Goal: Use online tool/utility: Utilize a website feature to perform a specific function

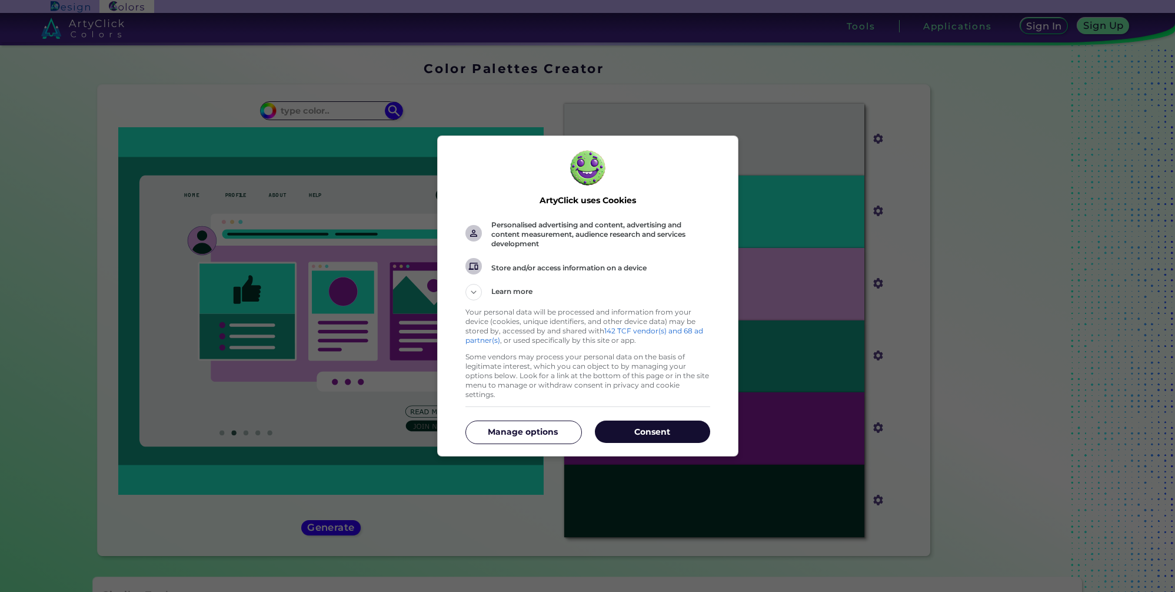
click at [662, 420] on button "Consent" at bounding box center [652, 431] width 115 height 22
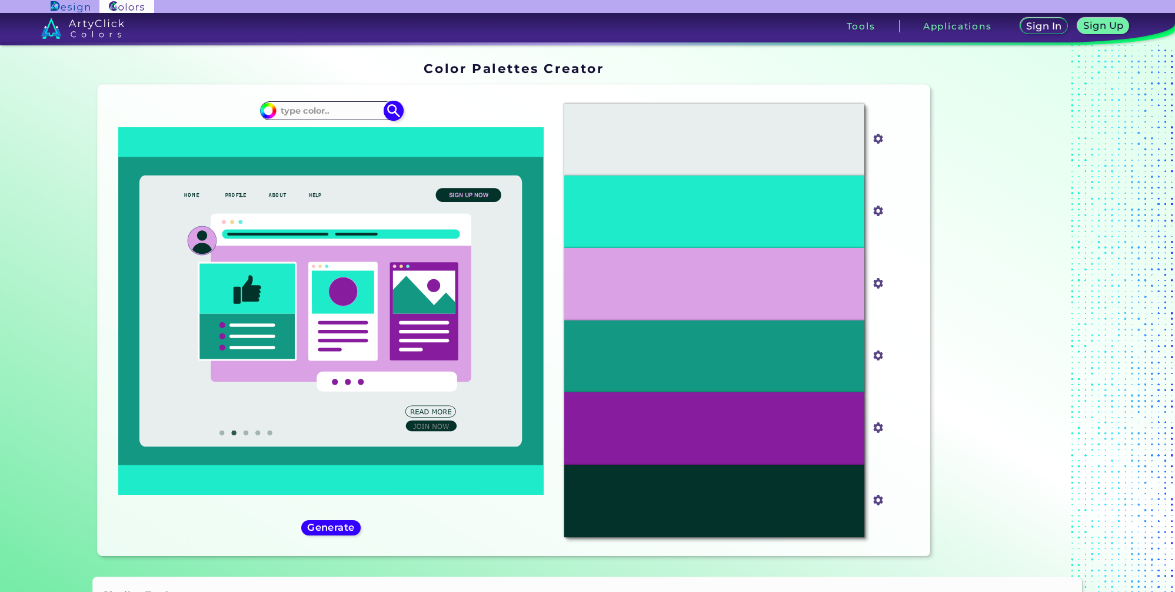
click at [330, 102] on input at bounding box center [331, 110] width 109 height 16
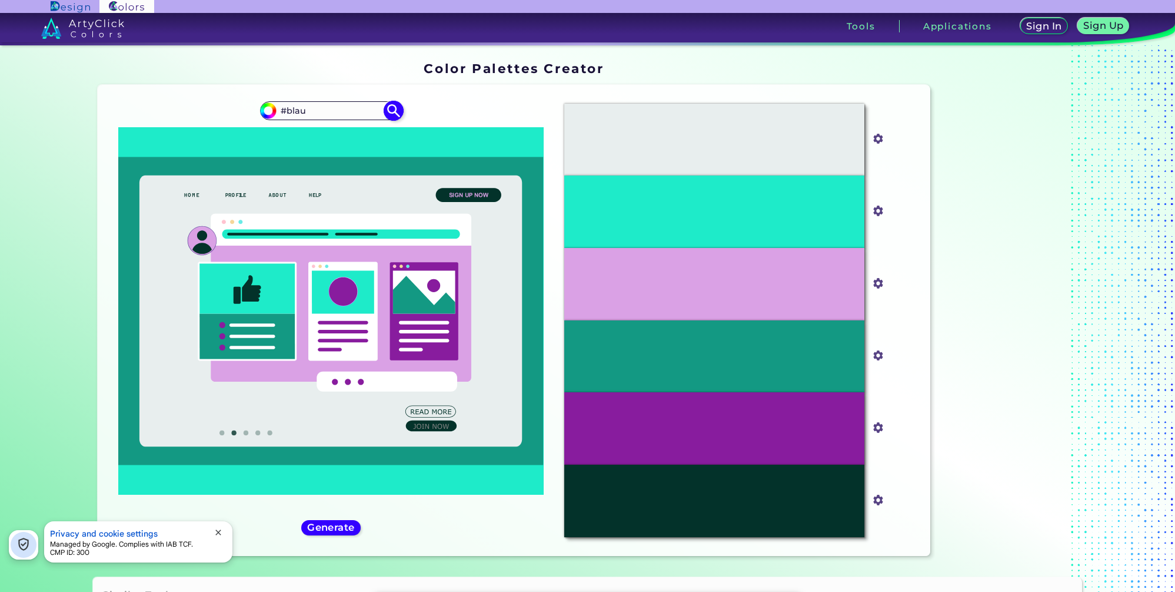
paste input "00284B"
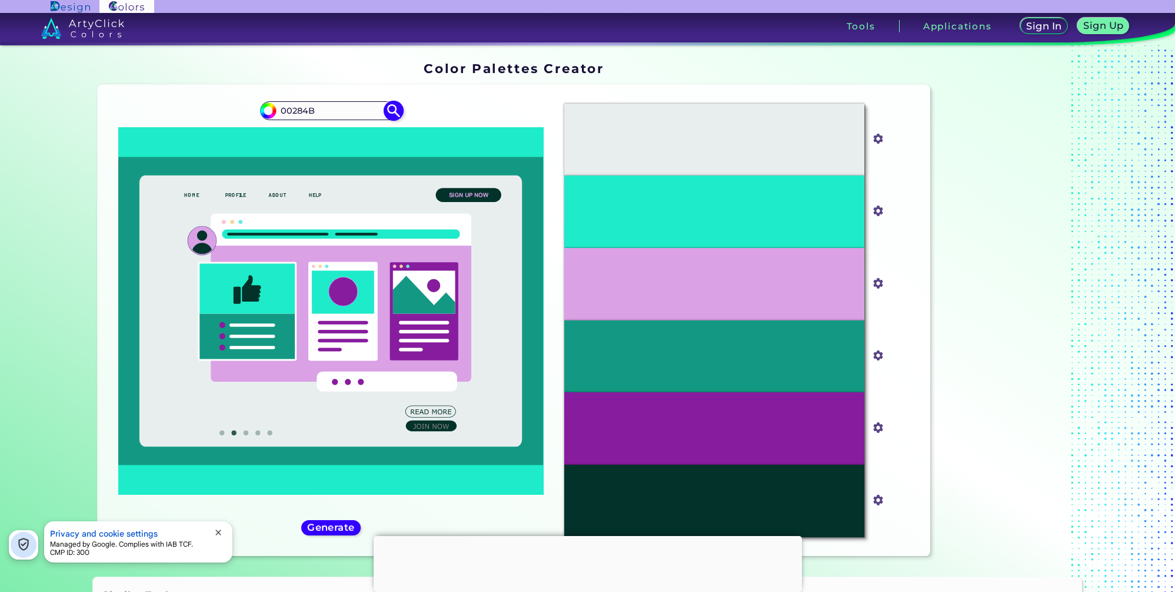
click at [280, 114] on input "00284B" at bounding box center [331, 110] width 109 height 16
type input "#00284B"
click at [388, 109] on img at bounding box center [394, 110] width 21 height 21
type input "#00284b"
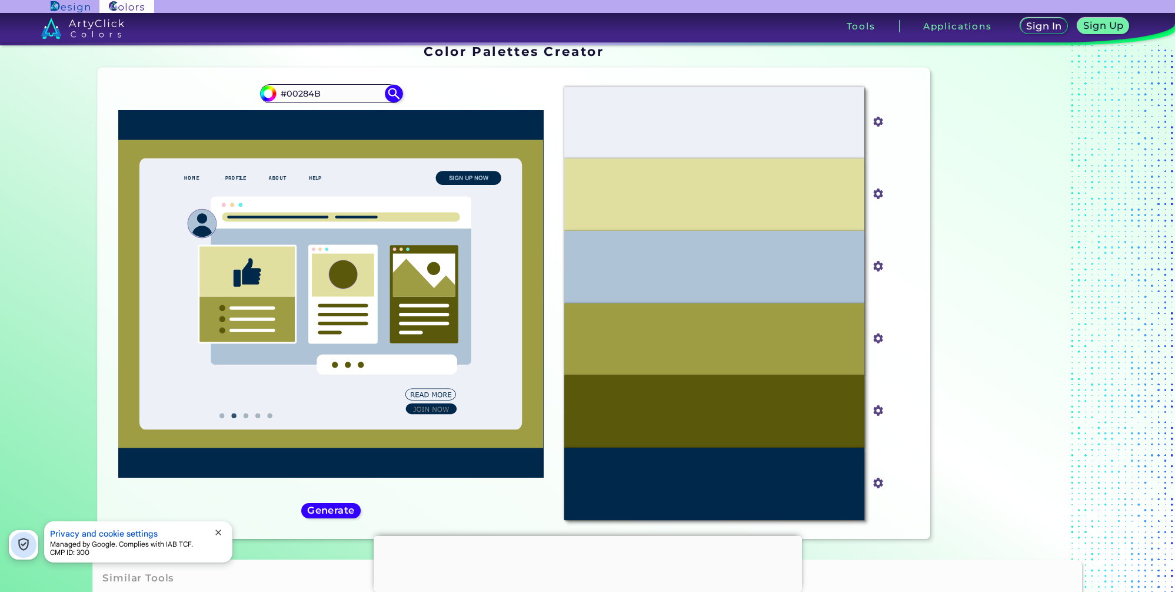
scroll to position [18, 0]
click at [339, 507] on h5 "Generate" at bounding box center [331, 509] width 43 height 9
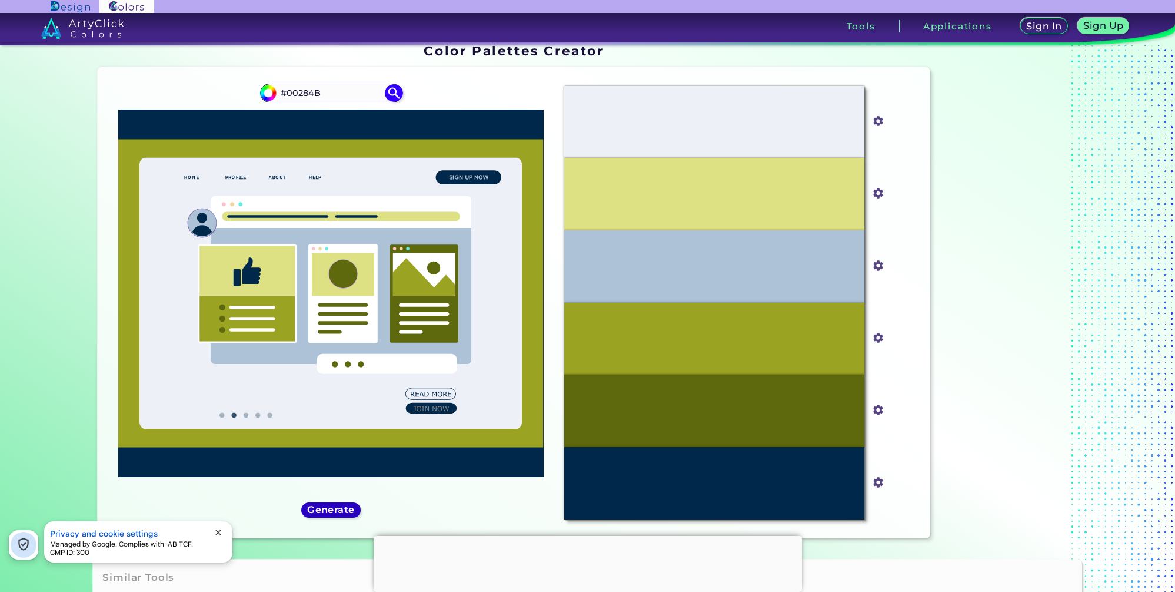
click at [336, 514] on h5 "Generate" at bounding box center [331, 509] width 43 height 9
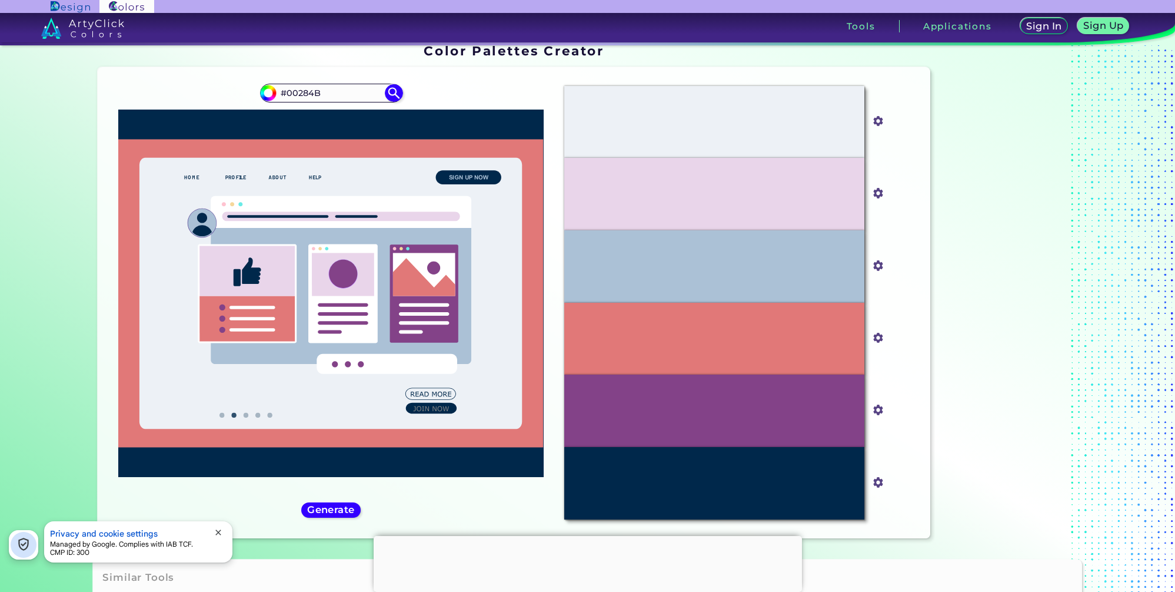
click at [323, 519] on div "#00284b #00284B" at bounding box center [330, 303] width 447 height 452
click at [324, 511] on h5 "Generate" at bounding box center [331, 509] width 43 height 9
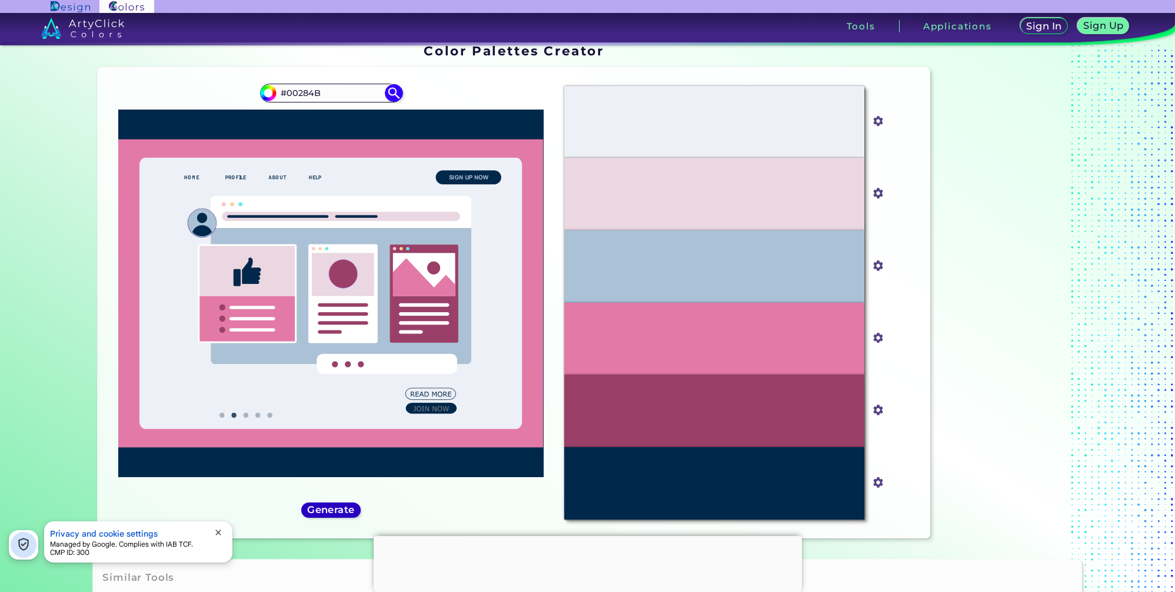
click at [332, 508] on h5 "Generate" at bounding box center [331, 509] width 50 height 10
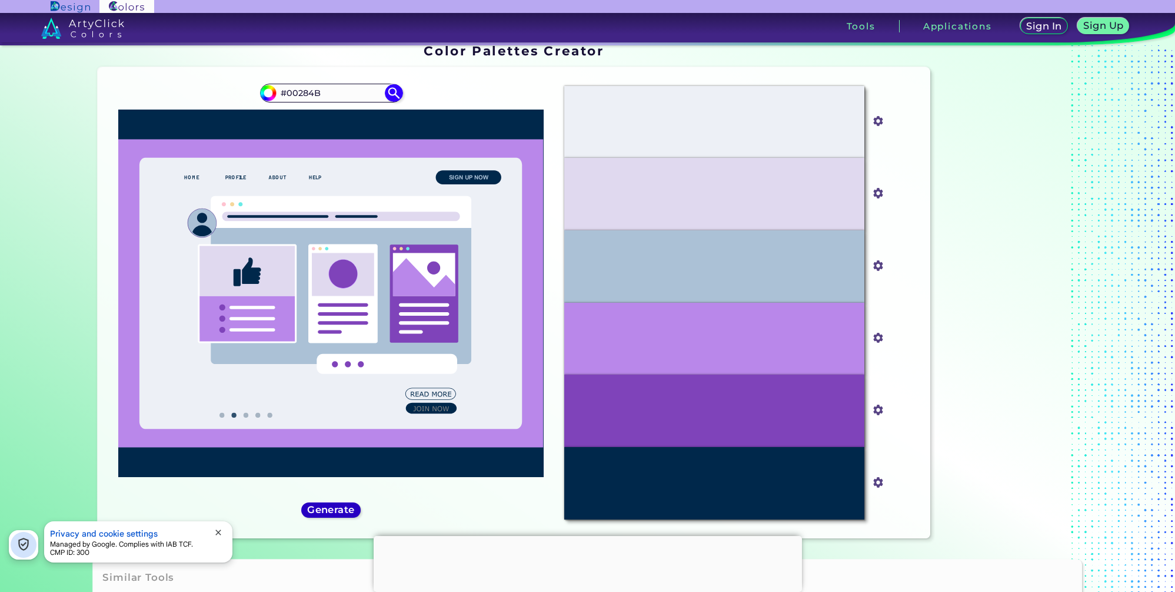
click at [332, 508] on h5 "Generate" at bounding box center [330, 509] width 47 height 9
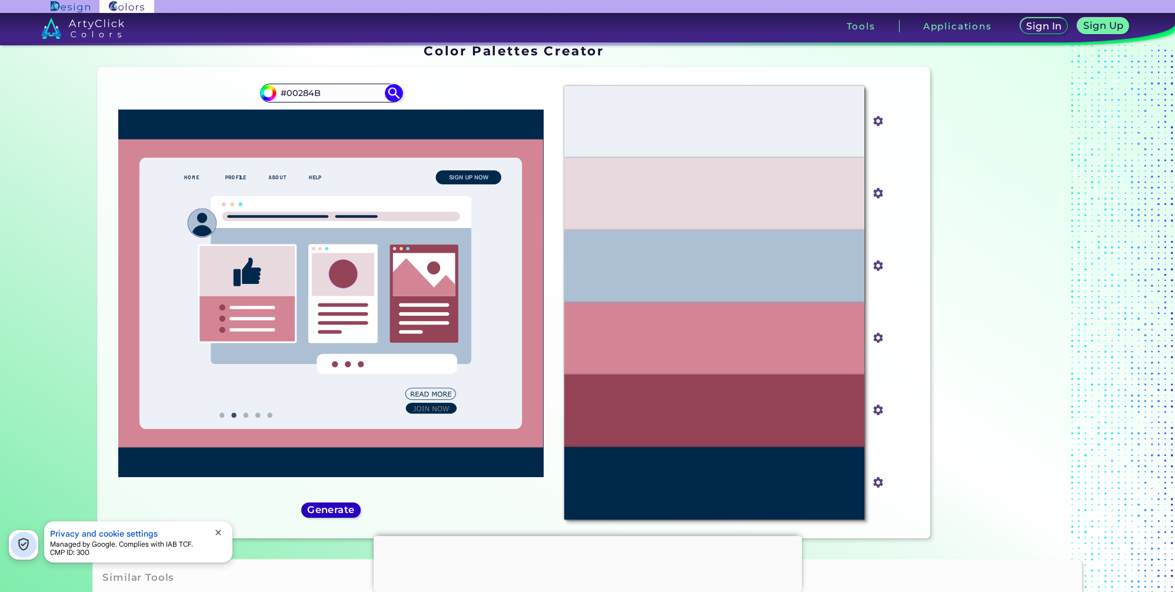
click at [340, 508] on h5 "Generate" at bounding box center [332, 509] width 44 height 9
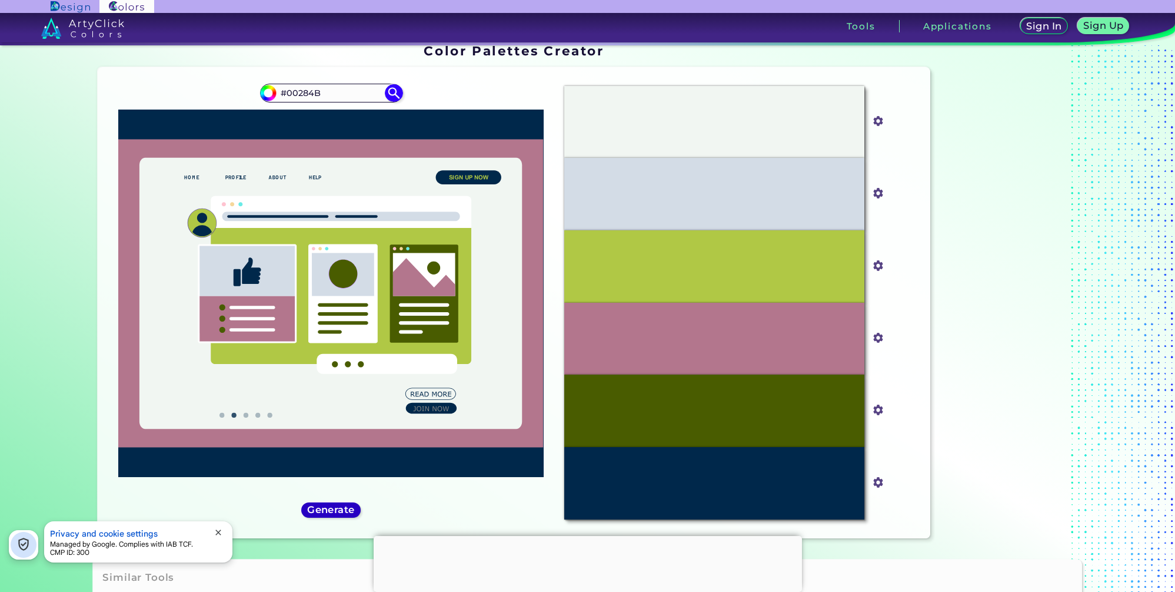
click at [340, 508] on h5 "Generate" at bounding box center [331, 509] width 43 height 9
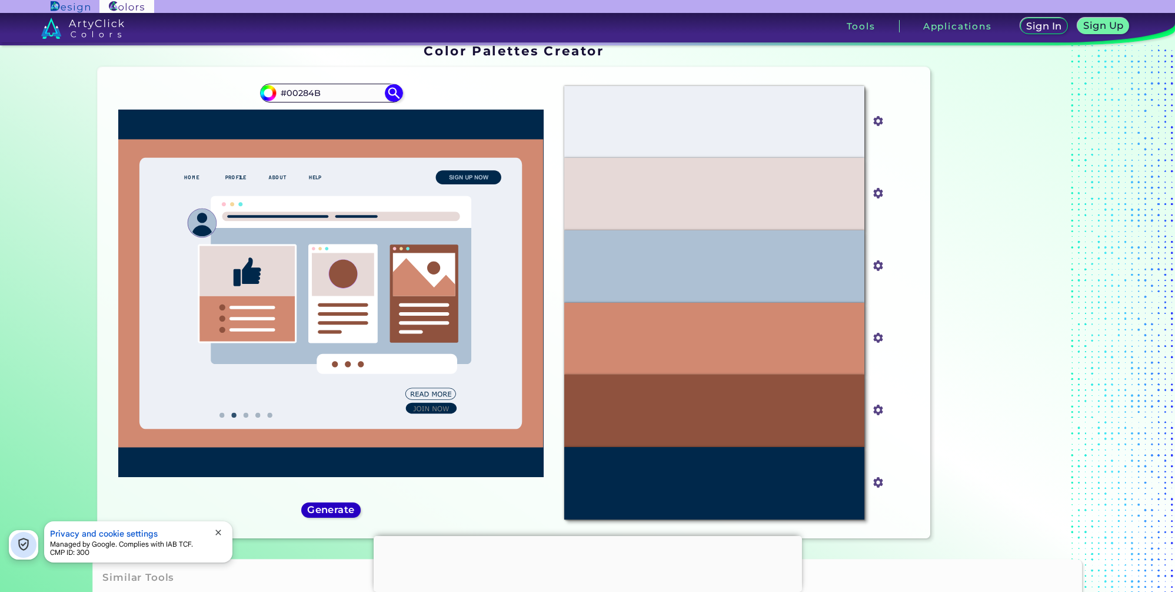
click at [340, 508] on h5 "Generate" at bounding box center [332, 509] width 44 height 9
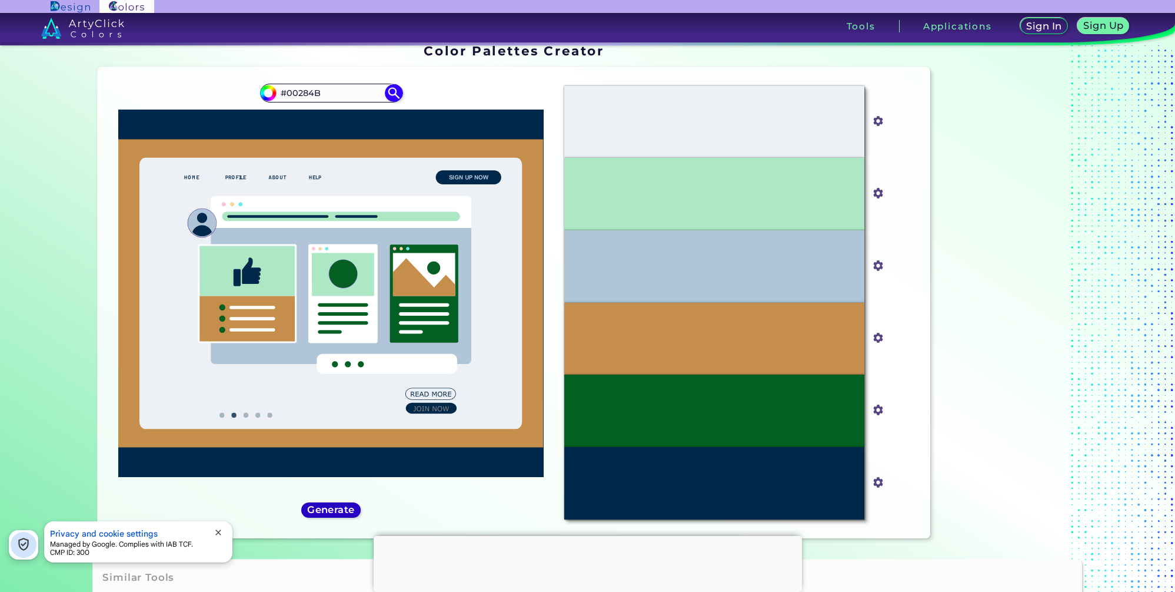
click at [340, 508] on h5 "Generate" at bounding box center [331, 509] width 43 height 9
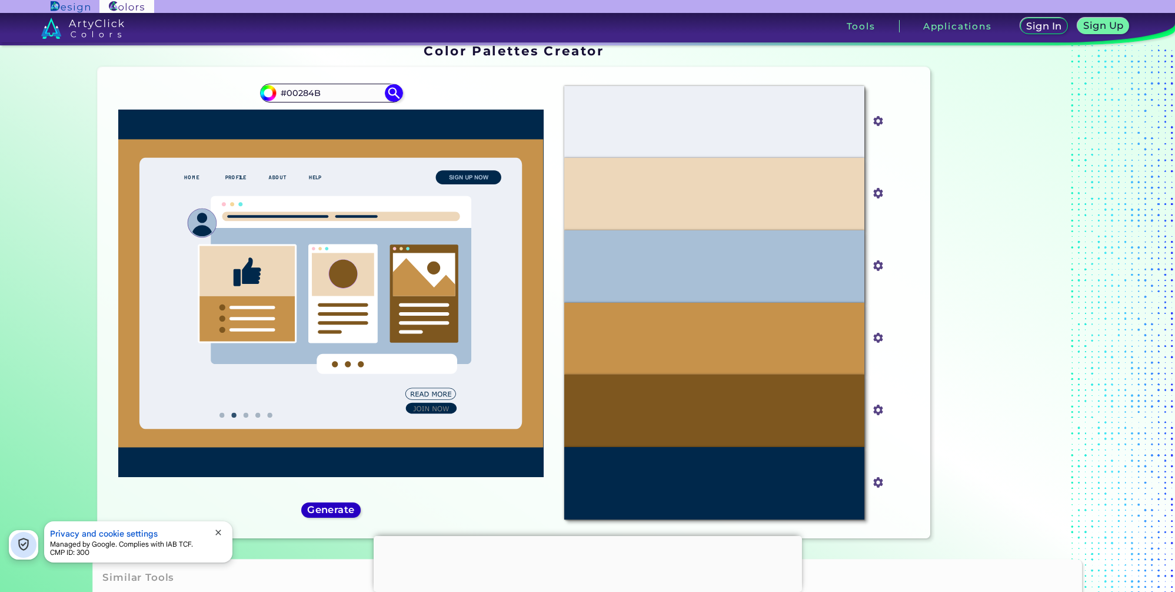
click at [340, 508] on h5 "Generate" at bounding box center [331, 509] width 43 height 9
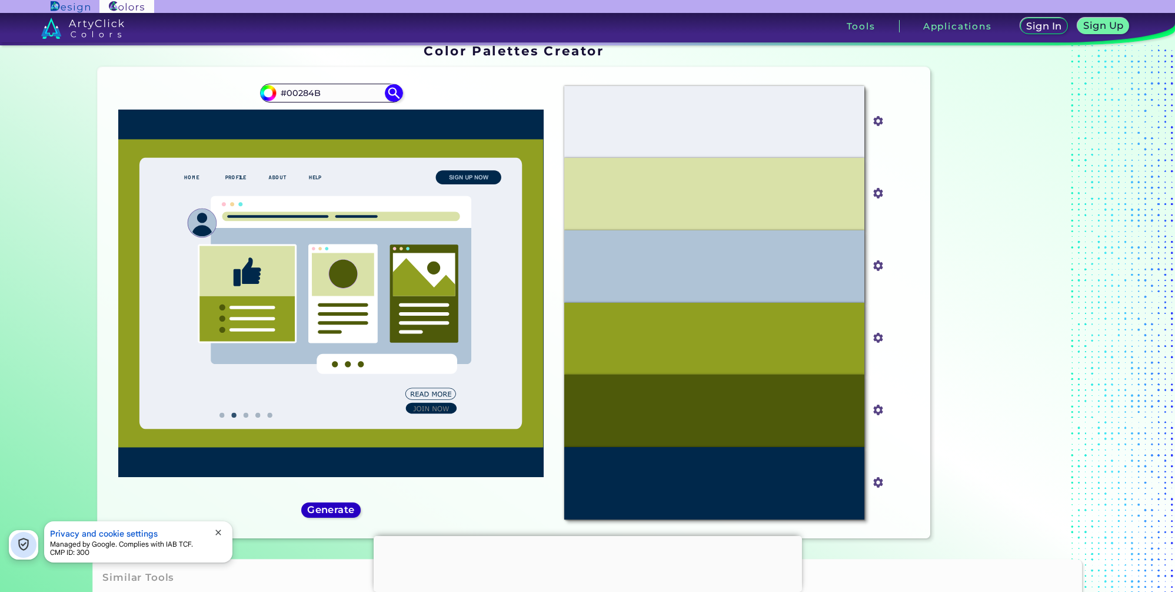
click at [340, 508] on h5 "Generate" at bounding box center [332, 509] width 44 height 9
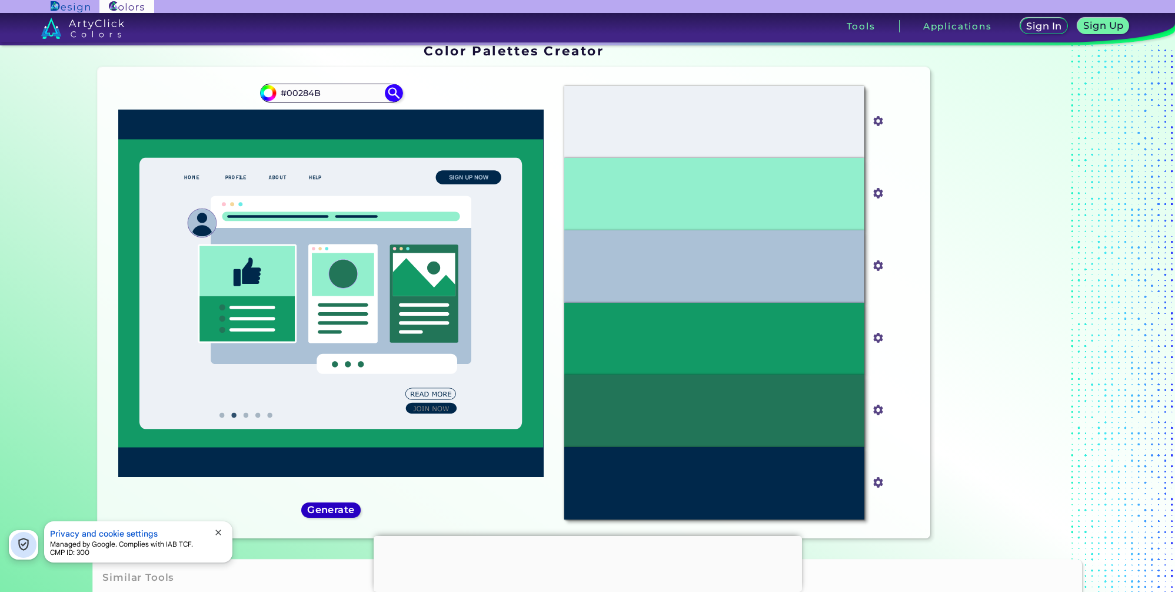
click at [340, 508] on h5 "Generate" at bounding box center [331, 509] width 44 height 9
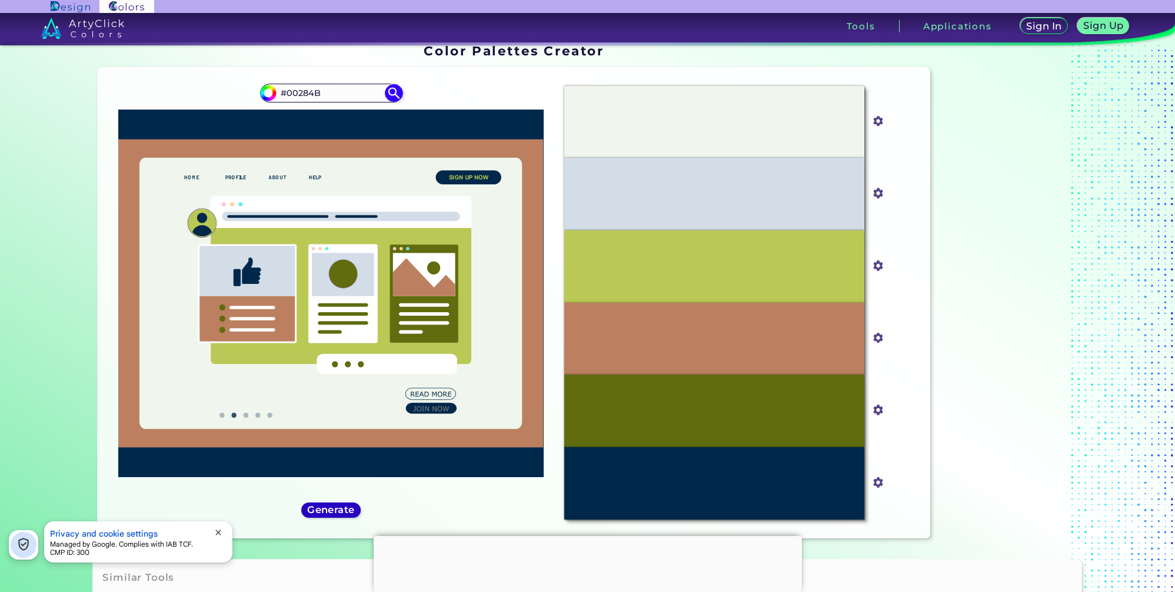
click at [340, 508] on h5 "Generate" at bounding box center [331, 509] width 44 height 9
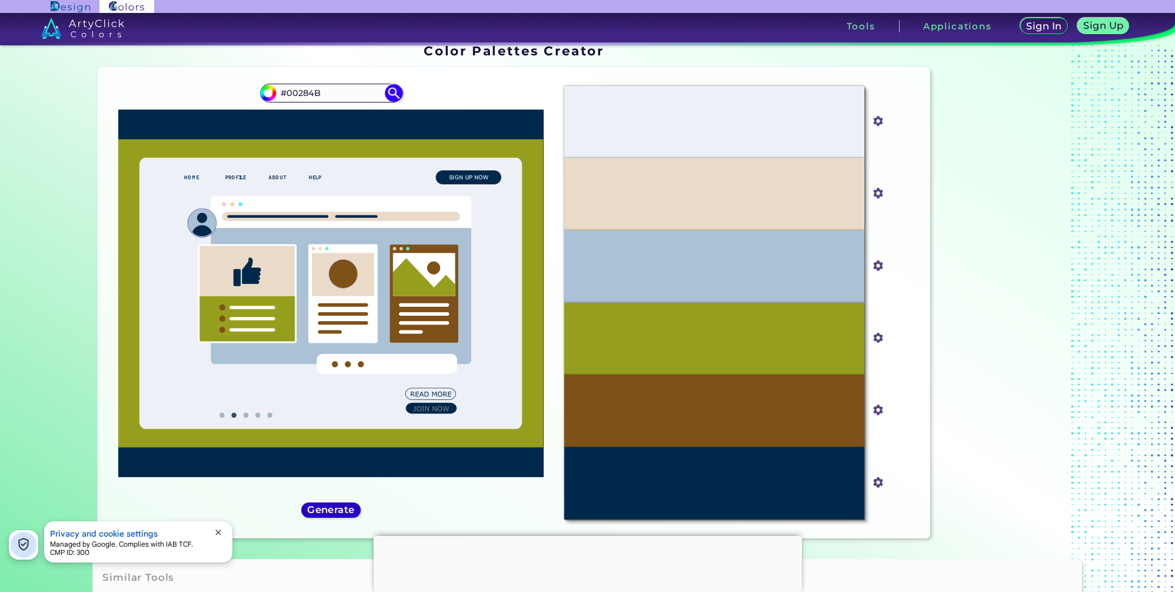
click at [340, 508] on h5 "Generate" at bounding box center [331, 509] width 43 height 9
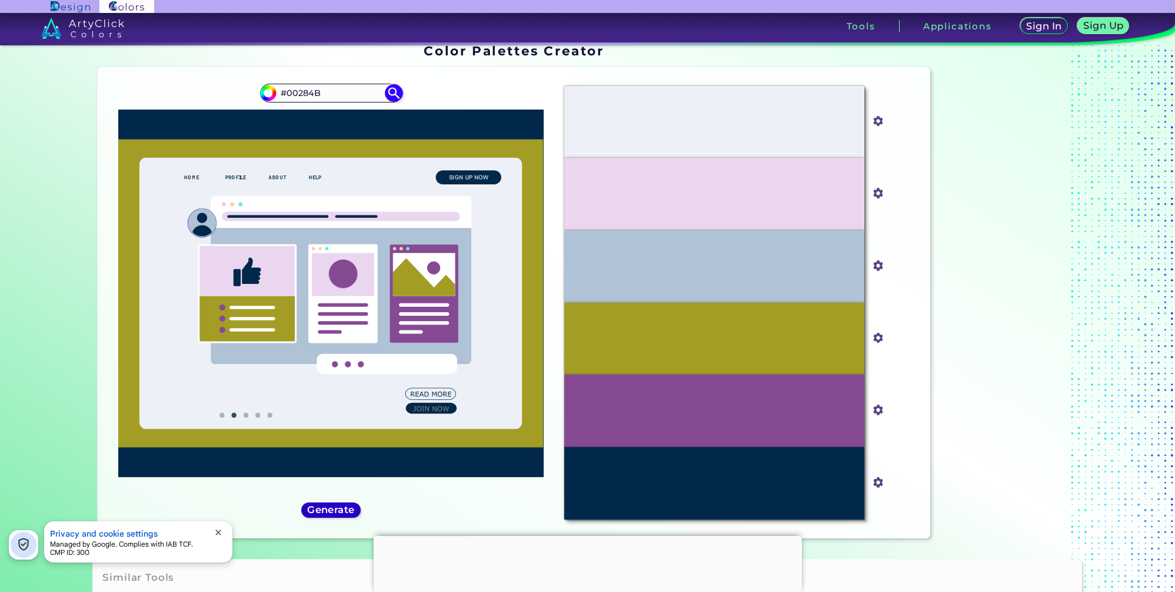
click at [340, 508] on h5 "Generate" at bounding box center [331, 509] width 43 height 9
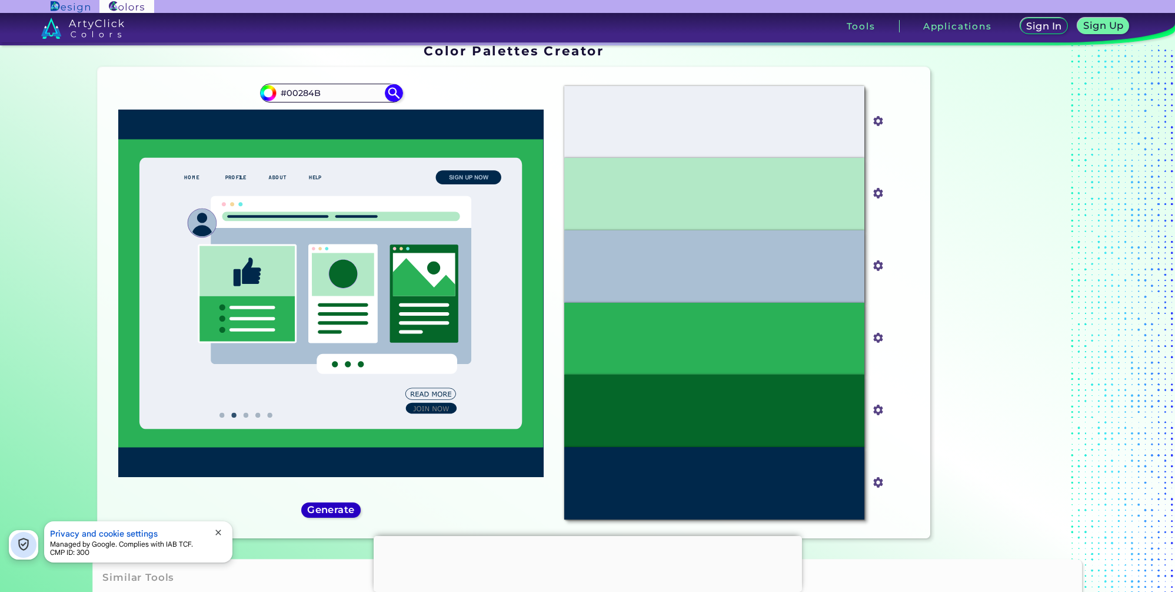
click at [340, 508] on h5 "Generate" at bounding box center [331, 509] width 43 height 9
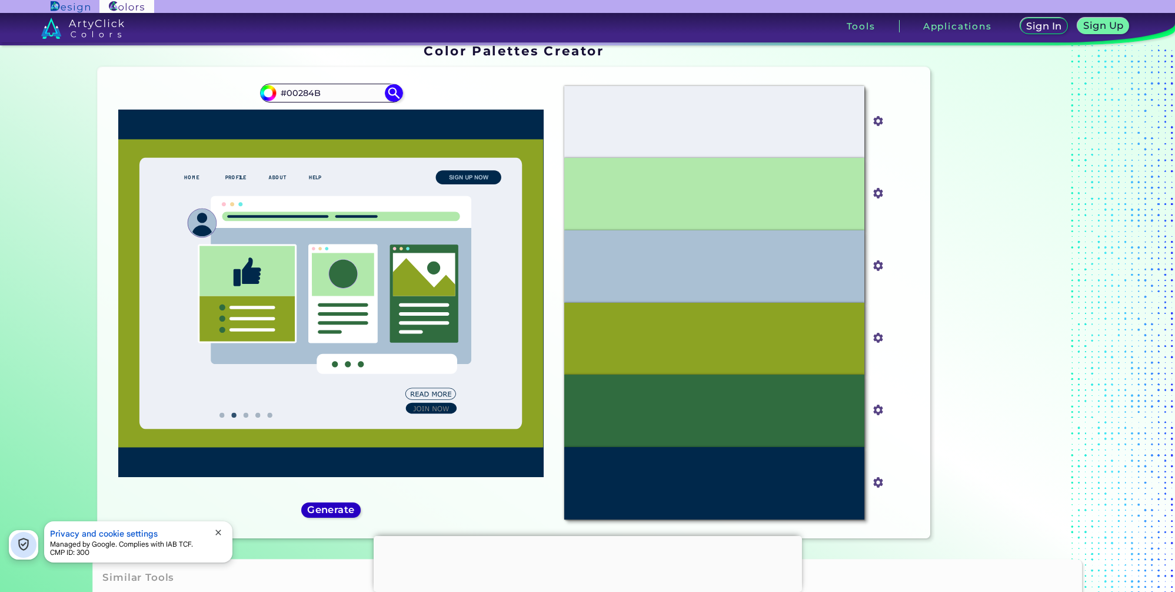
click at [340, 508] on h5 "Generate" at bounding box center [331, 509] width 43 height 9
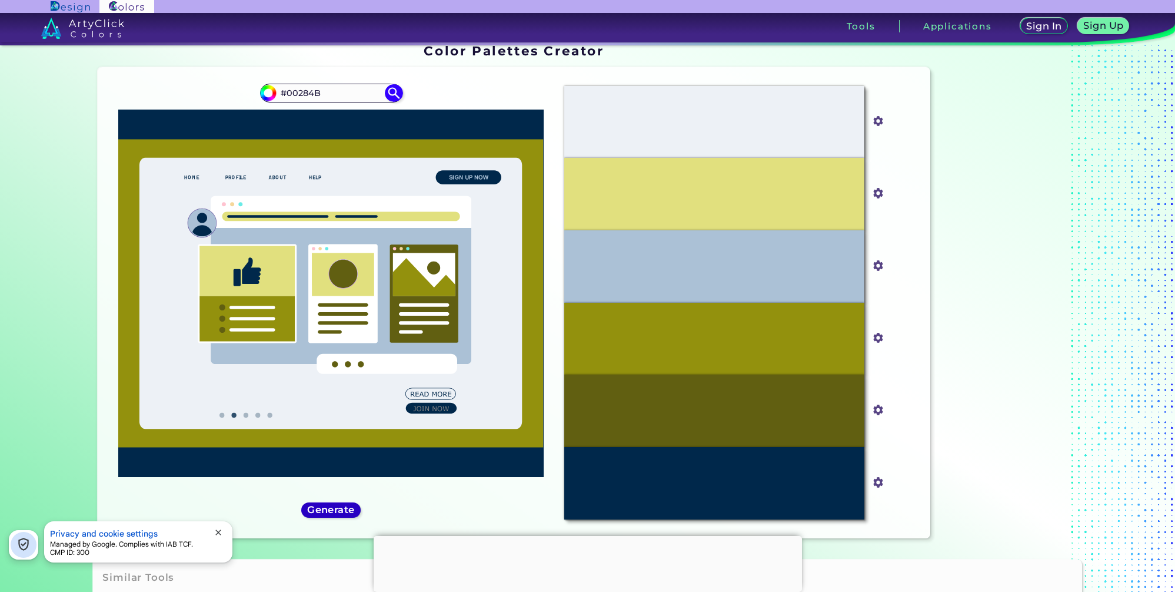
click at [340, 508] on h5 "Generate" at bounding box center [331, 509] width 43 height 9
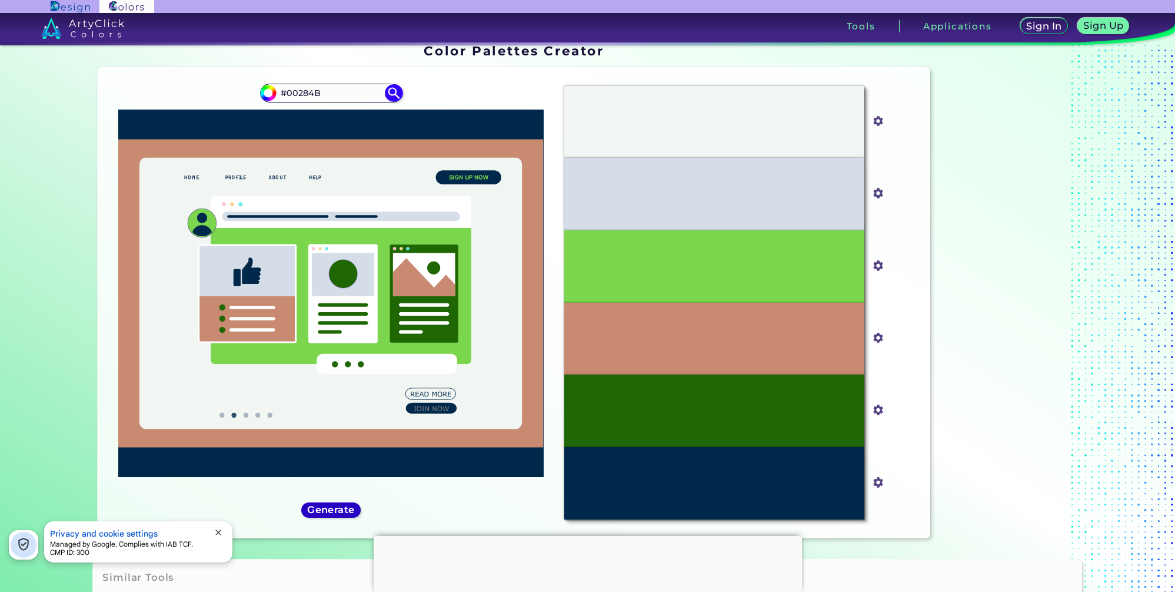
click at [340, 508] on h5 "Generate" at bounding box center [332, 509] width 44 height 9
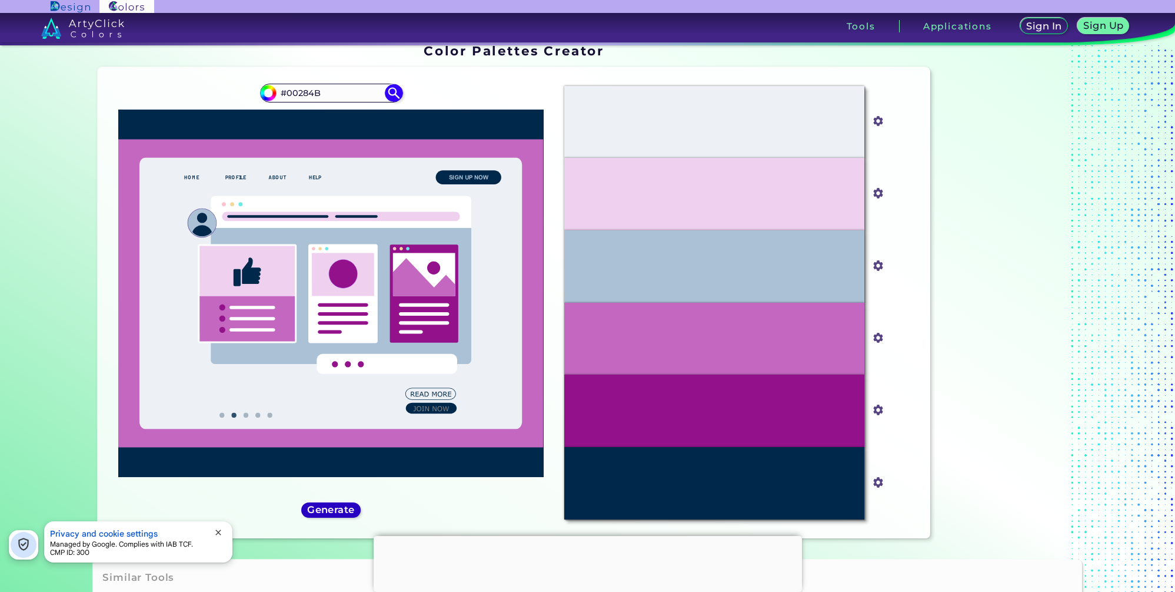
click at [340, 508] on h5 "Generate" at bounding box center [331, 509] width 44 height 9
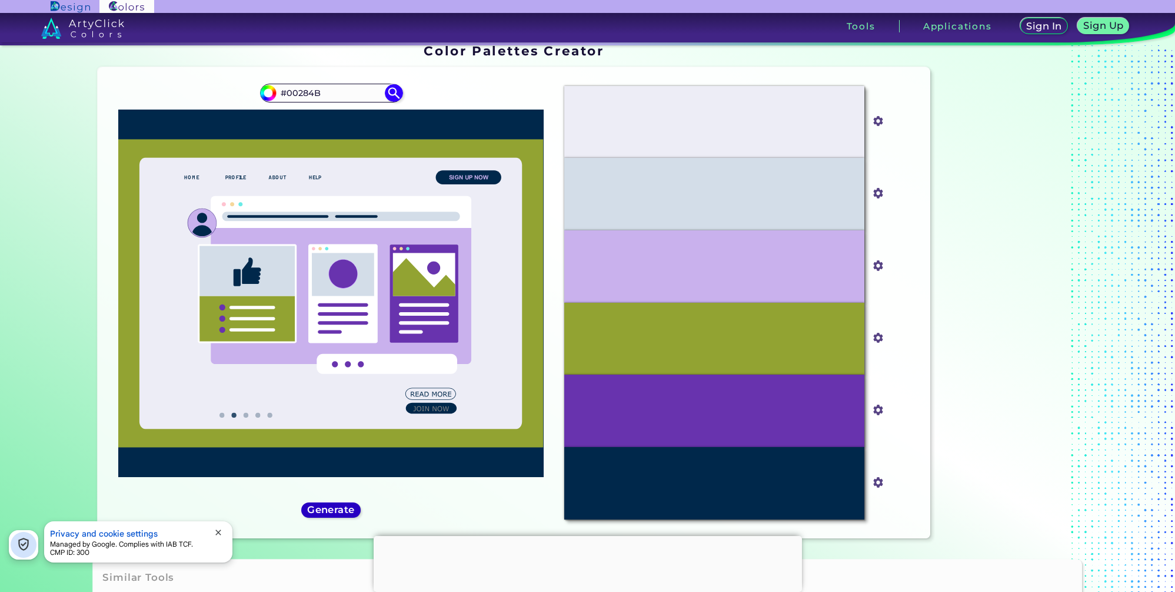
click at [340, 508] on h5 "Generate" at bounding box center [331, 509] width 43 height 9
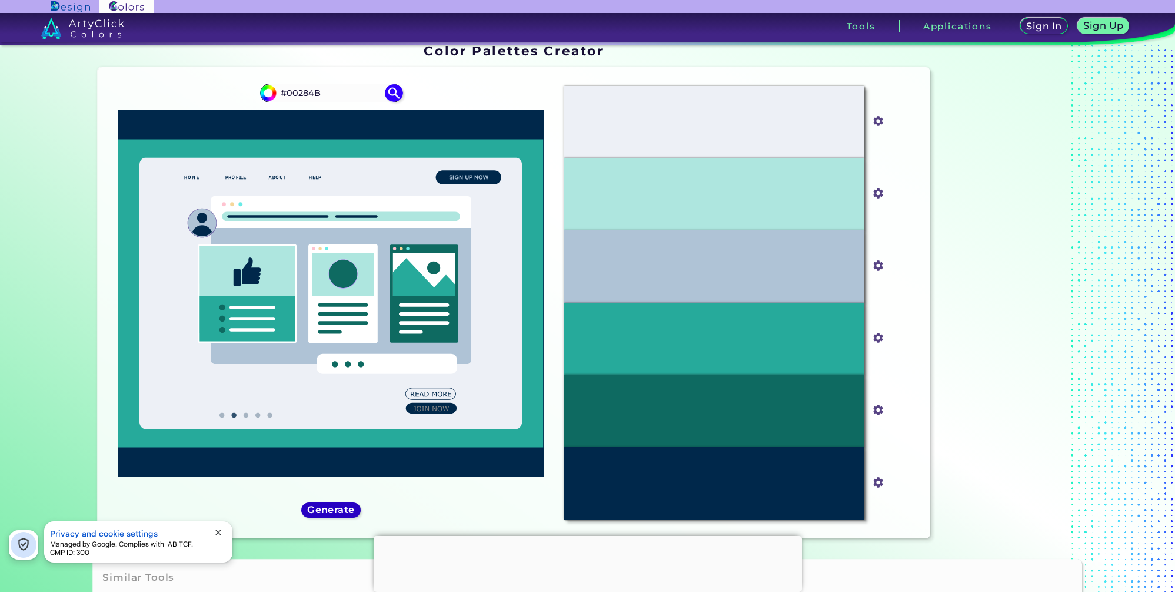
click at [340, 508] on h5 "Generate" at bounding box center [331, 509] width 43 height 9
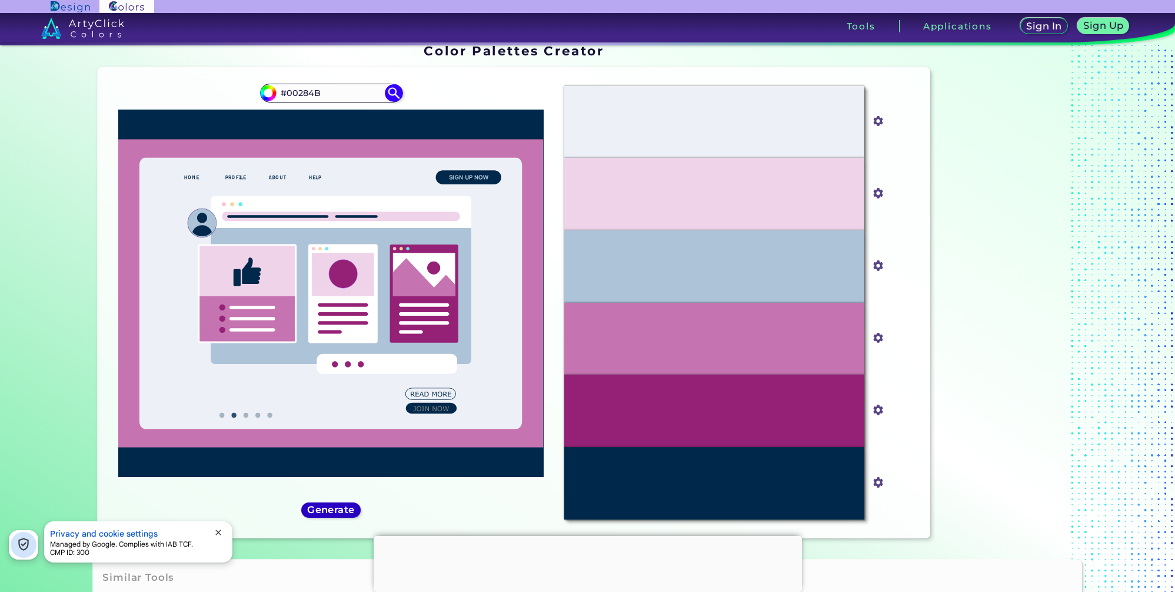
click at [340, 508] on h5 "Generate" at bounding box center [331, 509] width 43 height 9
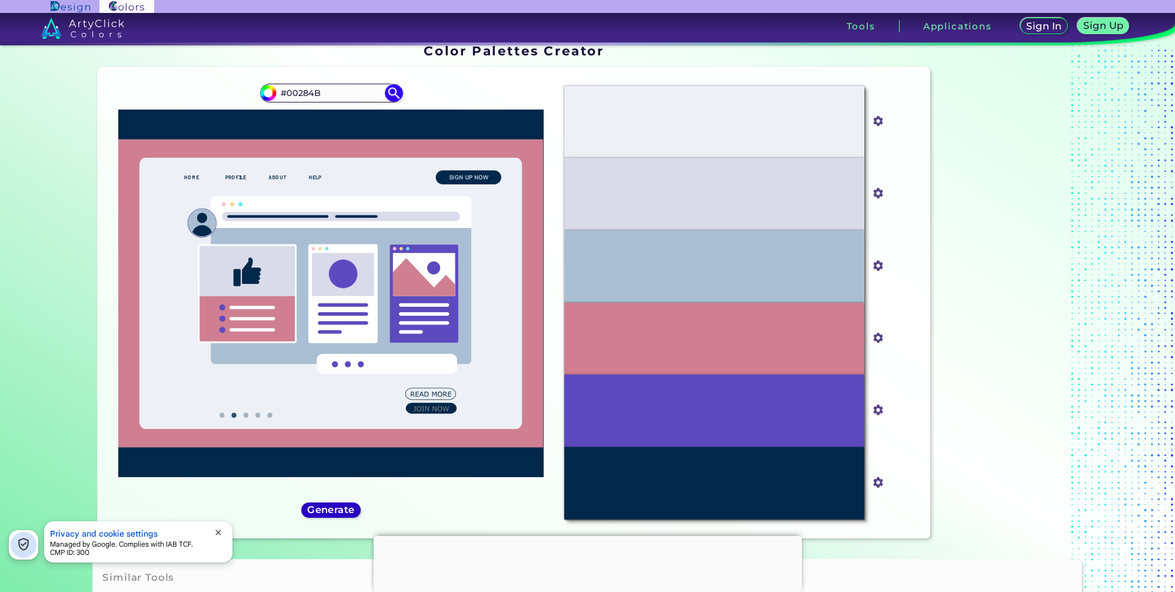
click at [340, 508] on h5 "Generate" at bounding box center [331, 509] width 43 height 9
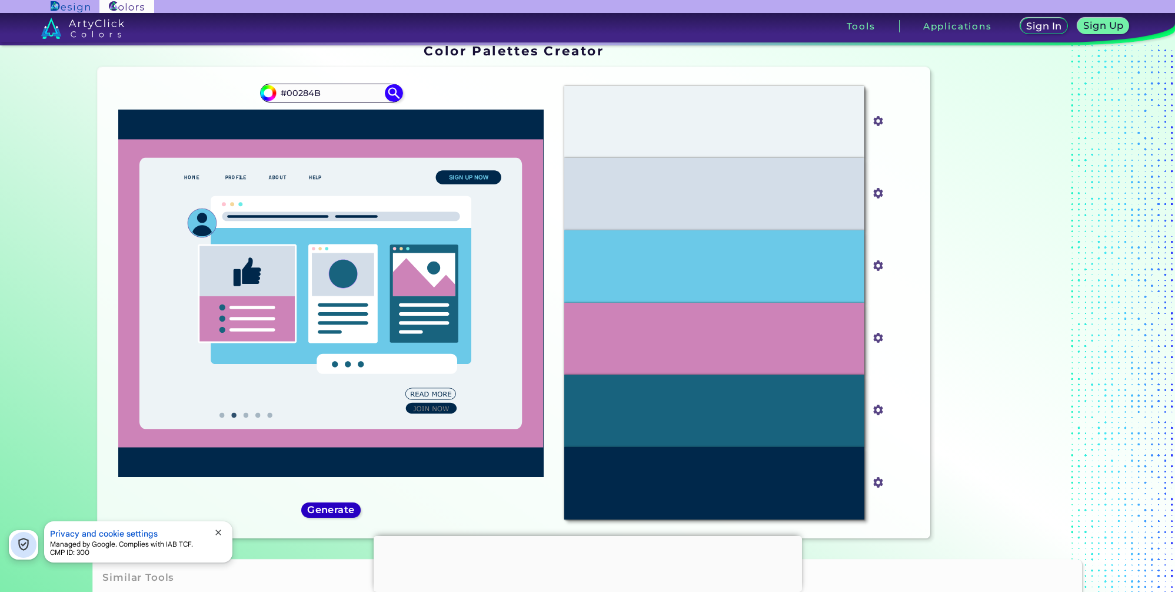
click at [340, 508] on h5 "Generate" at bounding box center [332, 509] width 44 height 9
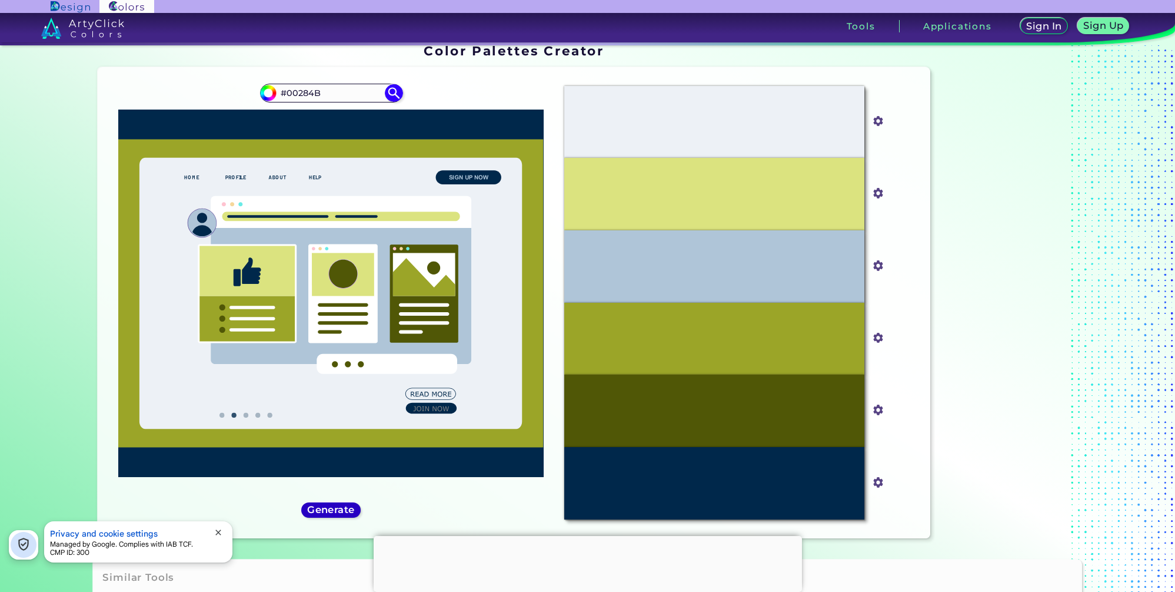
click at [340, 508] on h5 "Generate" at bounding box center [331, 509] width 43 height 9
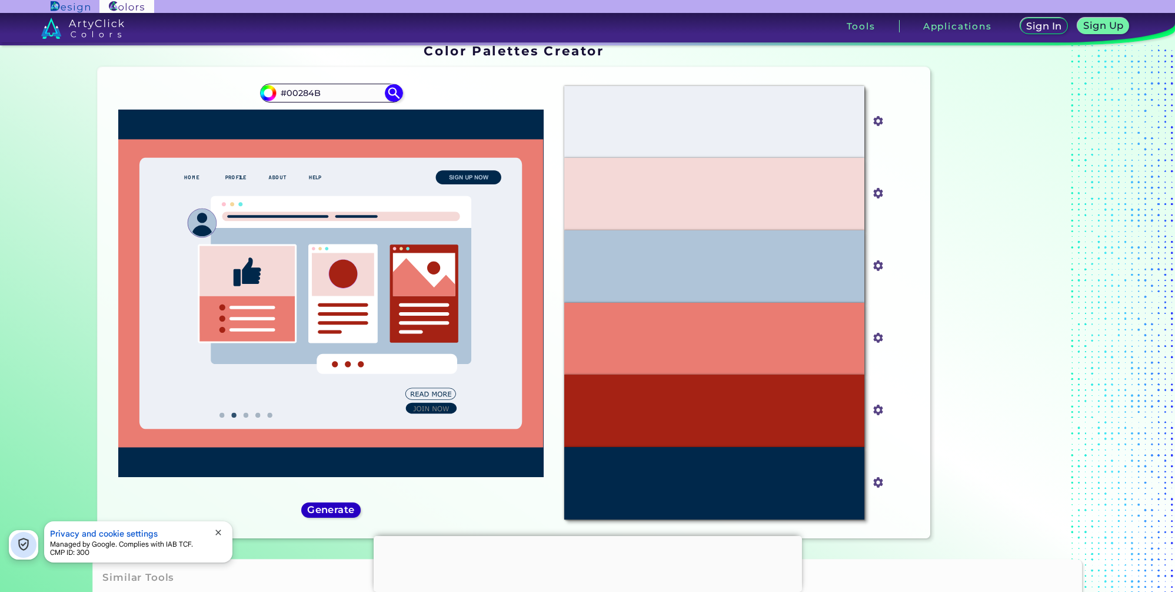
click at [340, 508] on h5 "Generate" at bounding box center [331, 509] width 43 height 9
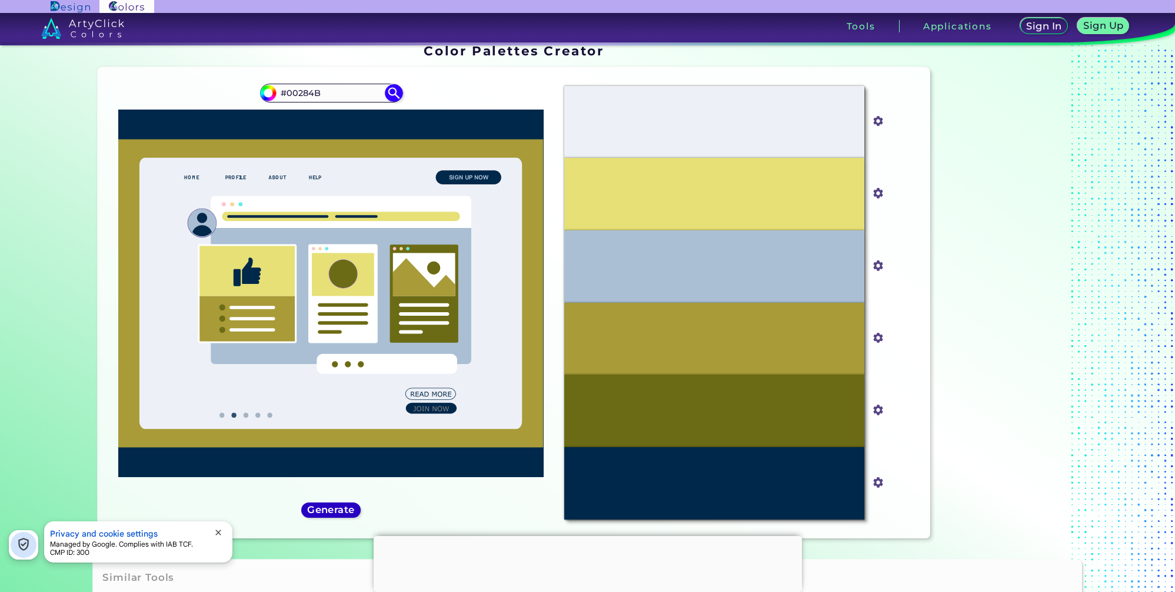
click at [340, 508] on h5 "Generate" at bounding box center [331, 509] width 43 height 9
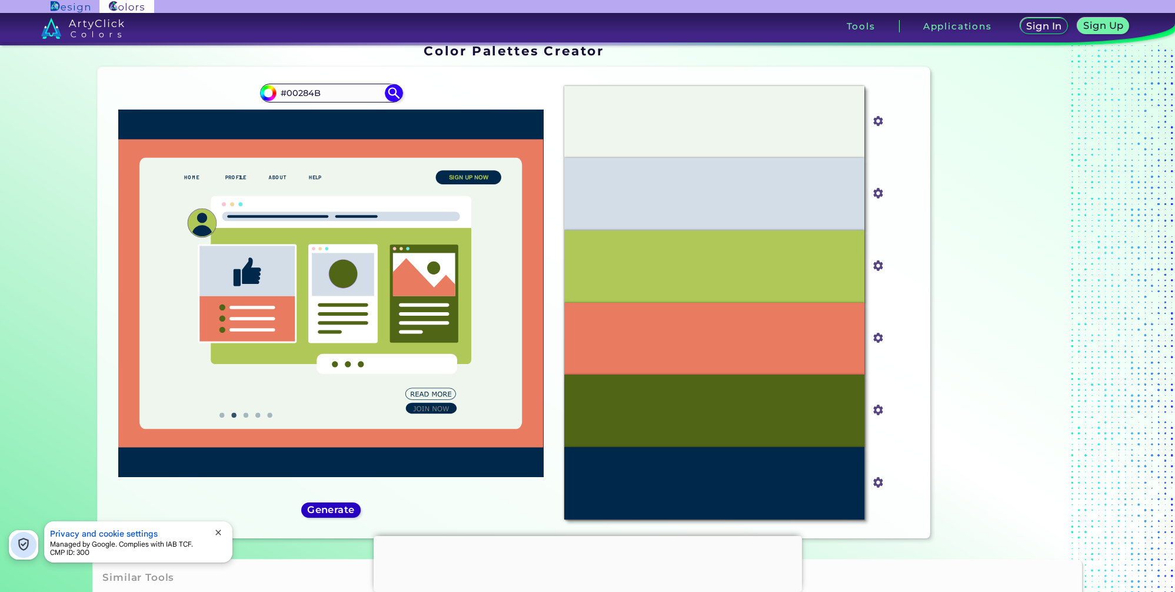
click at [340, 508] on h5 "Generate" at bounding box center [331, 509] width 43 height 9
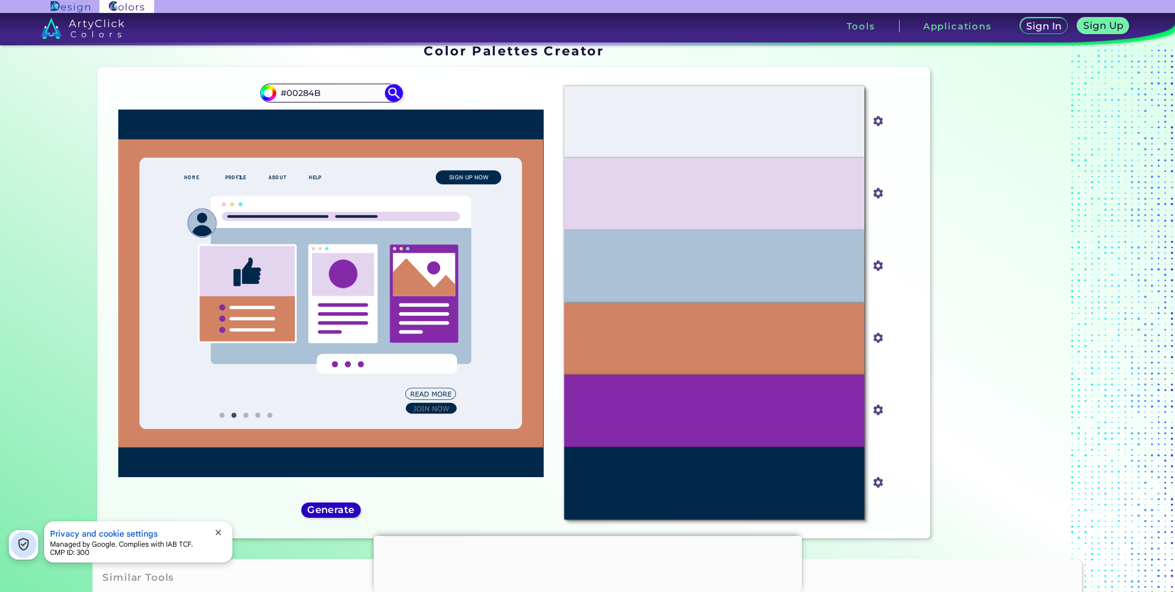
click at [340, 508] on h5 "Generate" at bounding box center [331, 509] width 43 height 9
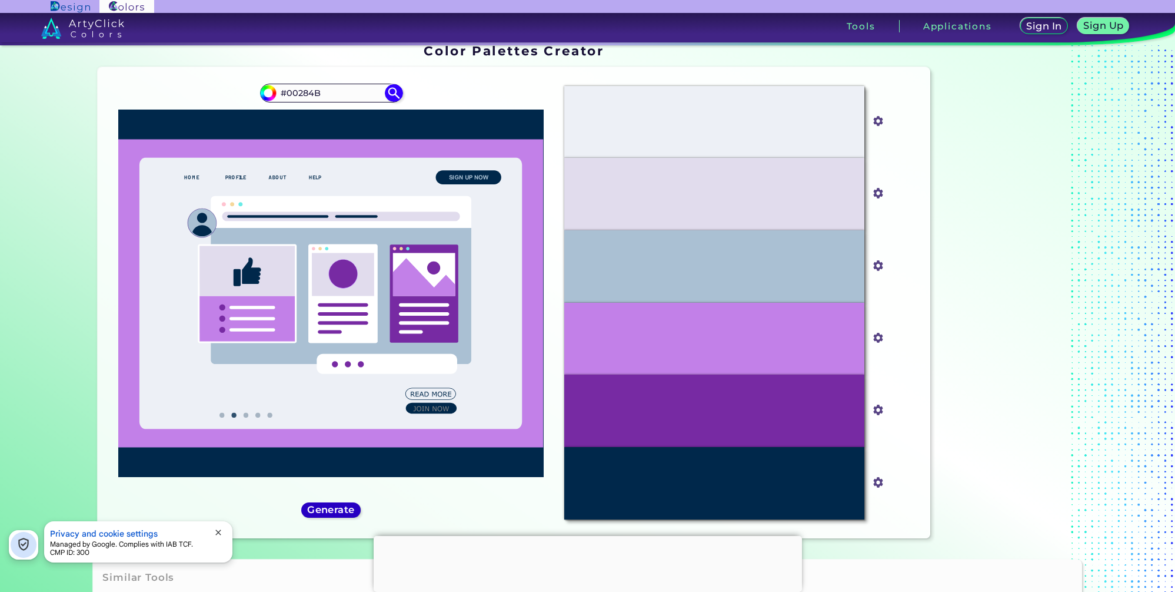
click at [340, 508] on h5 "Generate" at bounding box center [331, 509] width 43 height 9
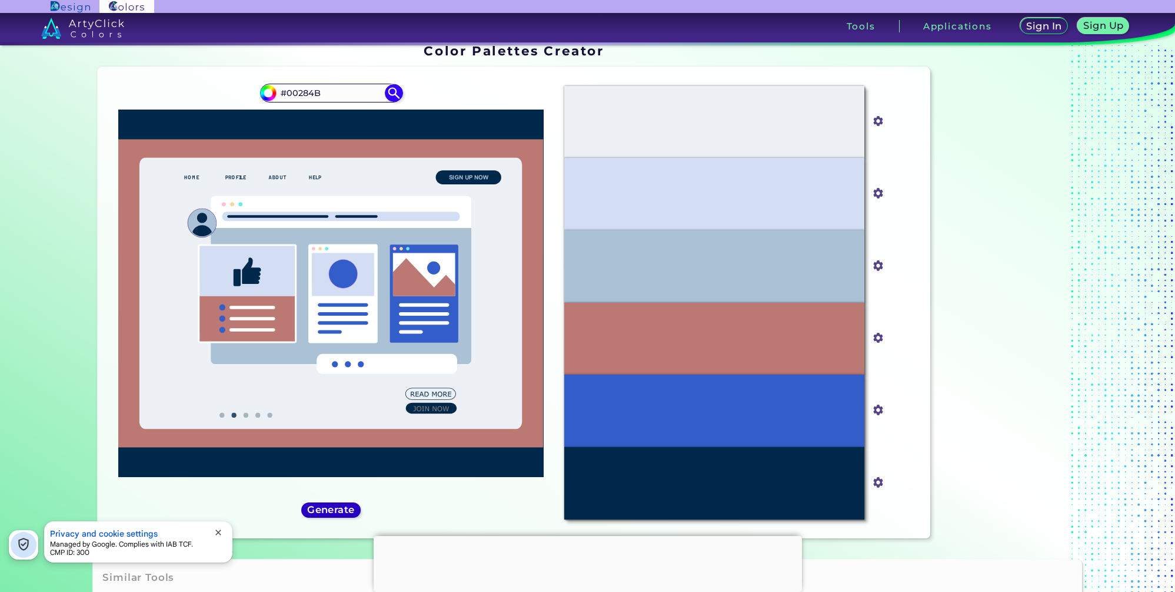
click at [341, 511] on h5 "Generate" at bounding box center [331, 509] width 43 height 9
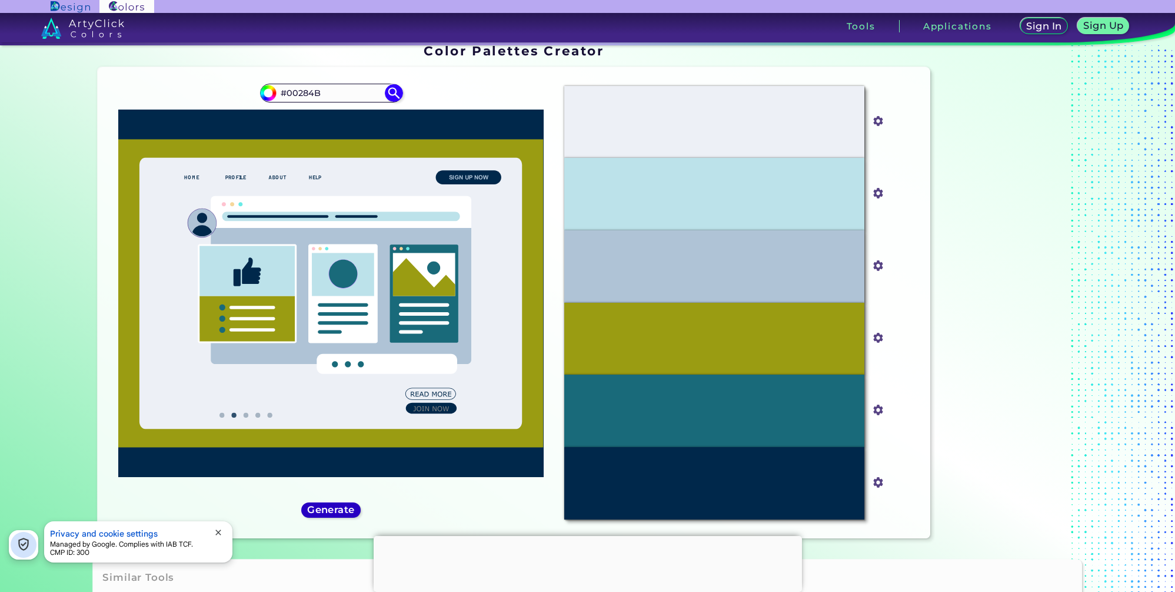
click at [341, 511] on h5 "Generate" at bounding box center [331, 509] width 43 height 9
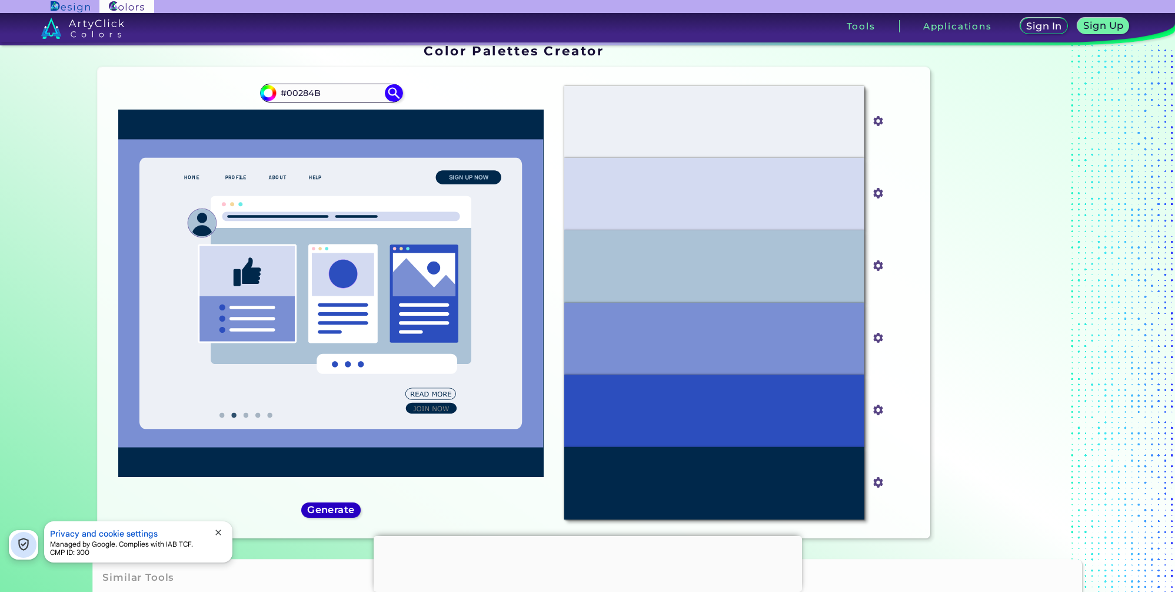
click at [341, 510] on h5 "Generate" at bounding box center [331, 509] width 43 height 9
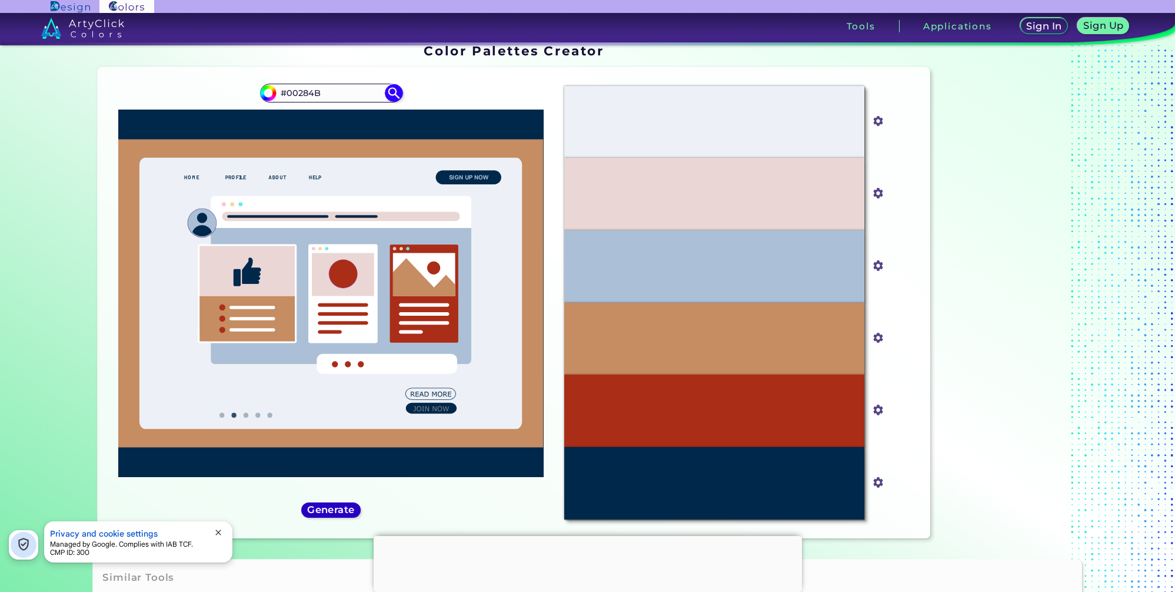
click at [341, 510] on h5 "Generate" at bounding box center [332, 509] width 44 height 9
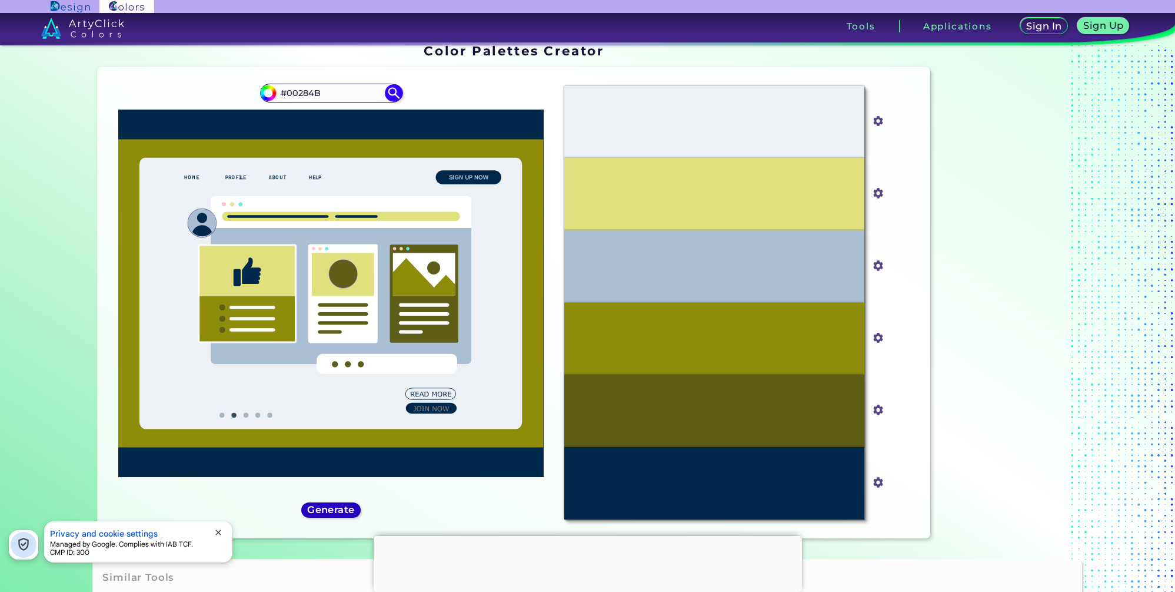
click at [341, 510] on h5 "Generate" at bounding box center [331, 509] width 43 height 9
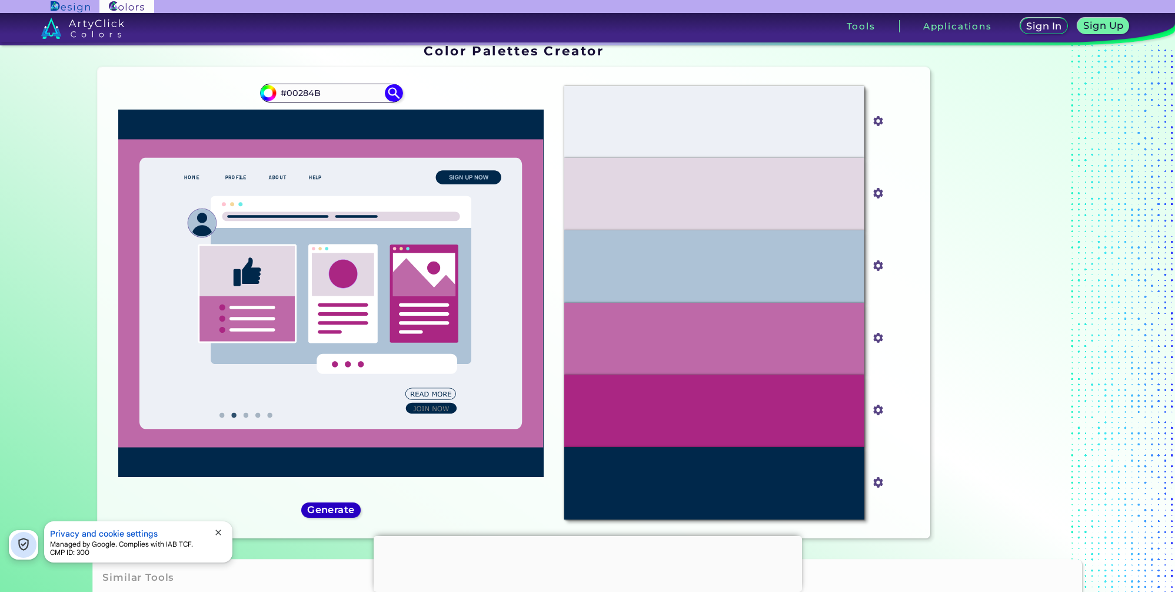
click at [341, 510] on h5 "Generate" at bounding box center [331, 509] width 43 height 9
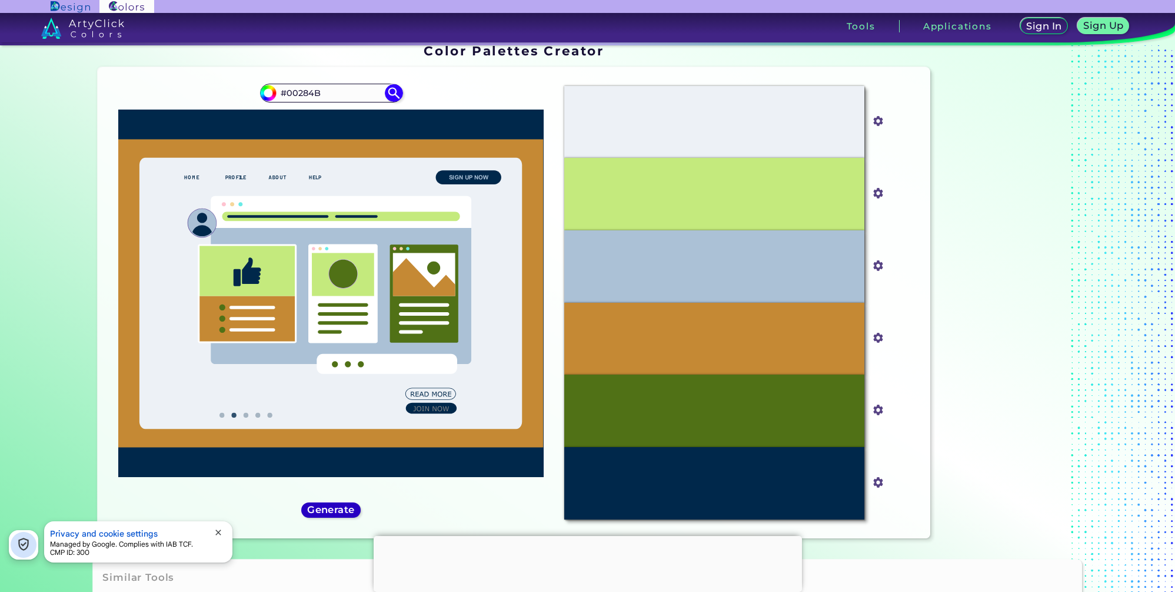
click at [341, 510] on h5 "Generate" at bounding box center [331, 509] width 43 height 9
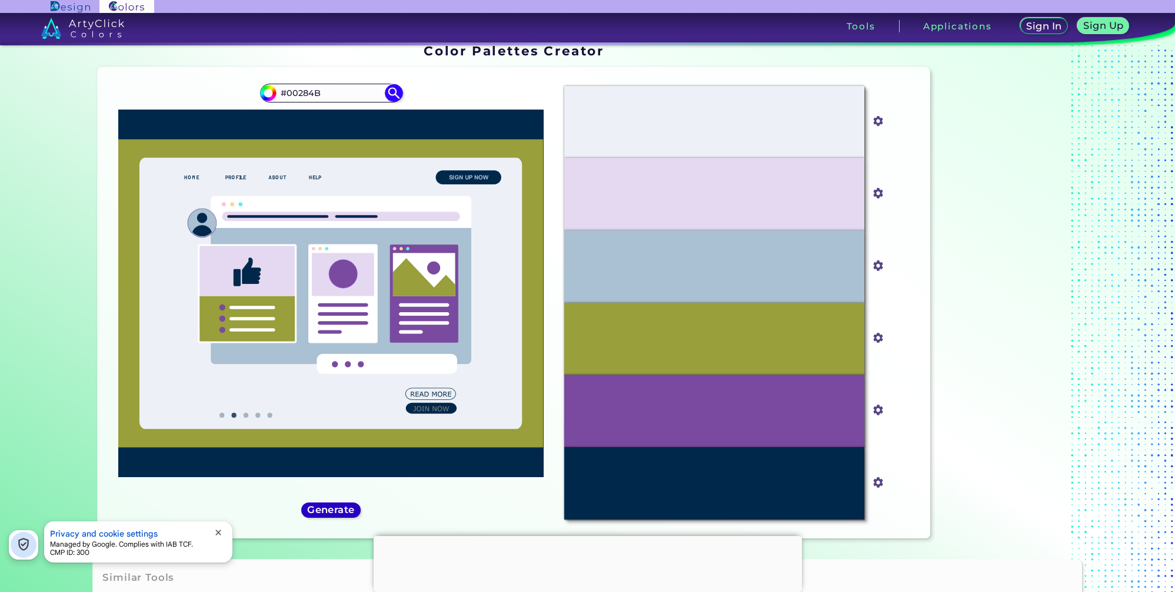
click at [341, 510] on h5 "Generate" at bounding box center [331, 509] width 43 height 9
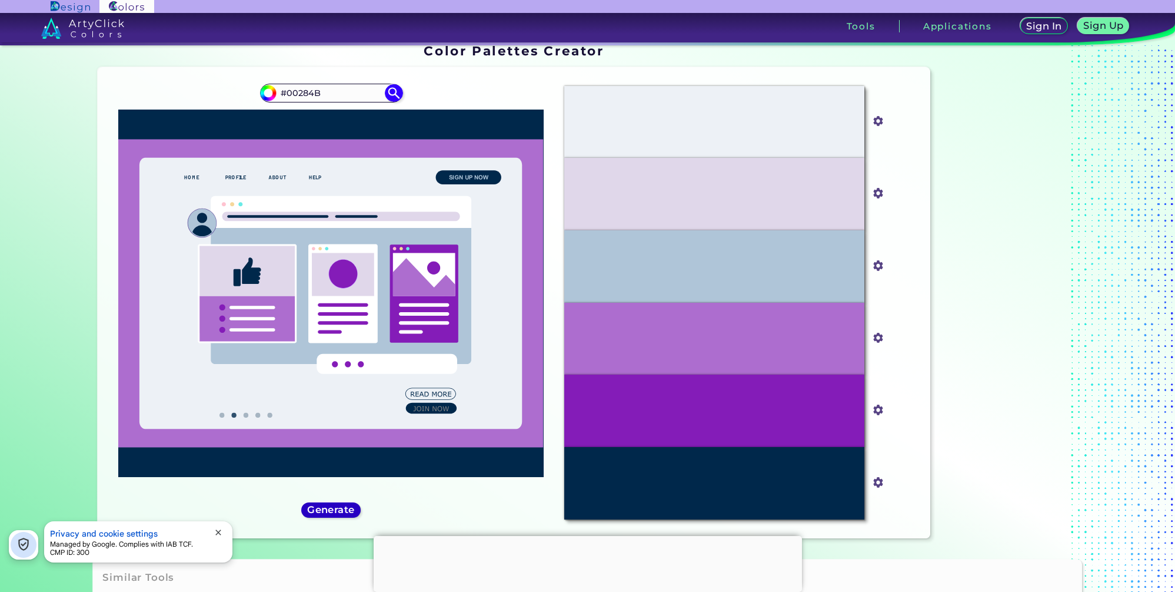
click at [341, 510] on h5 "Generate" at bounding box center [331, 509] width 43 height 9
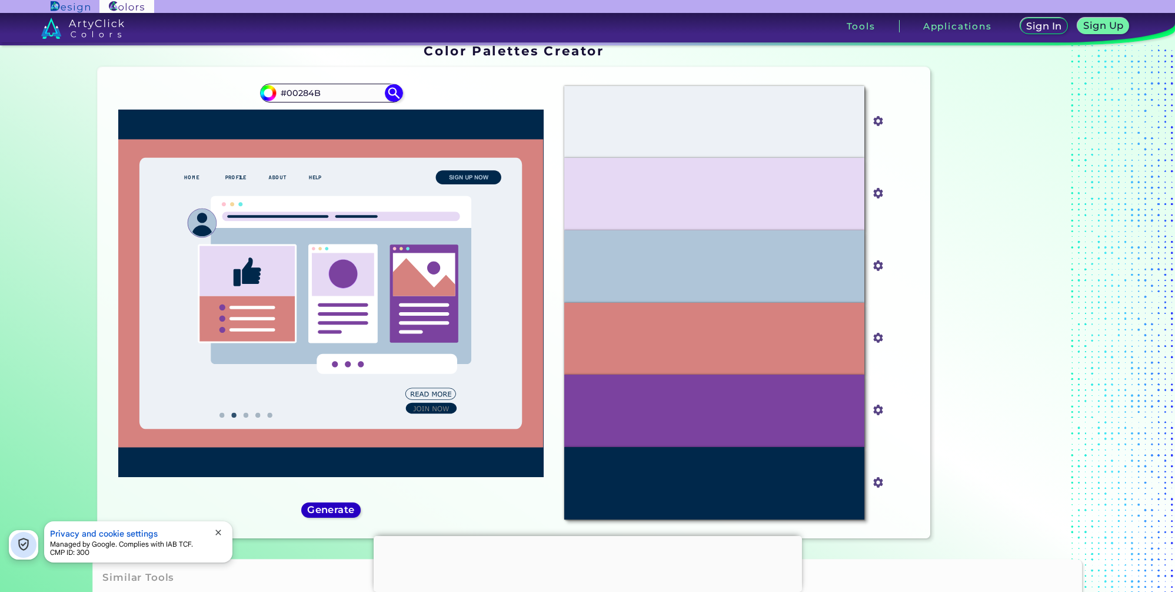
click at [341, 510] on h5 "Generate" at bounding box center [331, 509] width 43 height 9
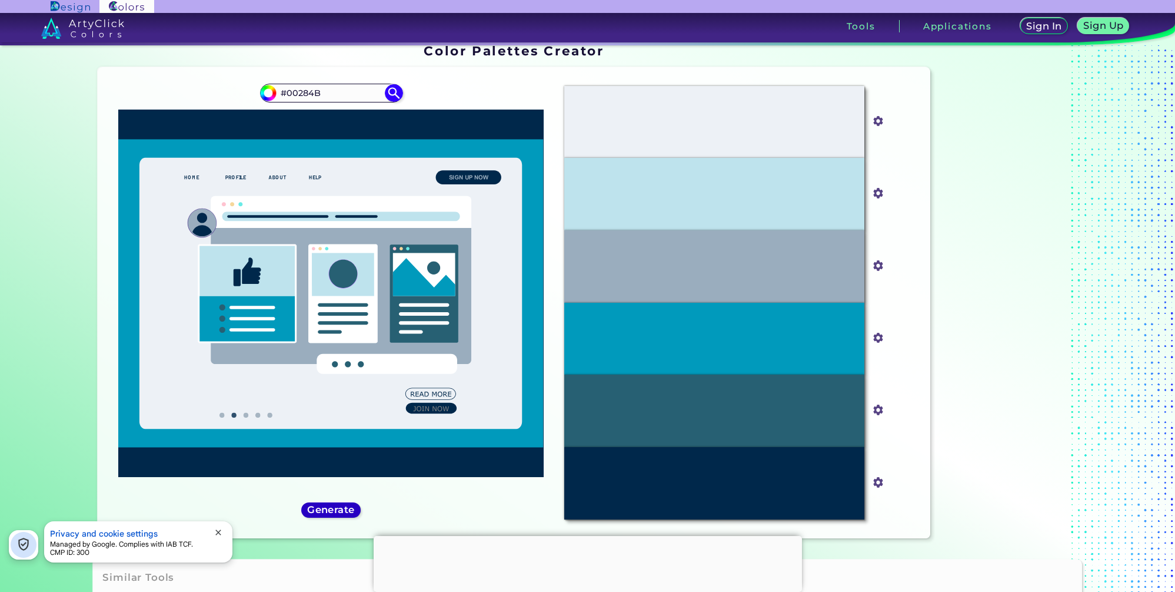
click at [341, 510] on h5 "Generate" at bounding box center [331, 509] width 43 height 9
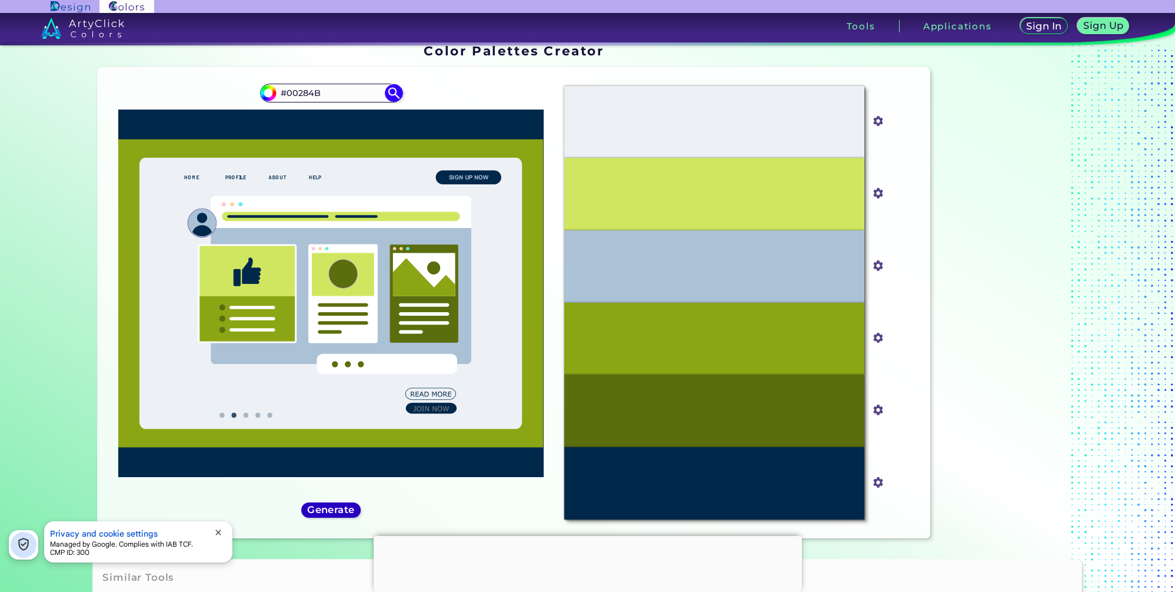
click at [341, 510] on h5 "Generate" at bounding box center [332, 509] width 44 height 9
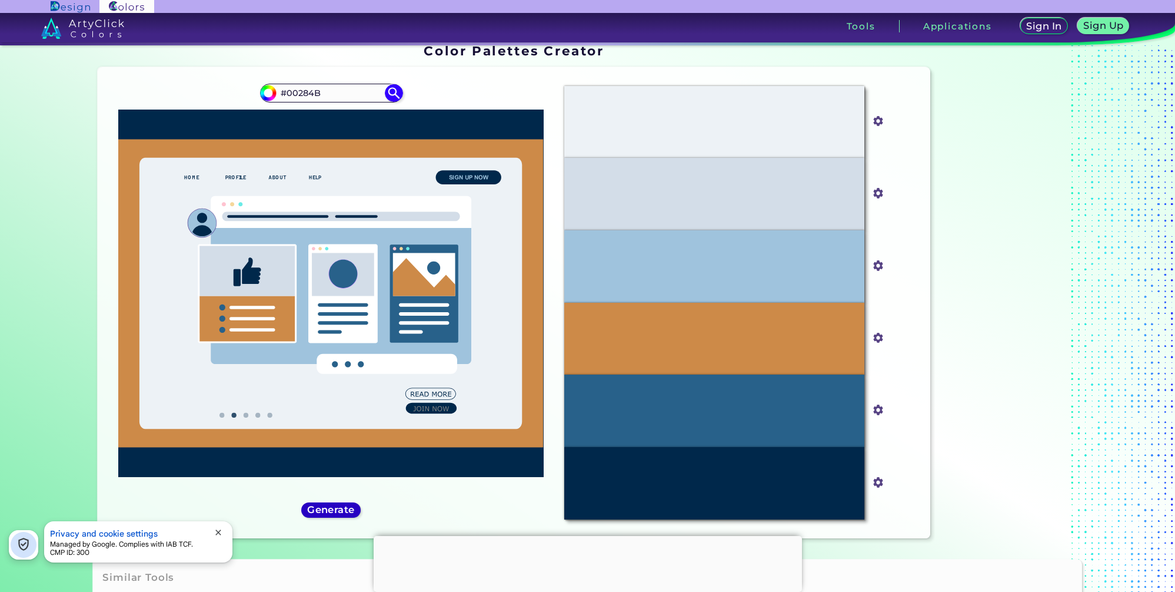
click at [341, 510] on h5 "Generate" at bounding box center [331, 509] width 43 height 9
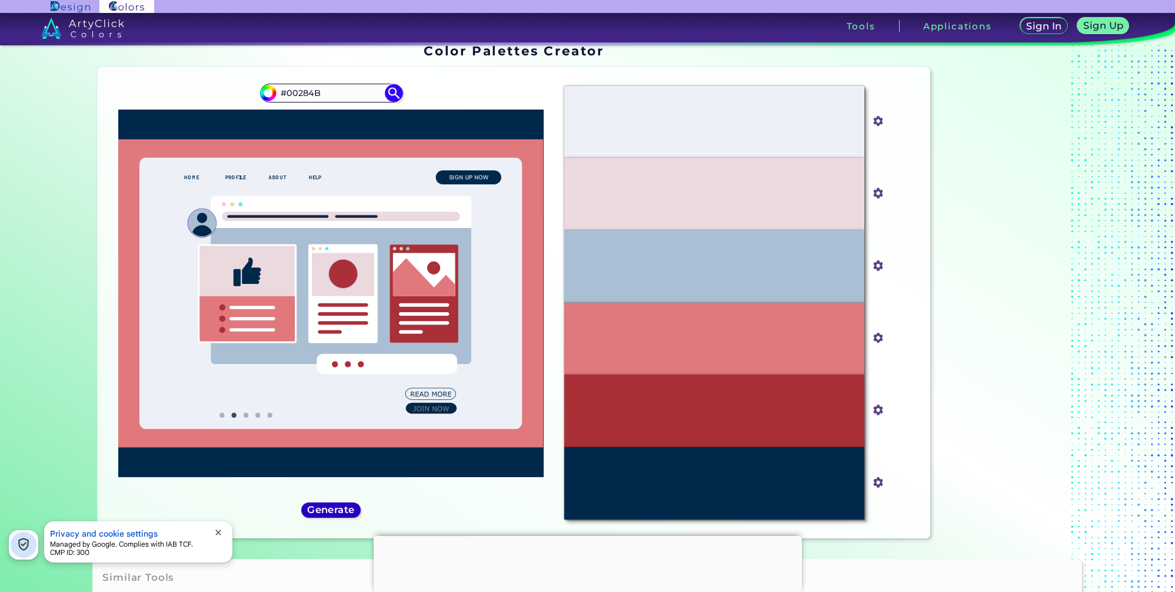
click at [340, 513] on h5 "Generate" at bounding box center [331, 509] width 43 height 9
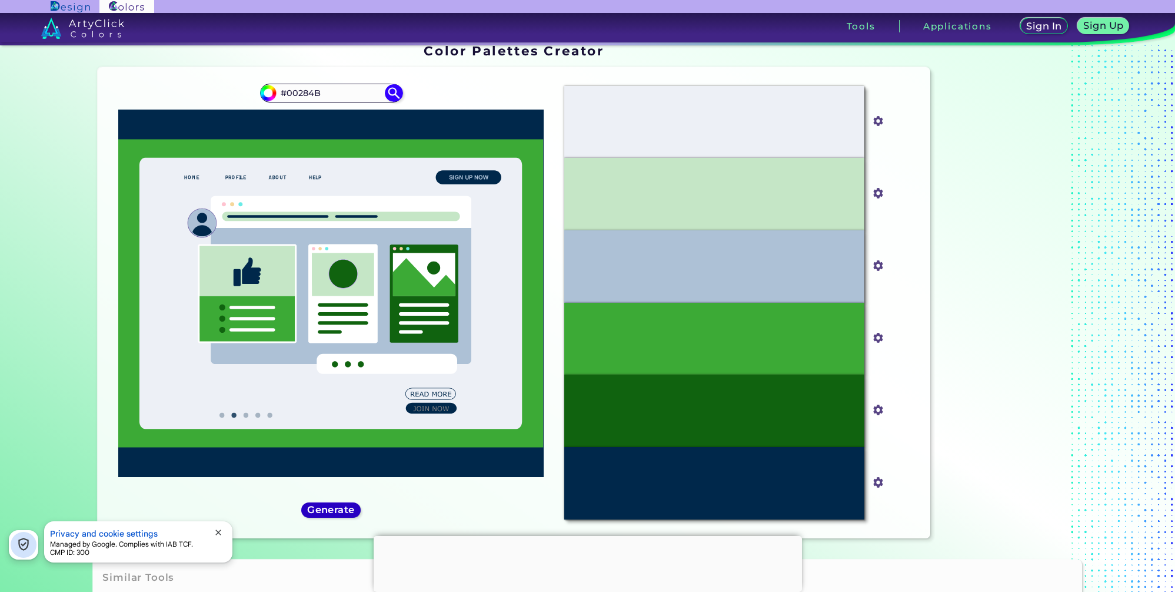
click at [340, 513] on h5 "Generate" at bounding box center [331, 509] width 43 height 9
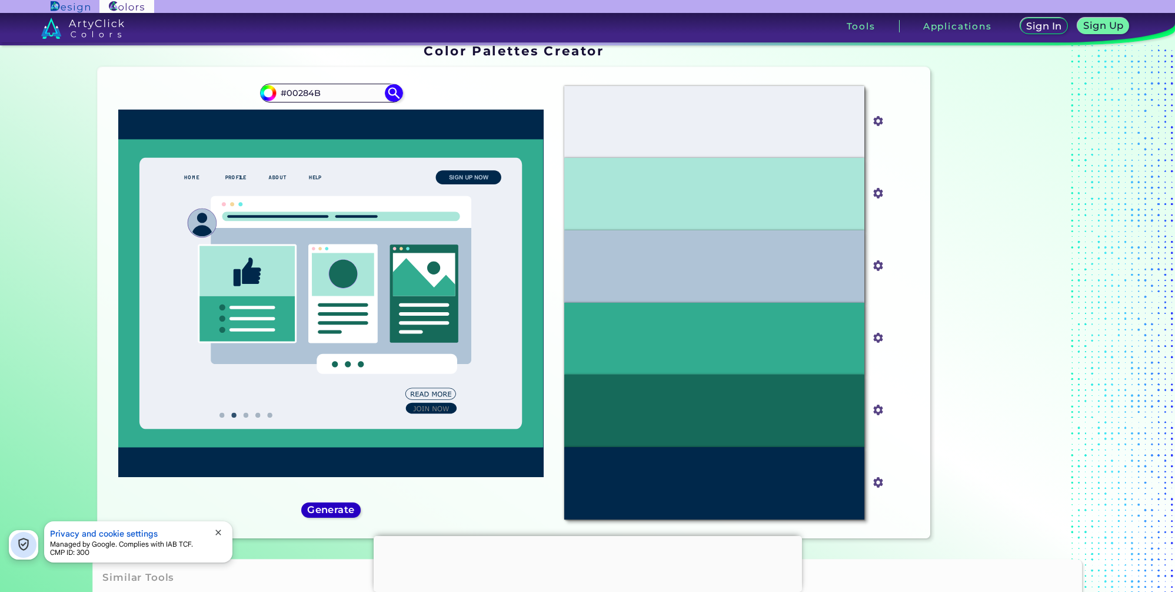
click at [340, 513] on h5 "Generate" at bounding box center [331, 509] width 43 height 9
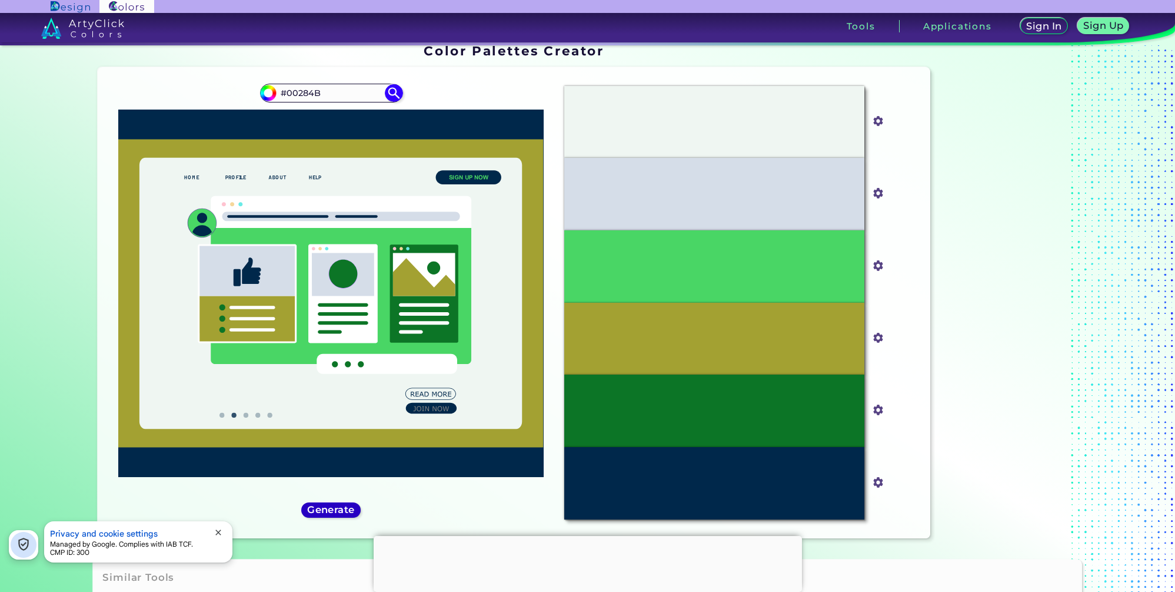
click at [340, 513] on h5 "Generate" at bounding box center [331, 509] width 44 height 9
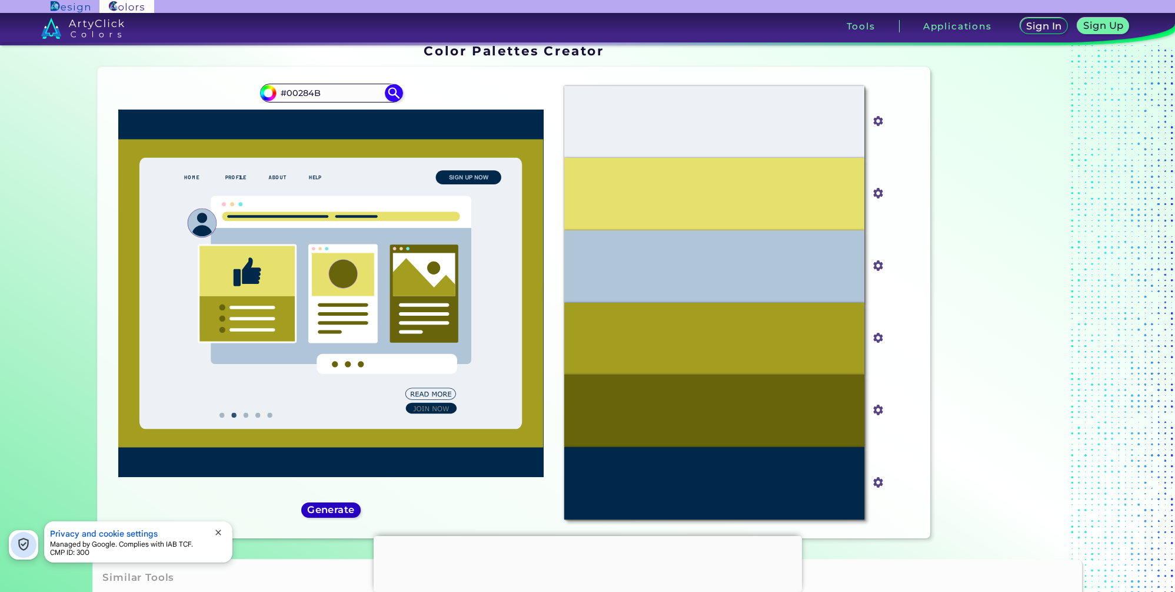
click at [340, 513] on h5 "Generate" at bounding box center [331, 509] width 43 height 9
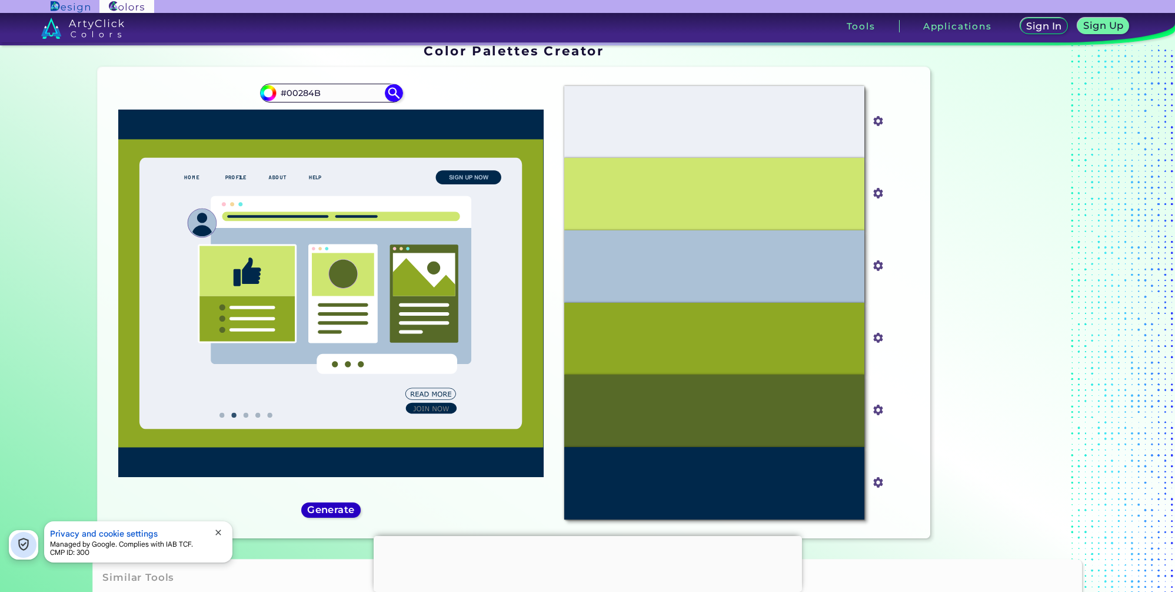
click at [340, 513] on h5 "Generate" at bounding box center [331, 509] width 43 height 9
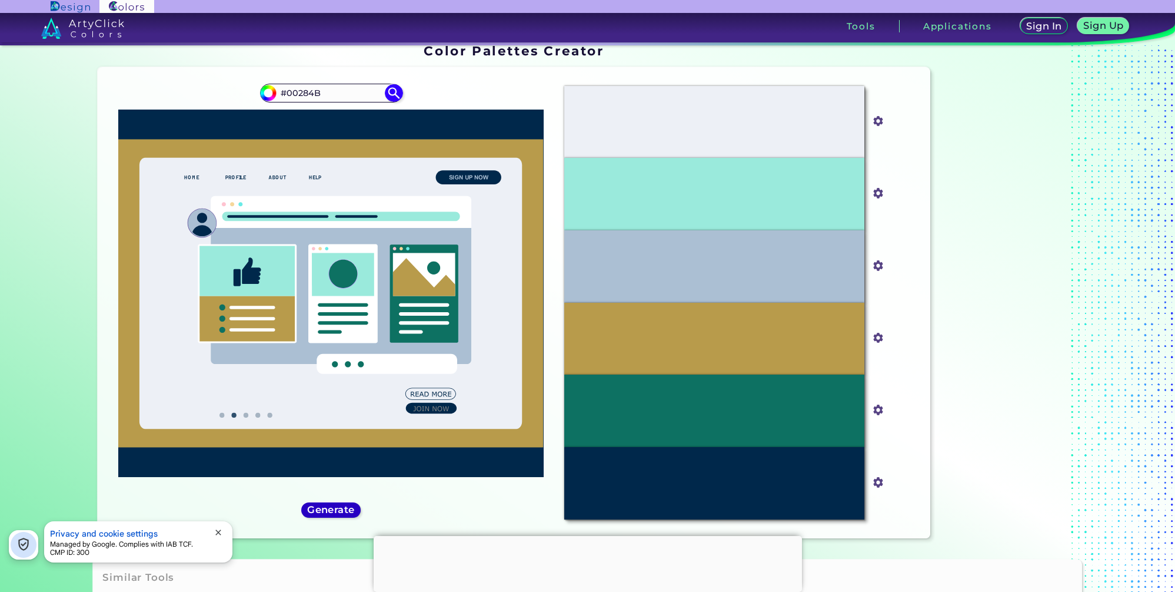
click at [340, 513] on h5 "Generate" at bounding box center [331, 509] width 43 height 9
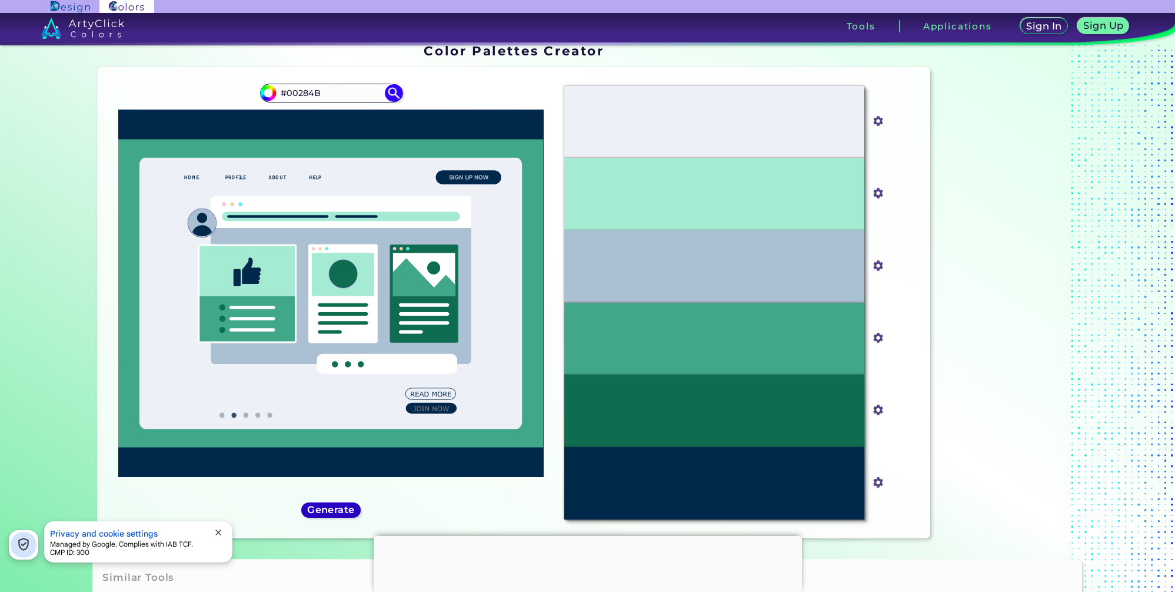
click at [340, 513] on h5 "Generate" at bounding box center [331, 509] width 43 height 9
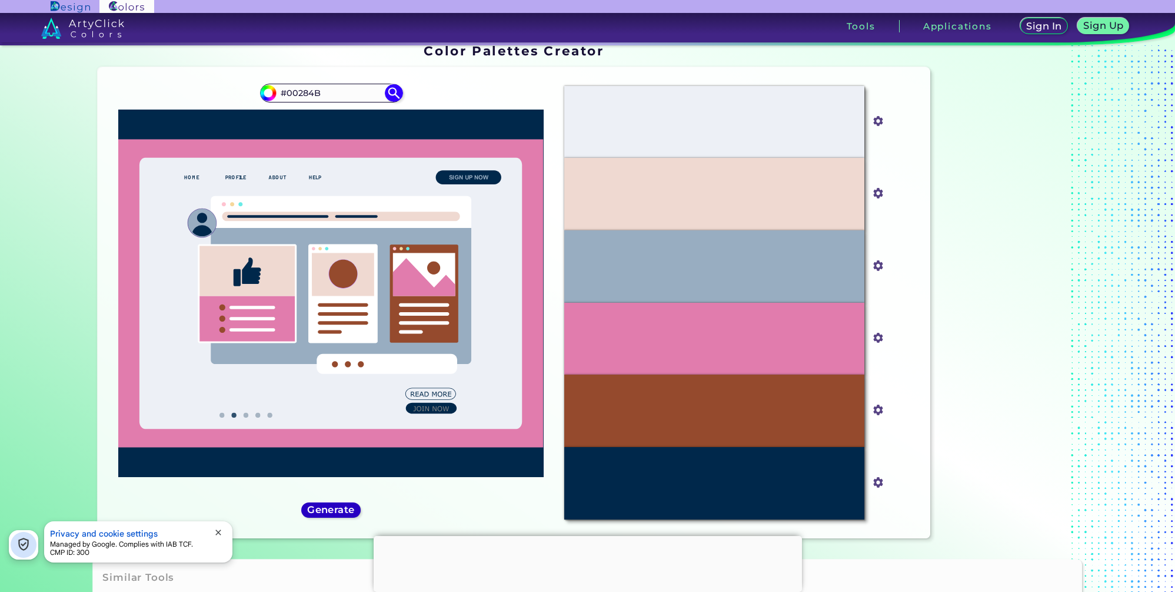
click at [340, 513] on h5 "Generate" at bounding box center [331, 509] width 43 height 9
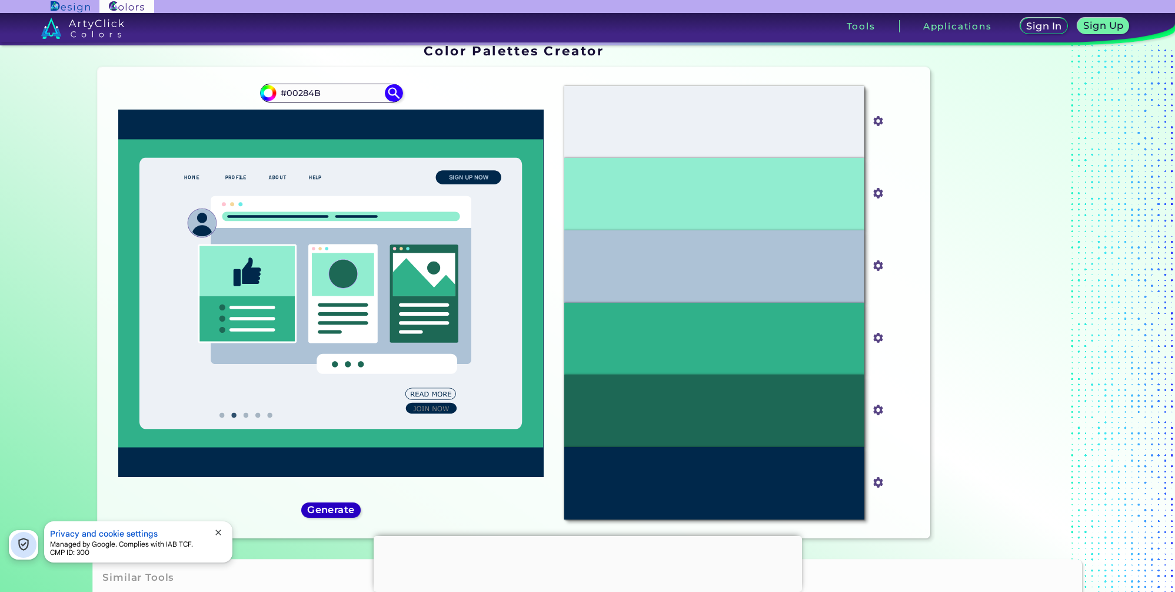
click at [340, 513] on h5 "Generate" at bounding box center [331, 509] width 43 height 9
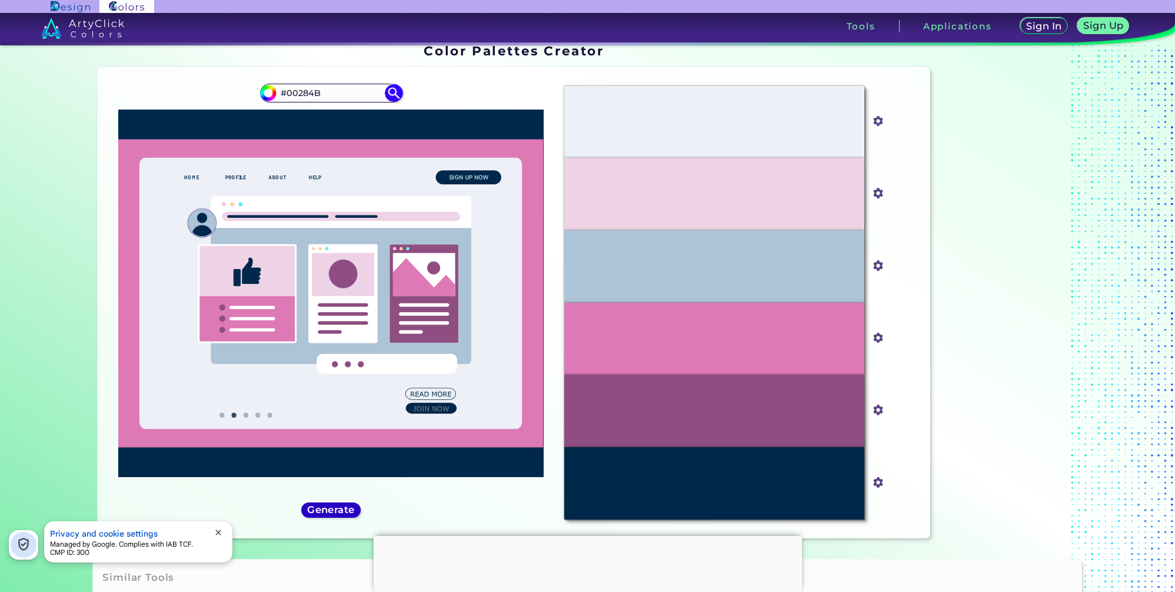
click at [340, 513] on h5 "Generate" at bounding box center [331, 509] width 43 height 9
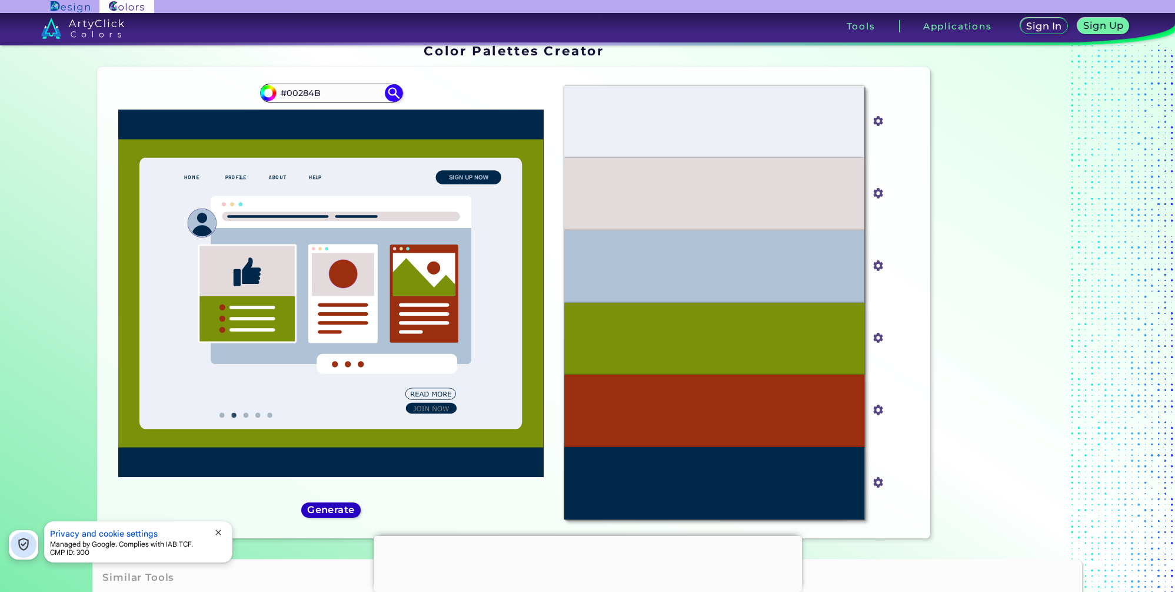
click at [340, 513] on h5 "Generate" at bounding box center [331, 509] width 44 height 9
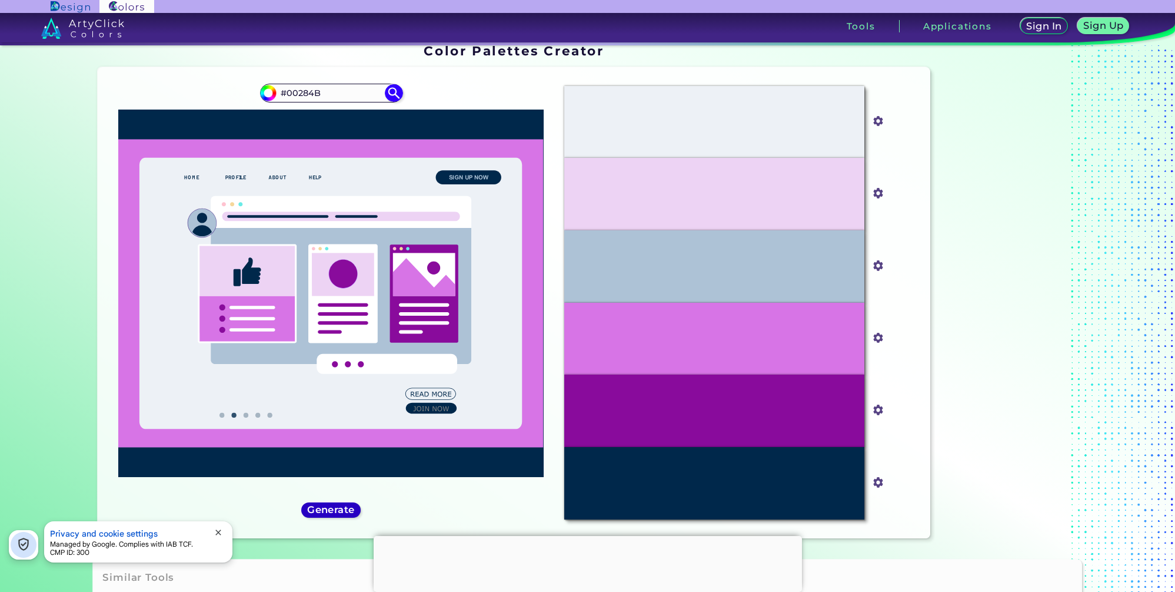
click at [340, 513] on h5 "Generate" at bounding box center [331, 509] width 44 height 9
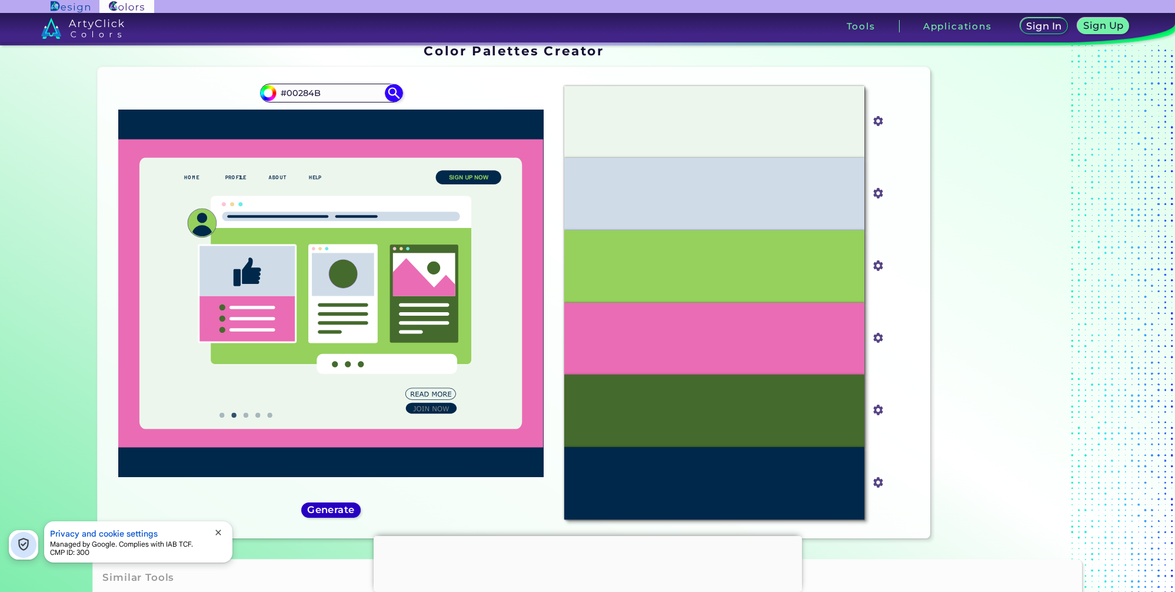
click at [340, 513] on h5 "Generate" at bounding box center [331, 509] width 44 height 9
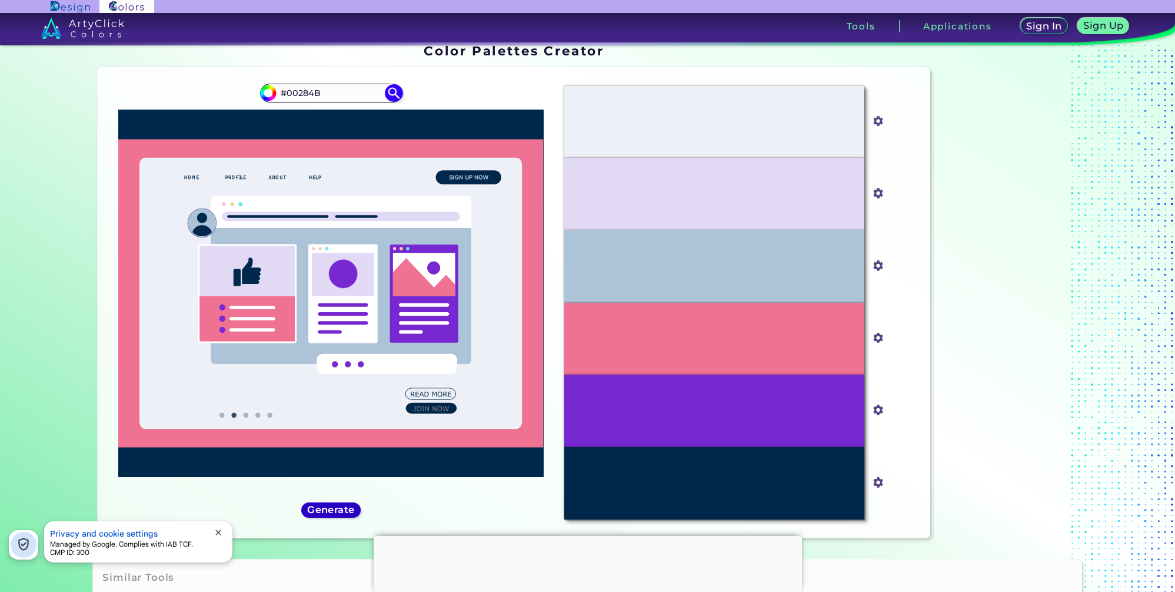
click at [334, 514] on h5 "Generate" at bounding box center [331, 509] width 43 height 9
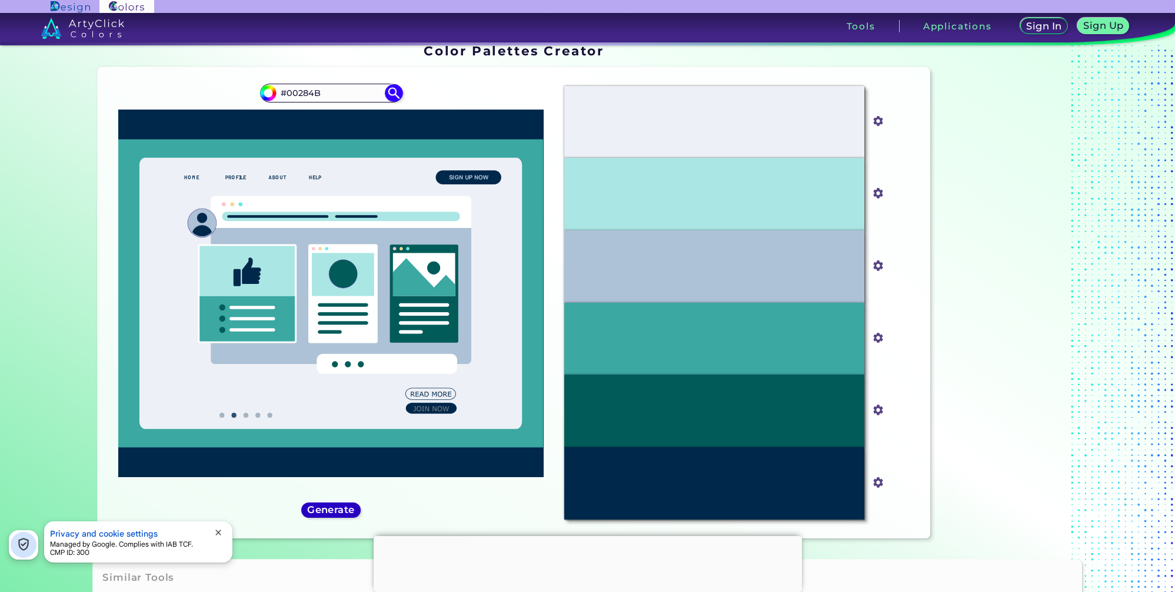
click at [334, 514] on h5 "Generate" at bounding box center [332, 509] width 44 height 9
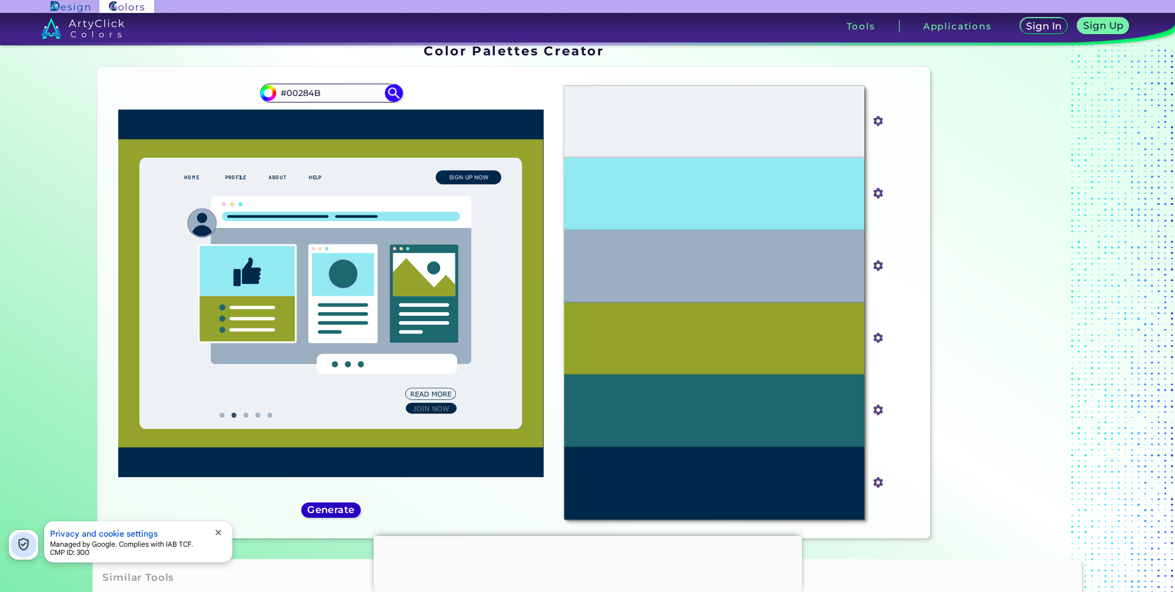
click at [334, 514] on h5 "Generate" at bounding box center [331, 509] width 43 height 9
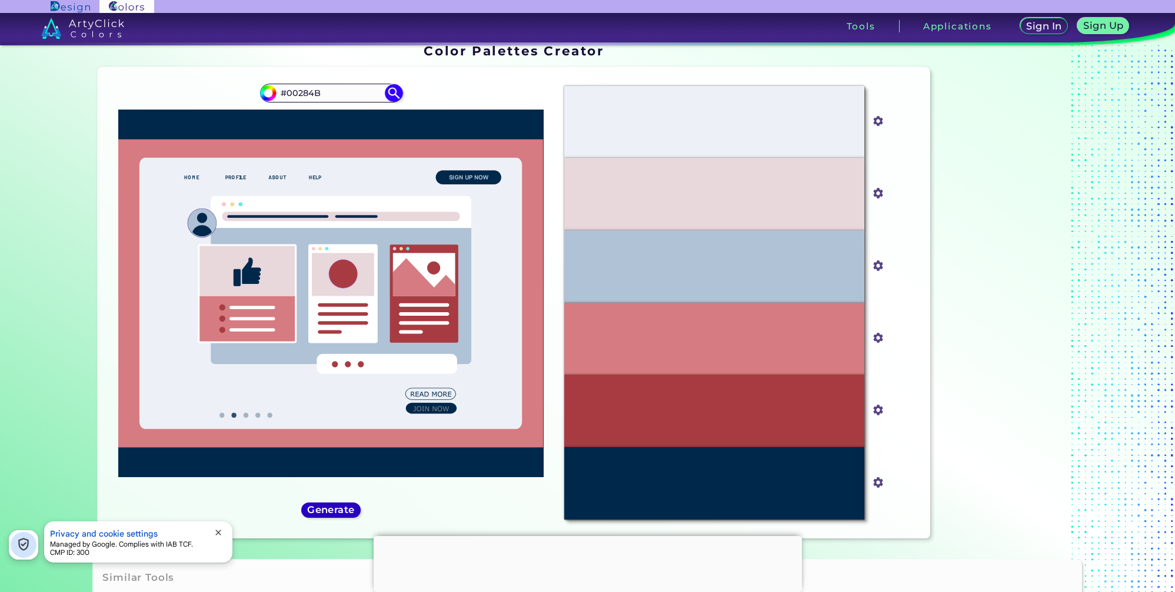
click at [334, 514] on h5 "Generate" at bounding box center [331, 509] width 43 height 9
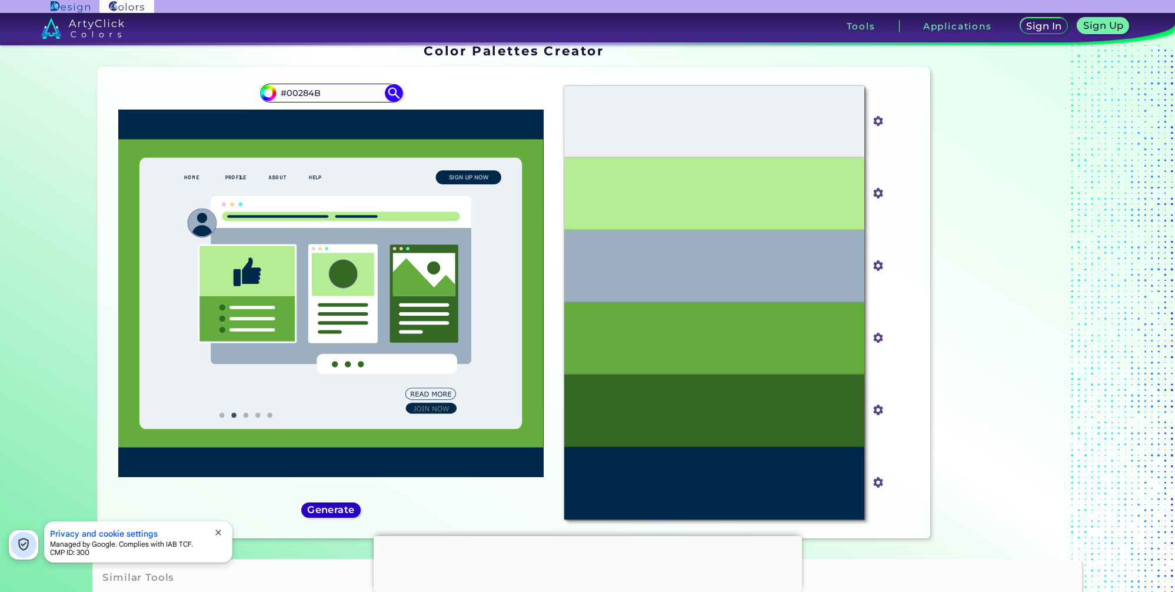
click at [334, 514] on h5 "Generate" at bounding box center [331, 509] width 43 height 9
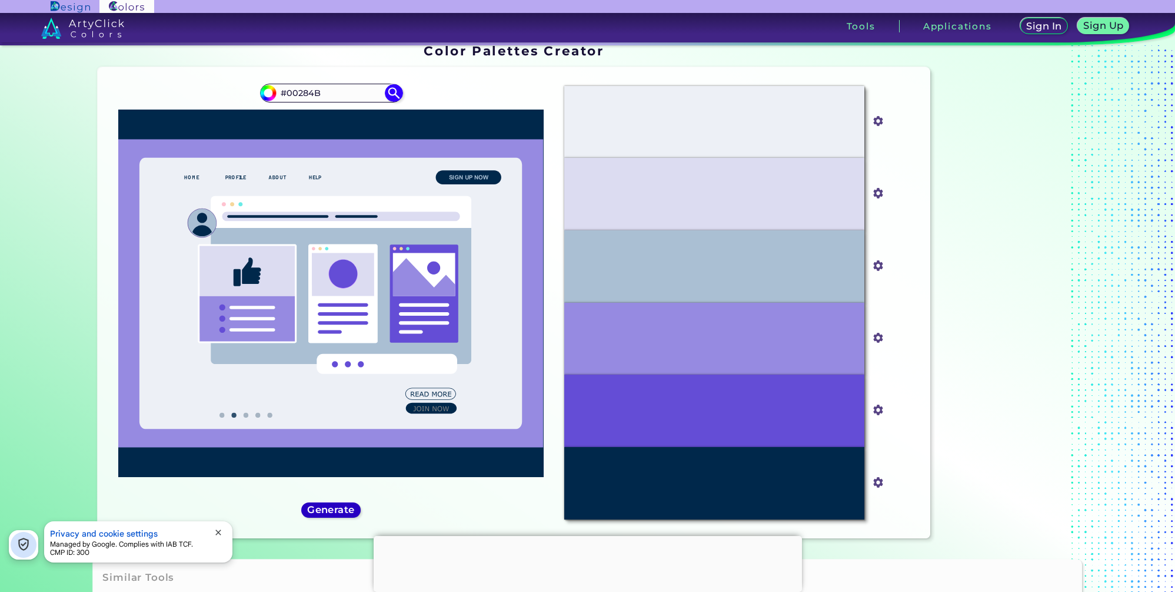
click at [334, 514] on h5 "Generate" at bounding box center [331, 509] width 43 height 9
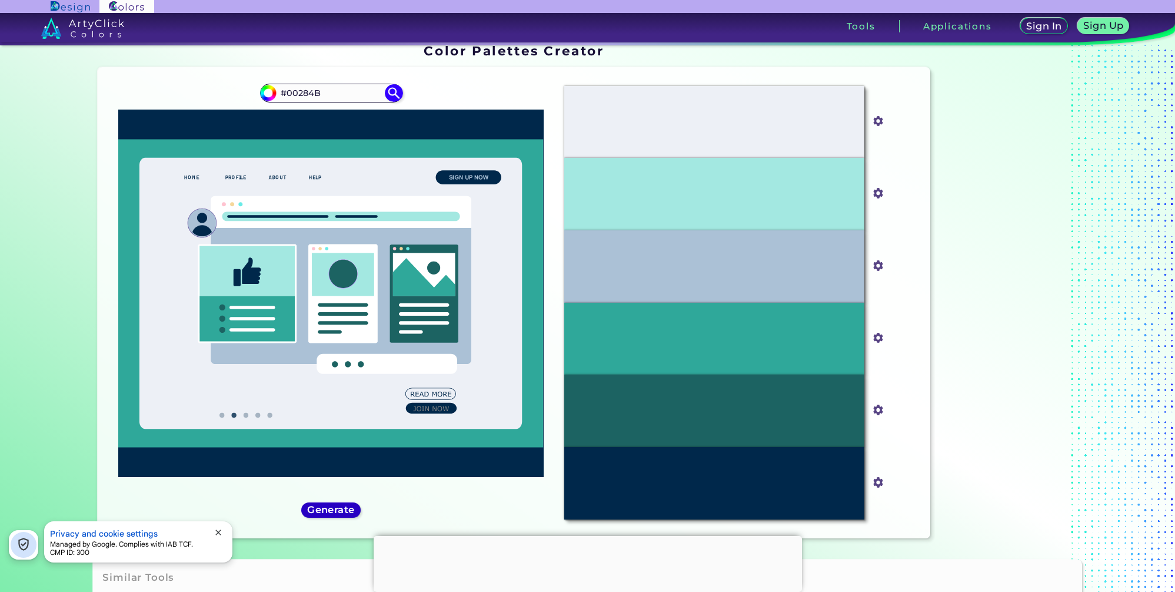
click at [334, 514] on h5 "Generate" at bounding box center [331, 509] width 43 height 9
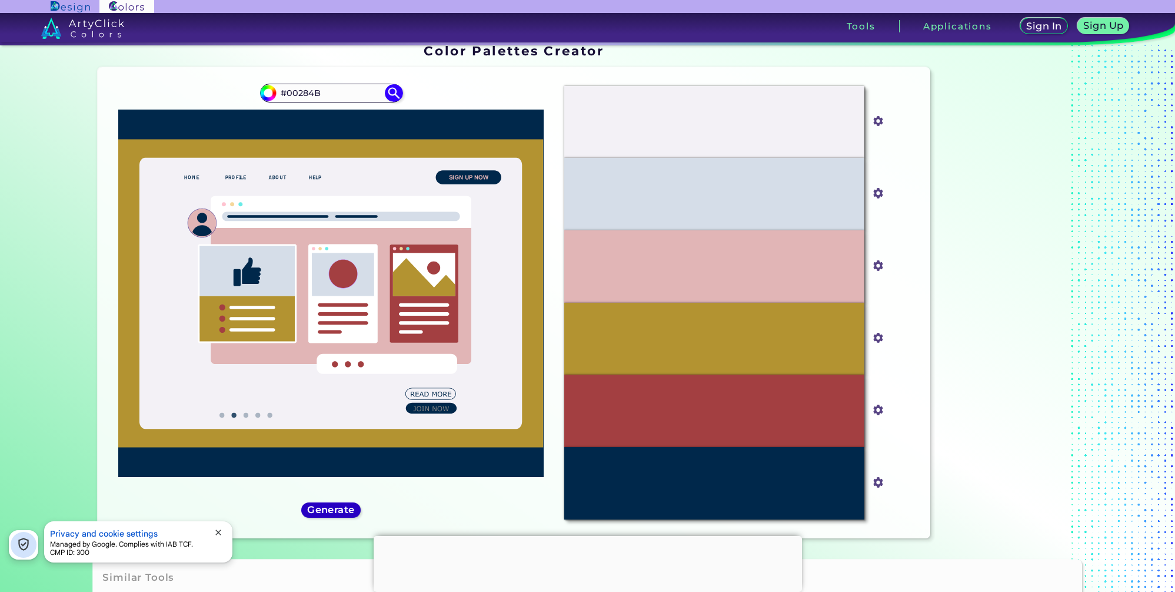
click at [334, 514] on h5 "Generate" at bounding box center [331, 509] width 43 height 9
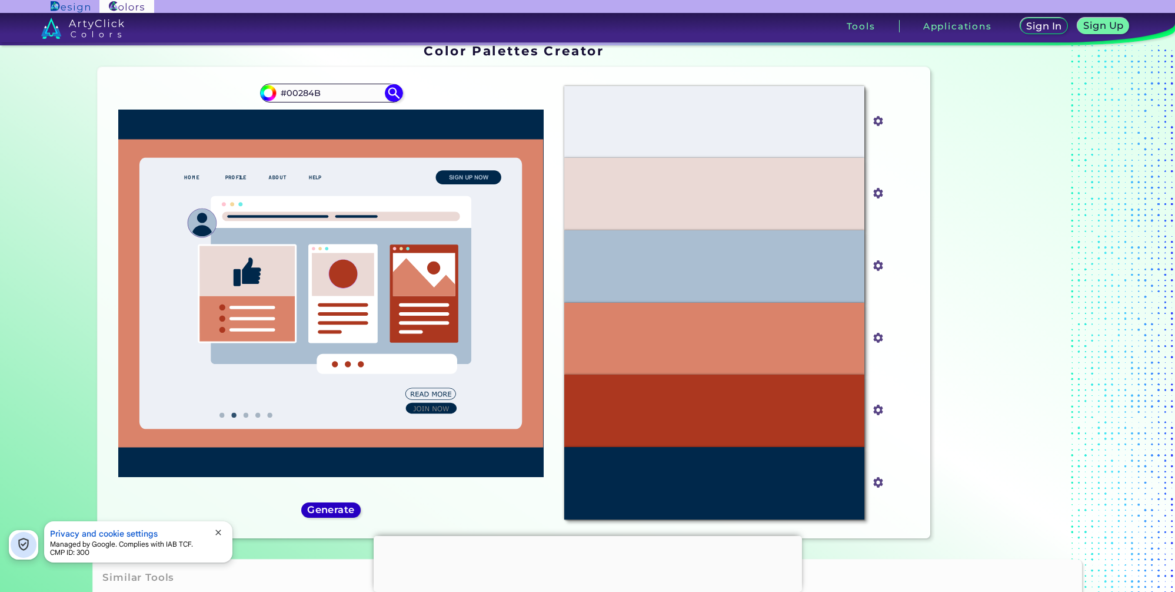
click at [334, 514] on h5 "Generate" at bounding box center [332, 509] width 44 height 9
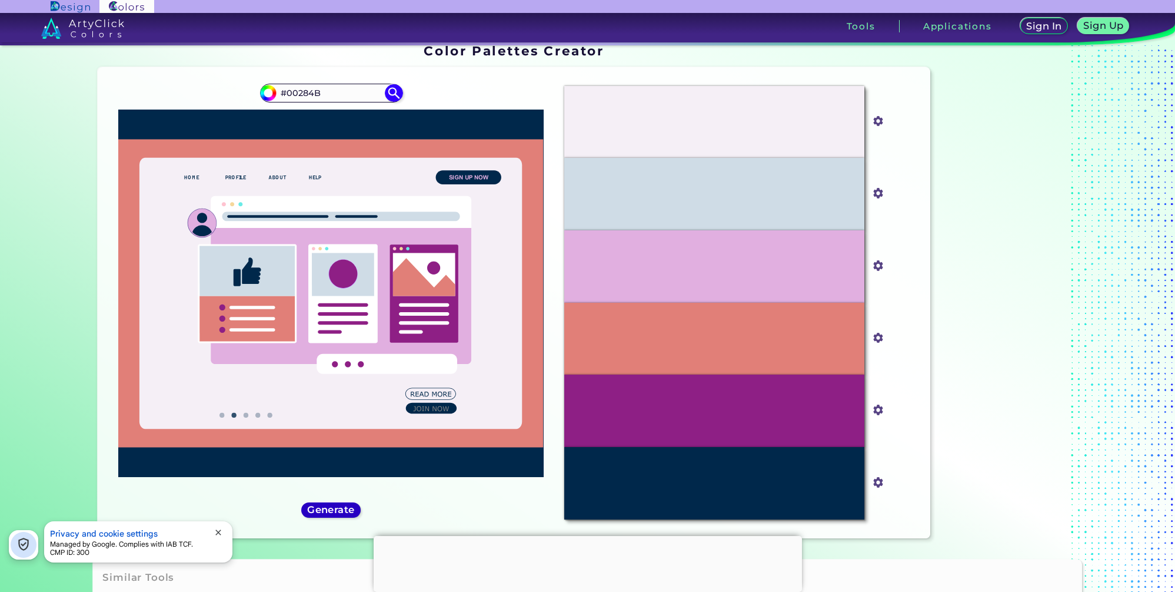
click at [334, 514] on h5 "Generate" at bounding box center [331, 509] width 44 height 9
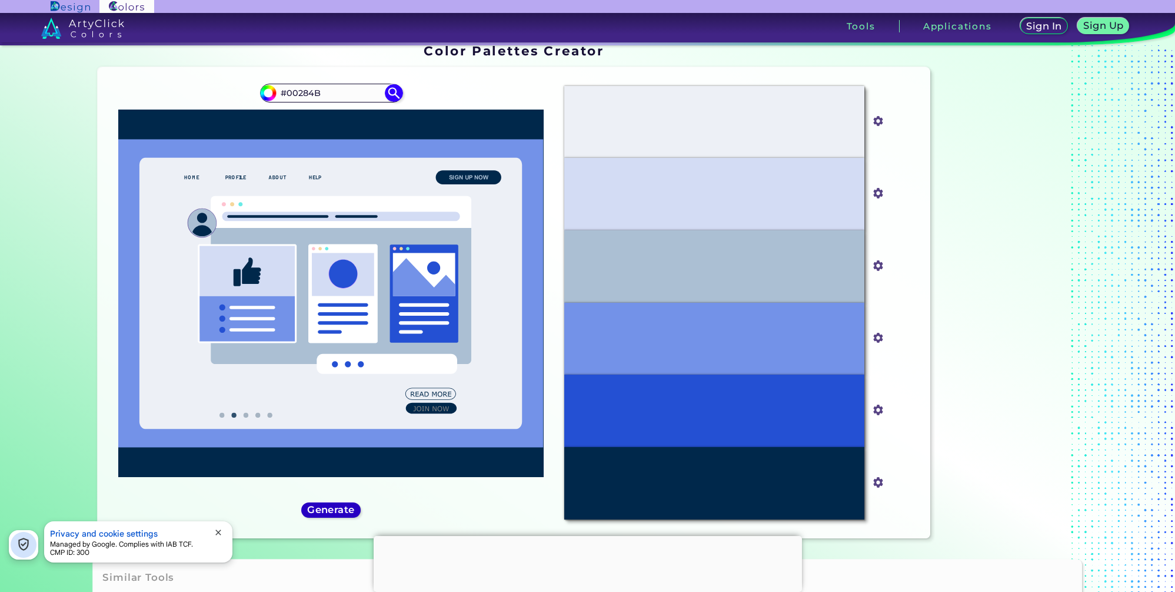
click at [334, 514] on h5 "Generate" at bounding box center [331, 509] width 44 height 9
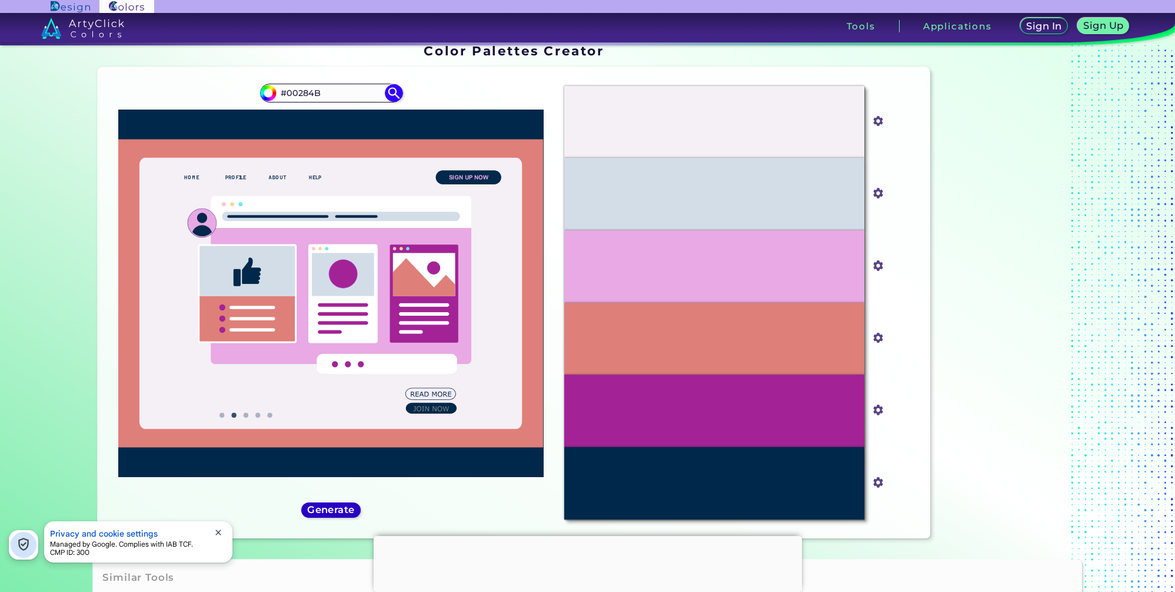
click at [334, 514] on h5 "Generate" at bounding box center [331, 509] width 45 height 9
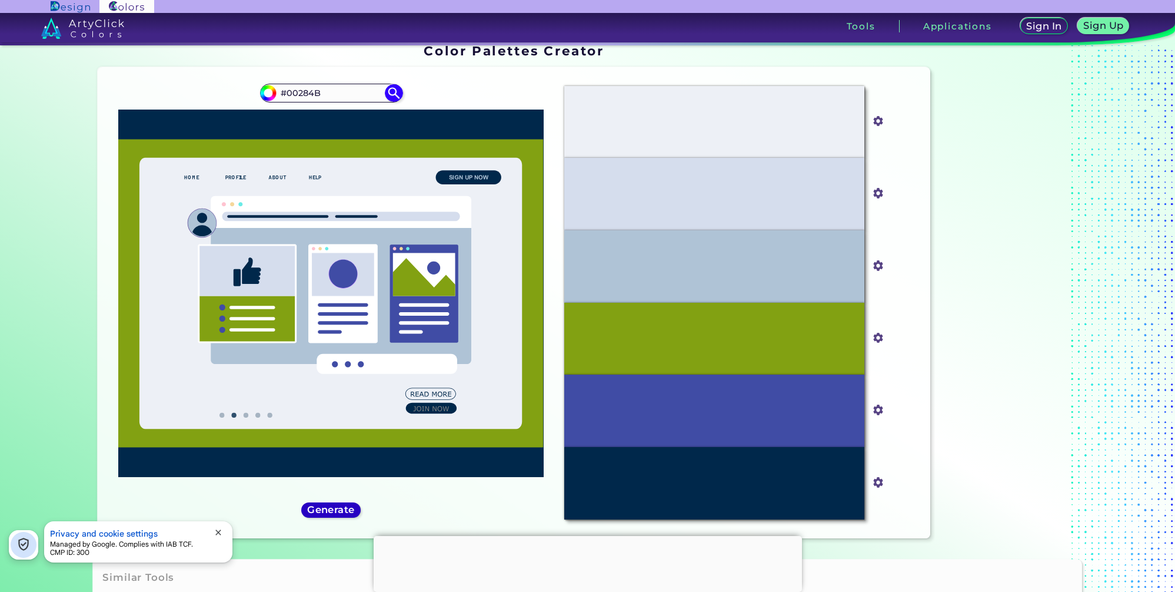
click at [334, 514] on h5 "Generate" at bounding box center [332, 509] width 44 height 9
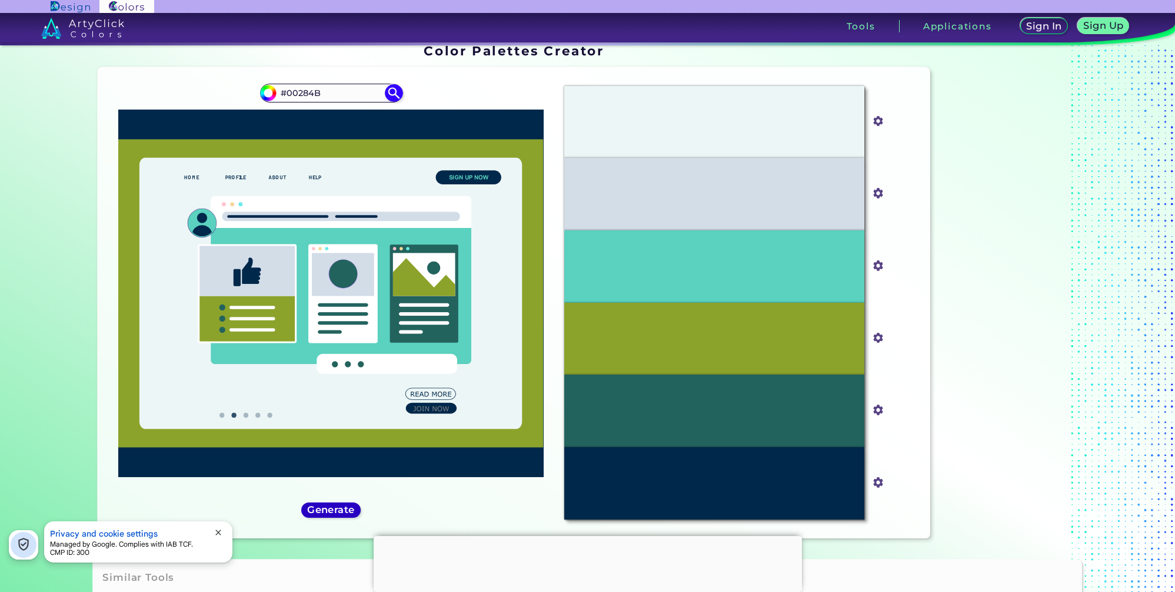
click at [334, 514] on h5 "Generate" at bounding box center [331, 509] width 43 height 9
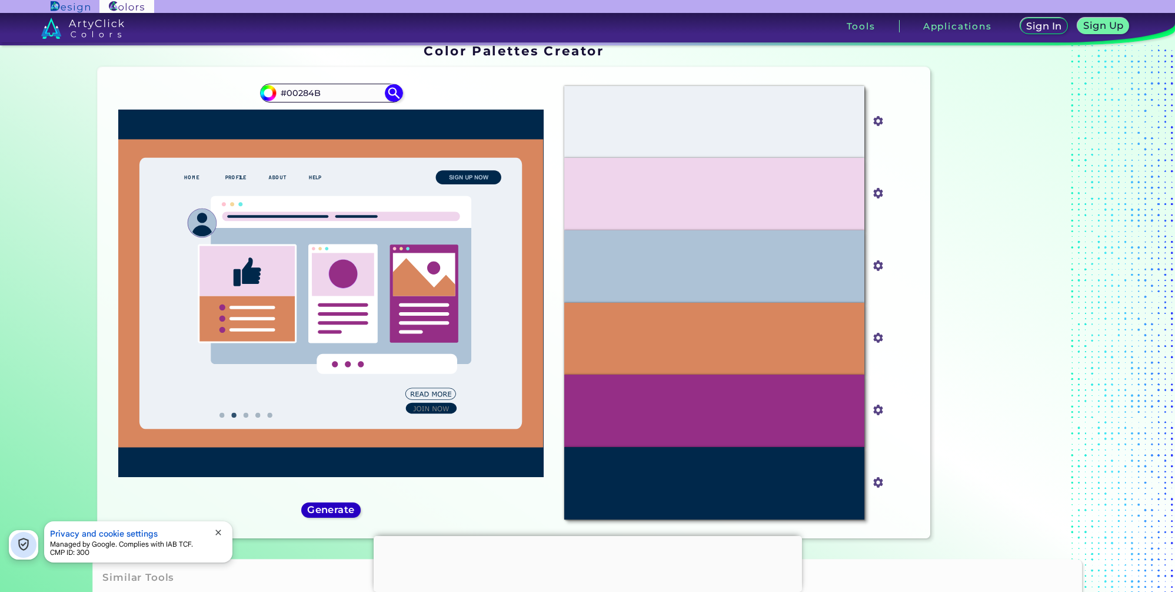
click at [334, 514] on h5 "Generate" at bounding box center [331, 509] width 43 height 9
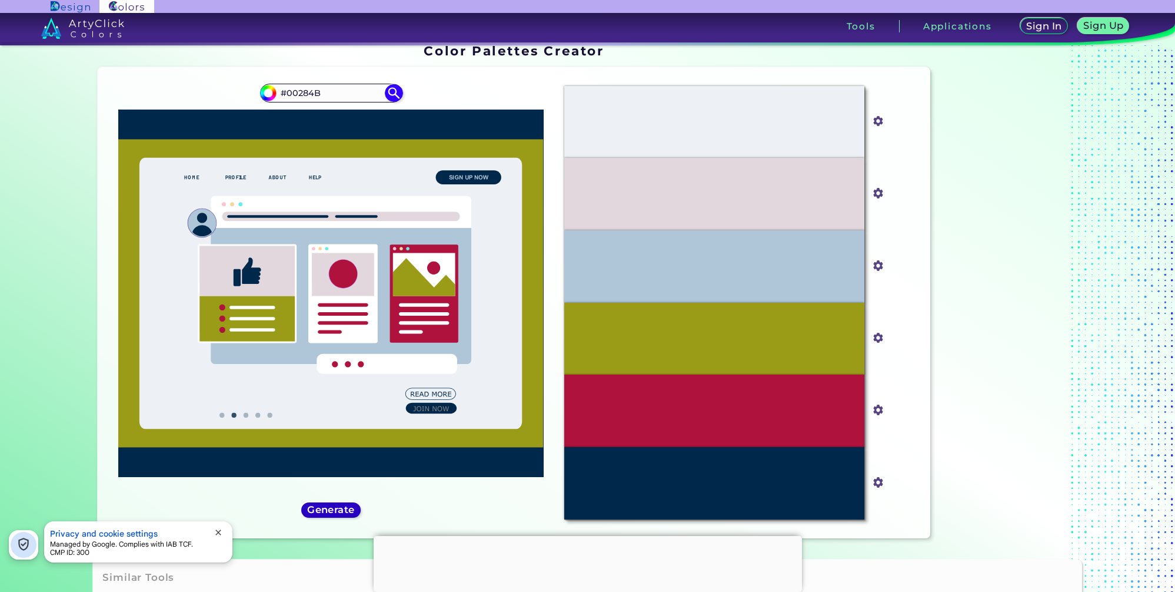
click at [334, 514] on h5 "Generate" at bounding box center [331, 509] width 43 height 9
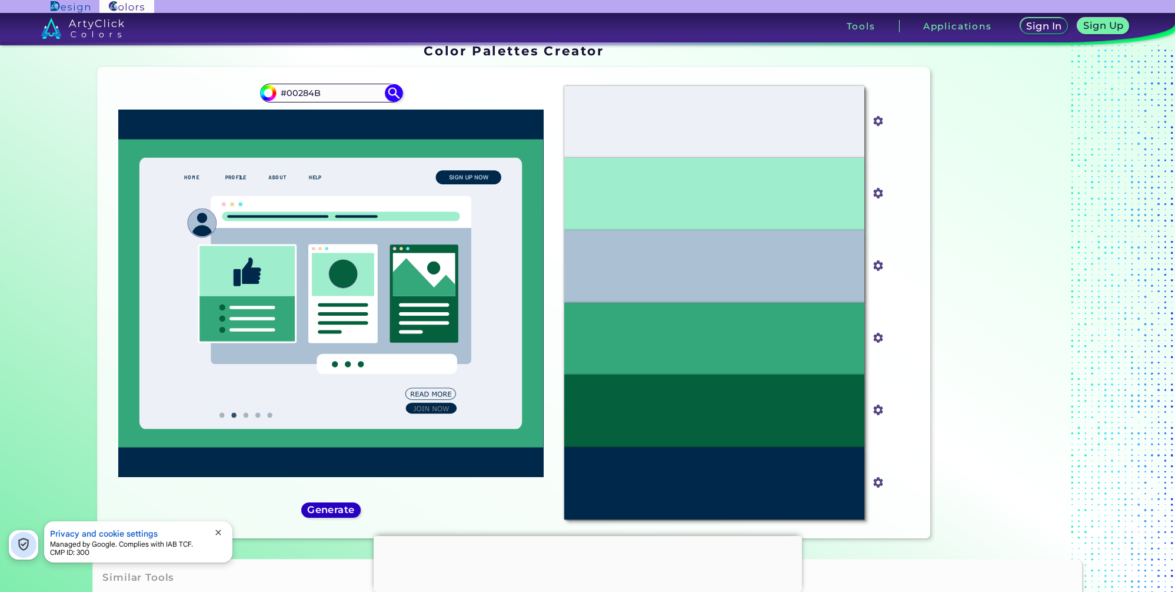
click at [334, 516] on div "Generate" at bounding box center [331, 510] width 54 height 14
click at [334, 511] on h5 "Generate" at bounding box center [331, 509] width 44 height 9
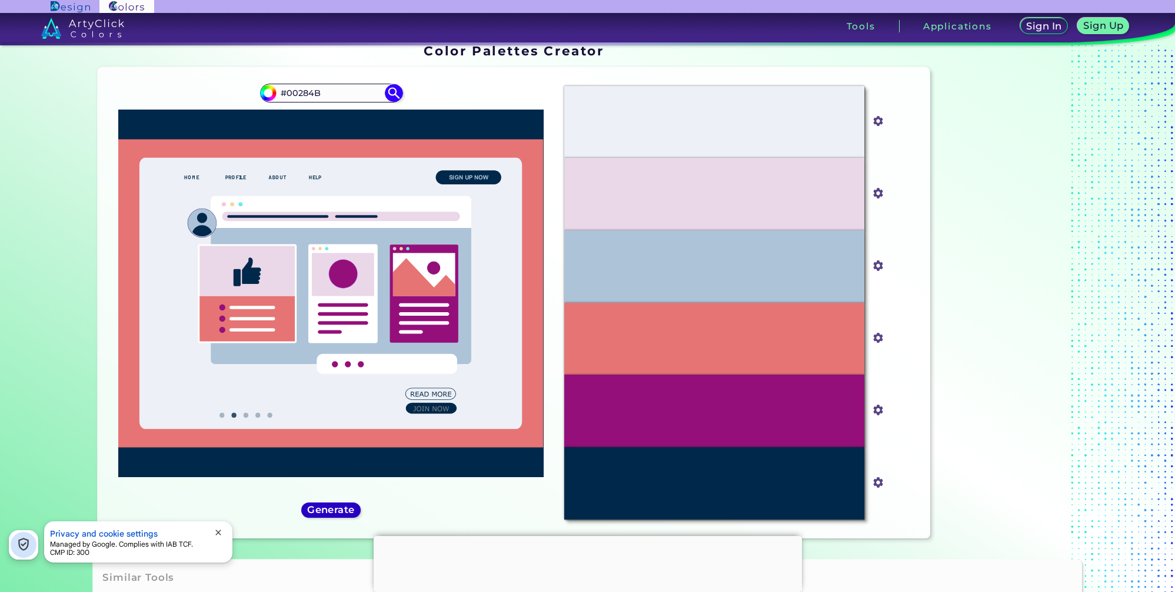
click at [334, 511] on h5 "Generate" at bounding box center [331, 509] width 43 height 9
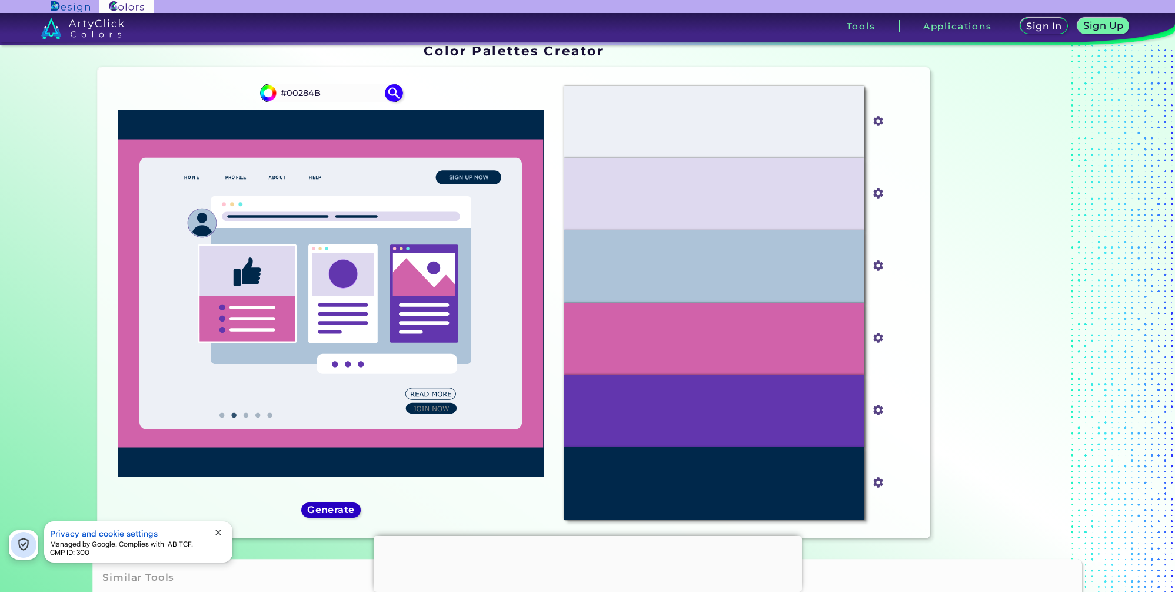
click at [334, 511] on h5 "Generate" at bounding box center [331, 509] width 44 height 9
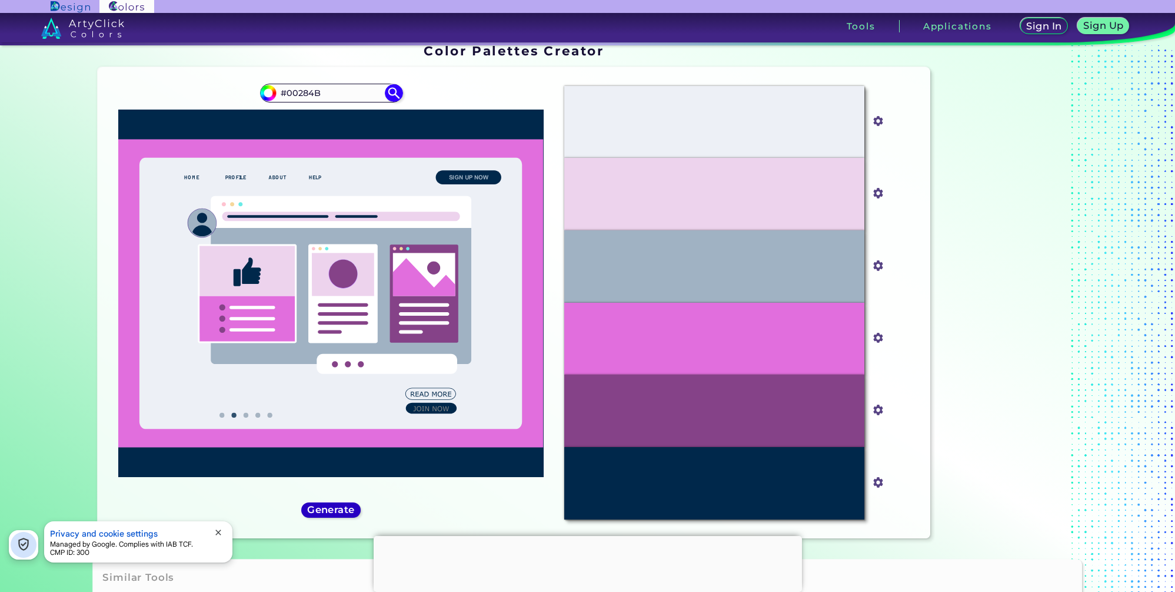
click at [334, 511] on h5 "Generate" at bounding box center [331, 509] width 44 height 9
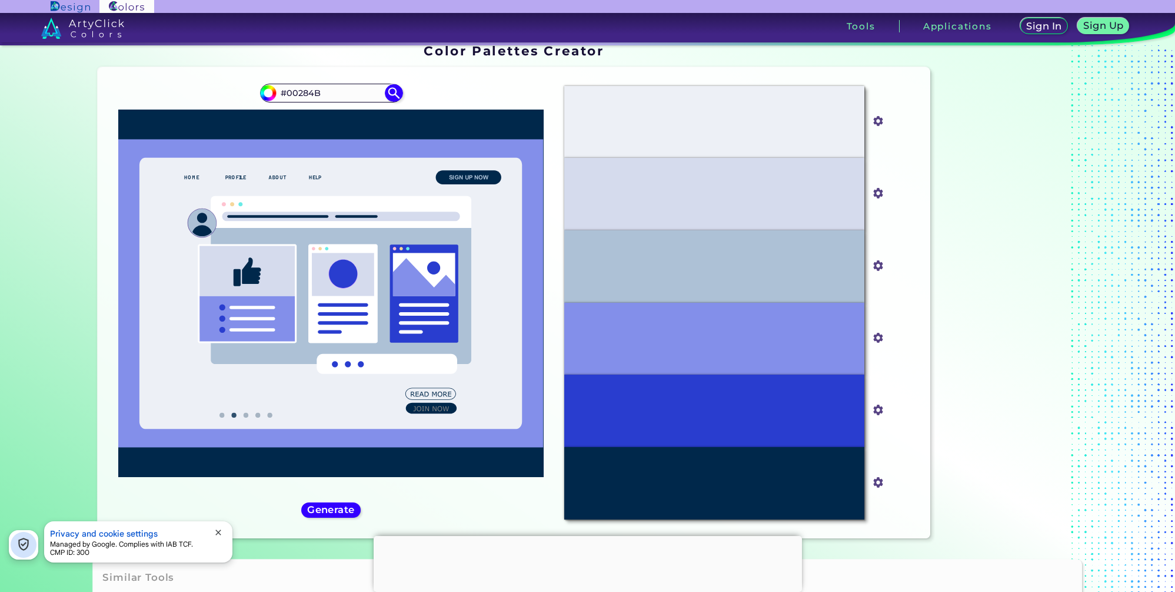
click at [327, 518] on div "#00284b #00284B" at bounding box center [330, 303] width 447 height 452
click at [328, 513] on h5 "Generate" at bounding box center [331, 509] width 43 height 9
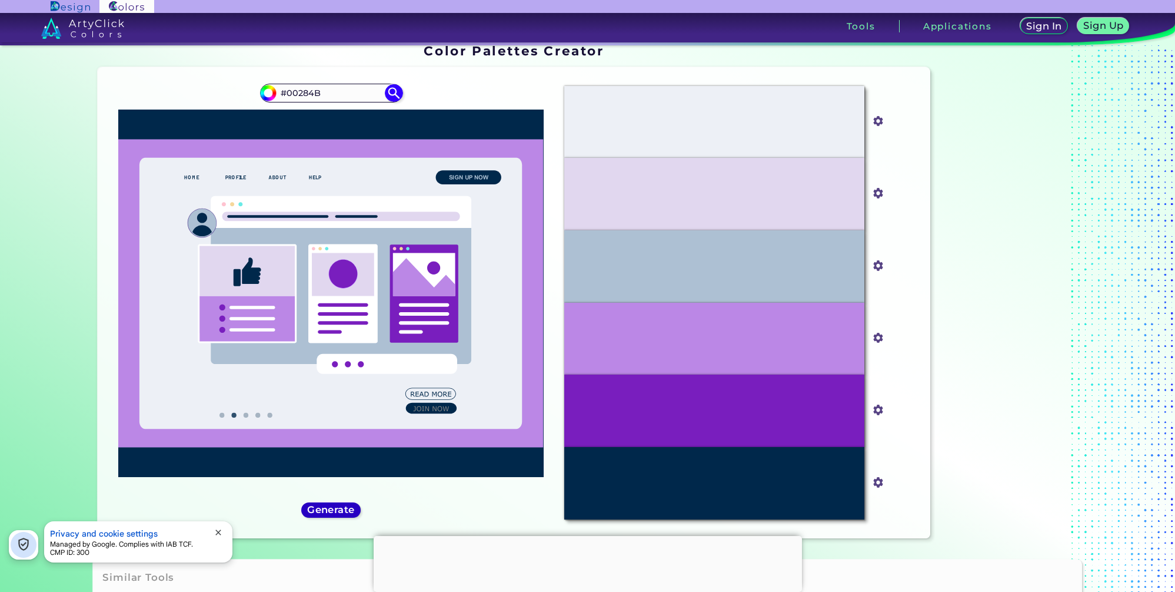
click at [328, 513] on h5 "Generate" at bounding box center [330, 509] width 45 height 9
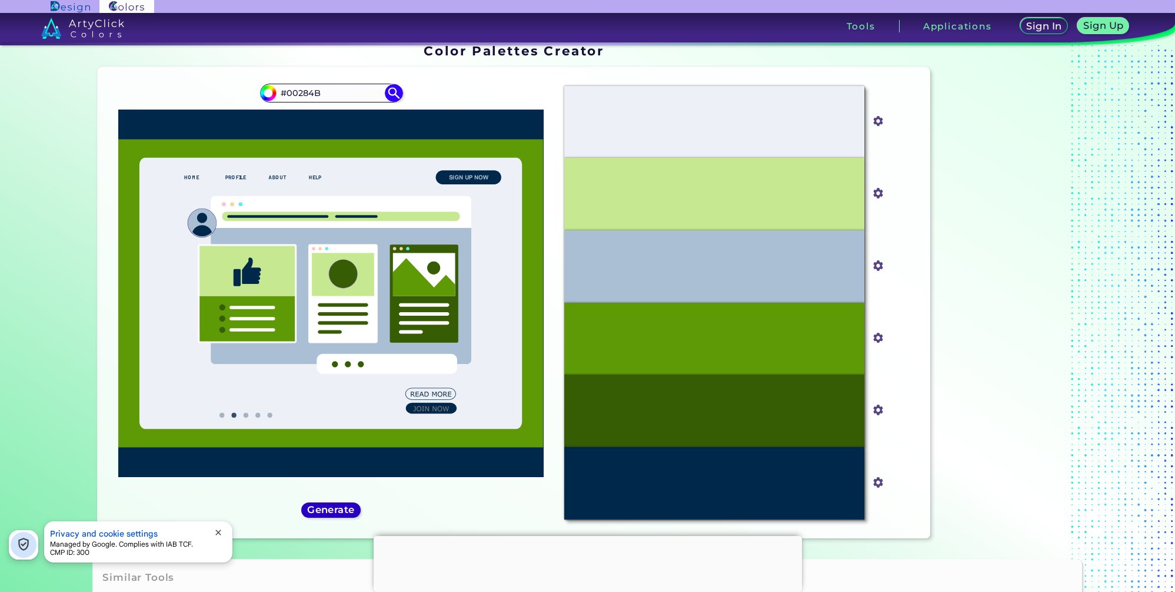
click at [328, 513] on h5 "Generate" at bounding box center [331, 509] width 45 height 9
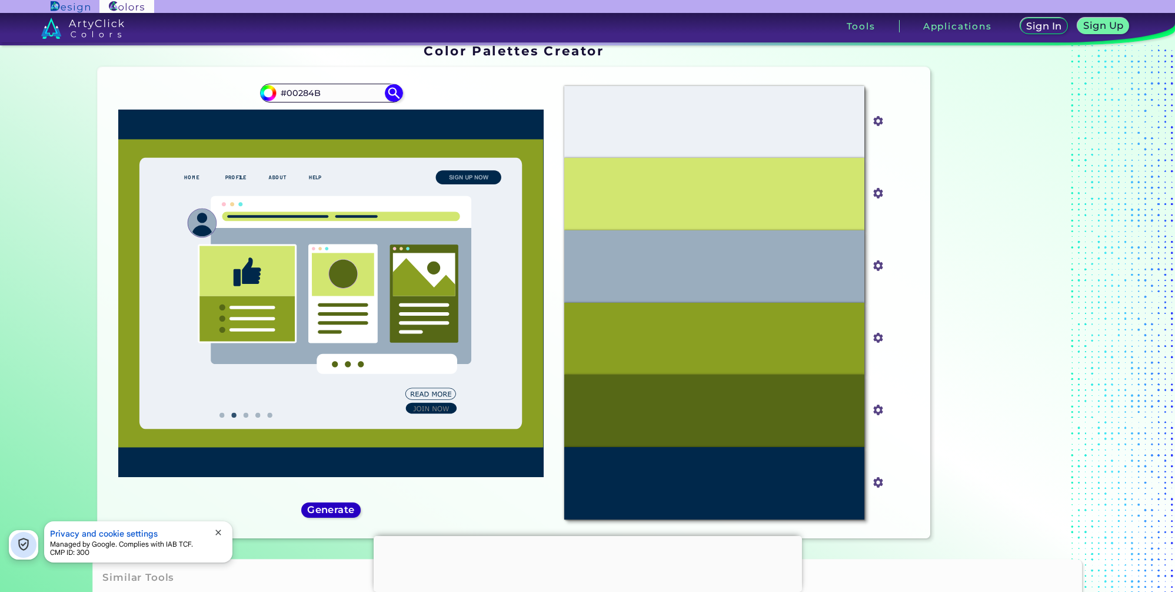
click at [328, 513] on h5 "Generate" at bounding box center [331, 509] width 45 height 9
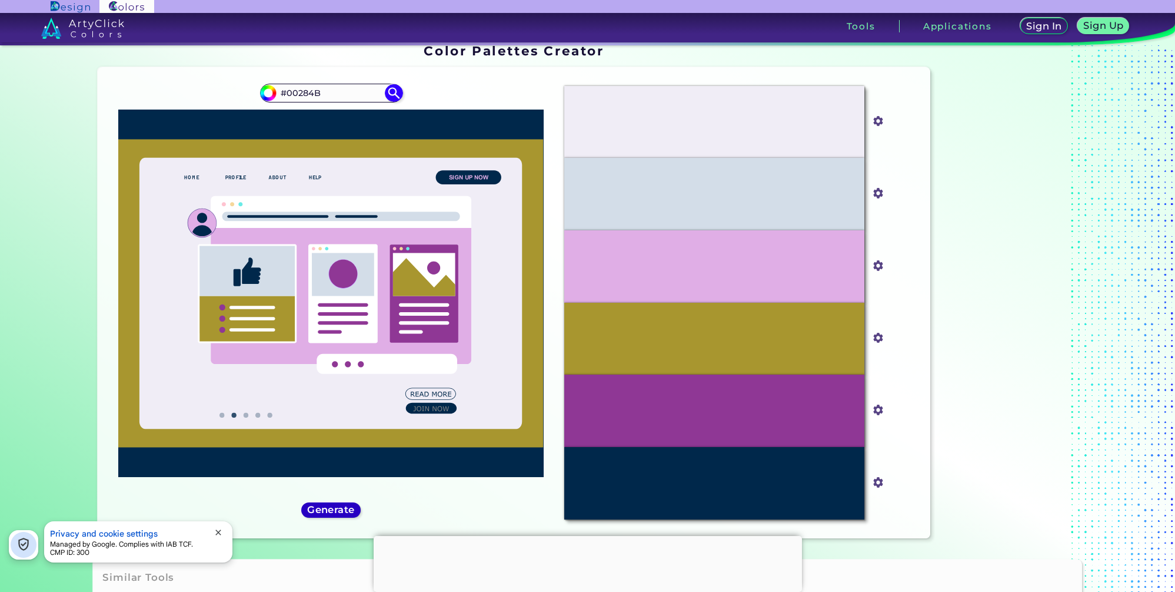
click at [334, 516] on div "Generate" at bounding box center [331, 510] width 54 height 14
click at [336, 508] on h5 "Generate" at bounding box center [331, 509] width 44 height 9
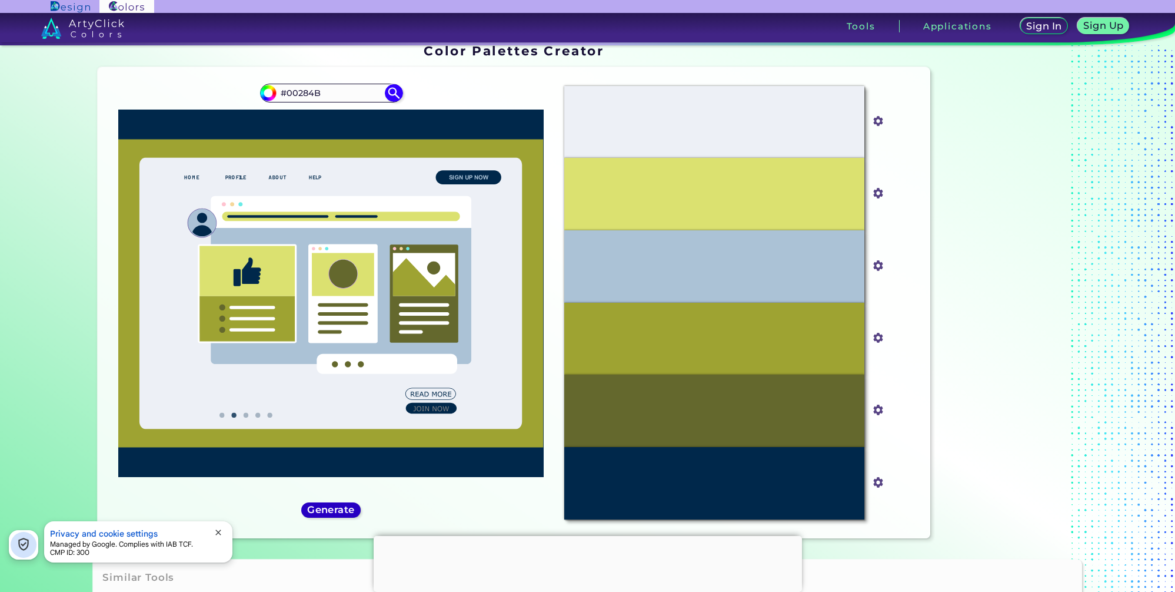
click at [336, 508] on h5 "Generate" at bounding box center [332, 509] width 44 height 9
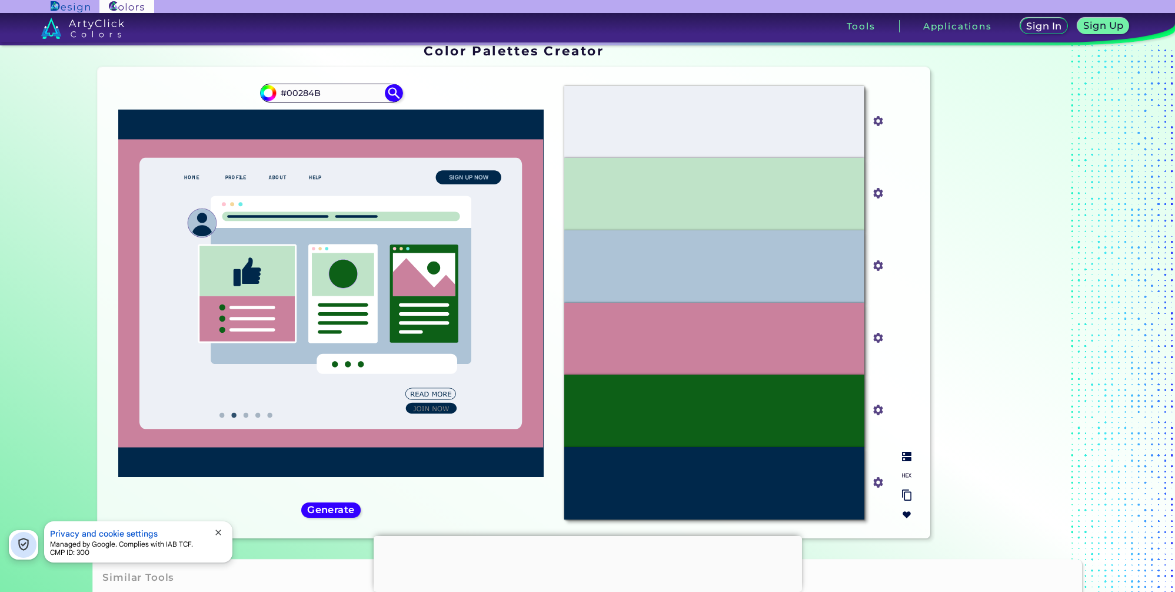
click at [875, 411] on input "#0d6017" at bounding box center [876, 408] width 15 height 15
click at [888, 383] on div "#0d6017" at bounding box center [879, 410] width 28 height 72
click at [876, 339] on input "#ca819d" at bounding box center [876, 336] width 15 height 15
type input "#e87da6"
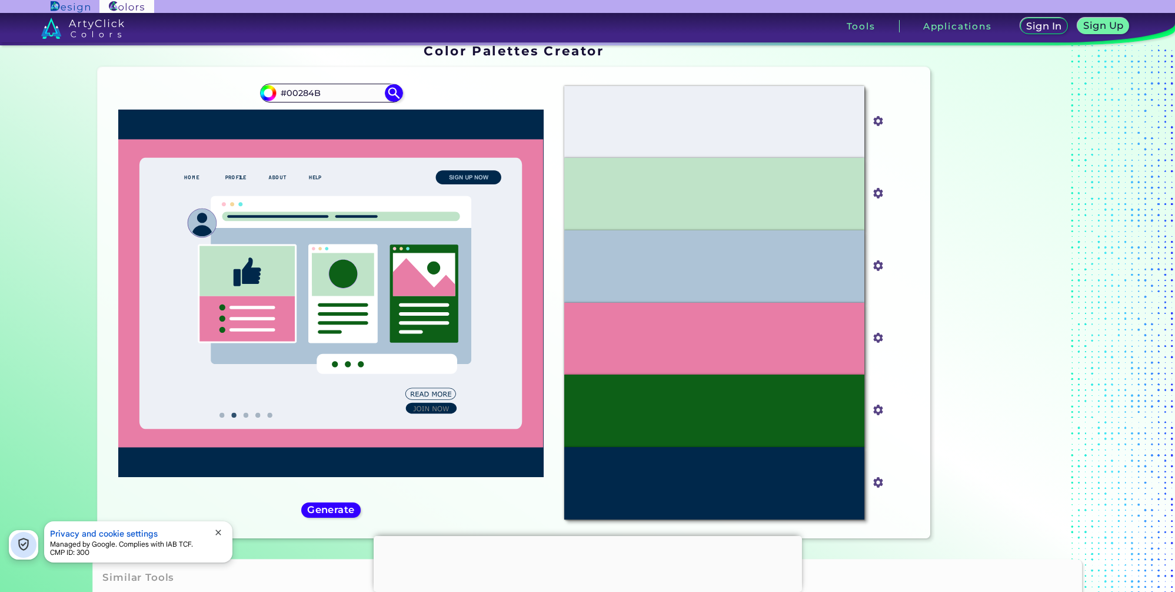
drag, startPoint x: 334, startPoint y: 95, endPoint x: 207, endPoint y: 84, distance: 127.6
click at [207, 84] on div "#00284b #00284B" at bounding box center [330, 303] width 447 height 452
paste input "B78B90"
type input "#B78B90"
type input "#b78b90"
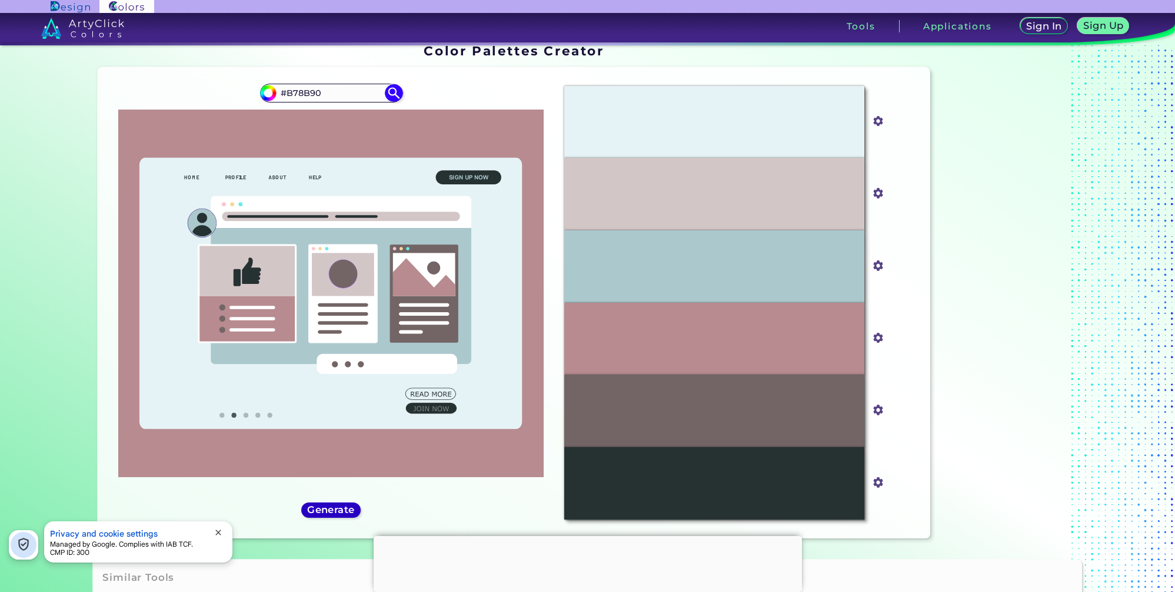
click at [343, 509] on h5 "Generate" at bounding box center [331, 509] width 44 height 9
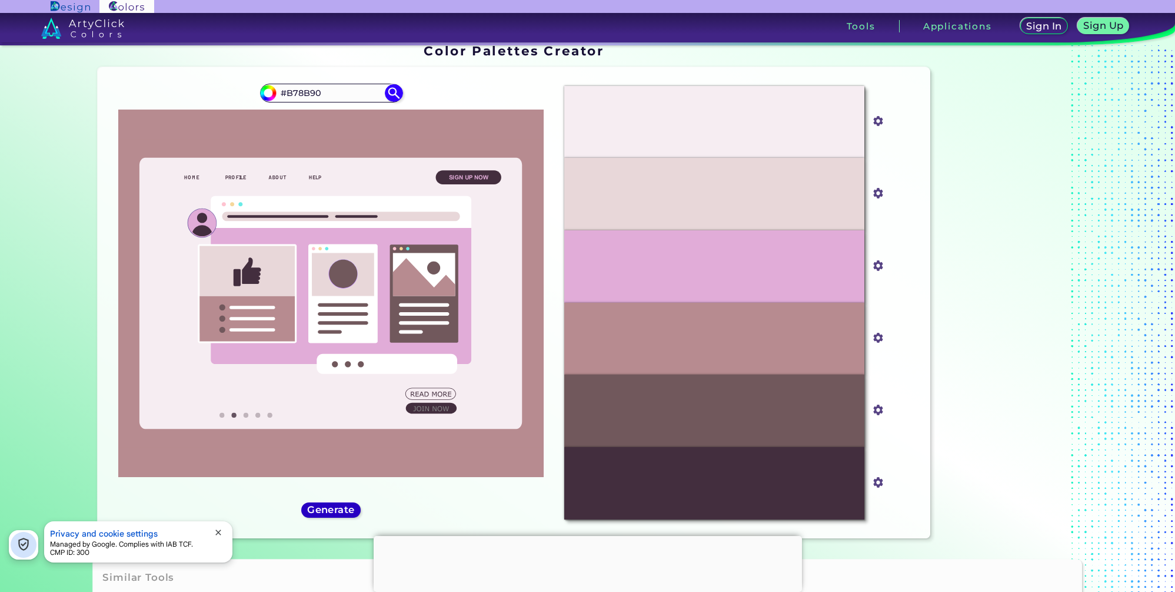
click at [343, 510] on h5 "Generate" at bounding box center [331, 509] width 43 height 9
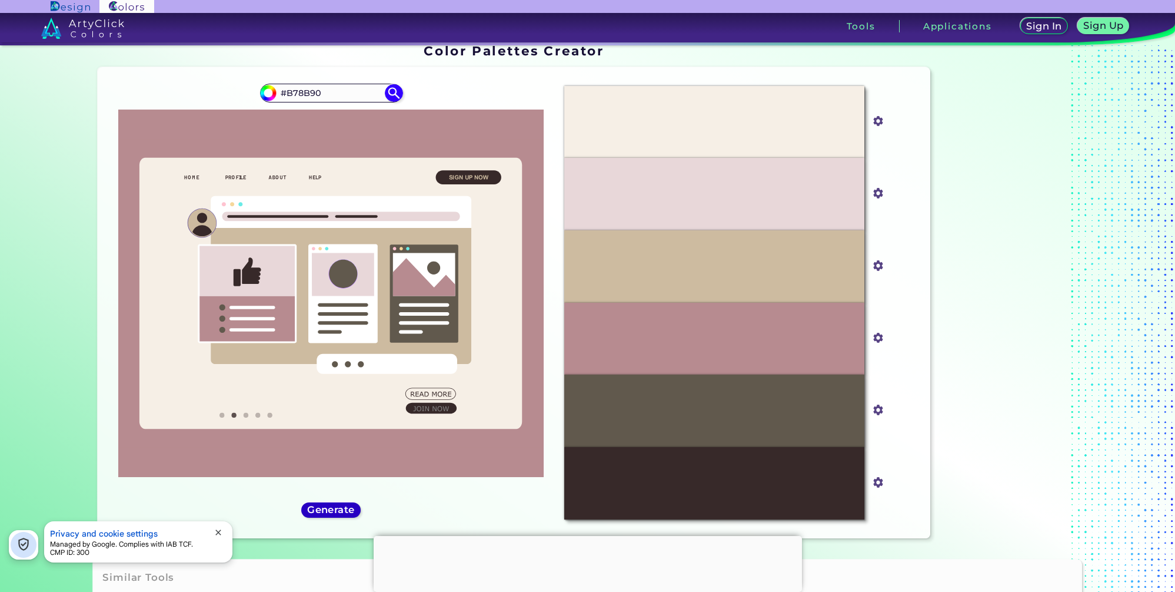
click at [343, 509] on h5 "Generate" at bounding box center [331, 509] width 44 height 9
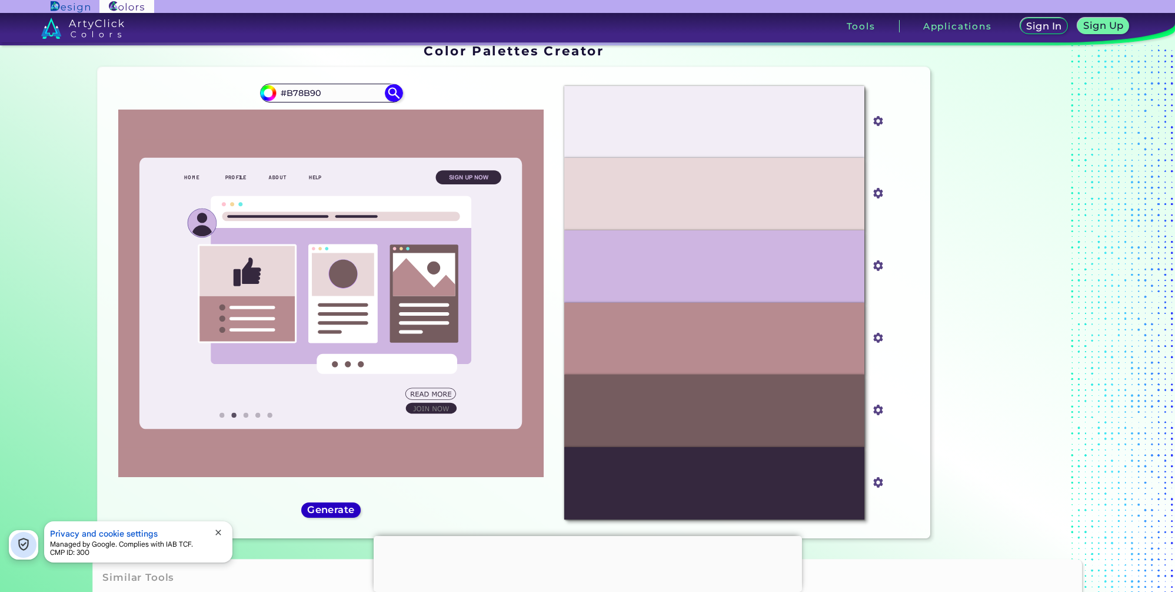
click at [343, 509] on h5 "Generate" at bounding box center [331, 509] width 44 height 9
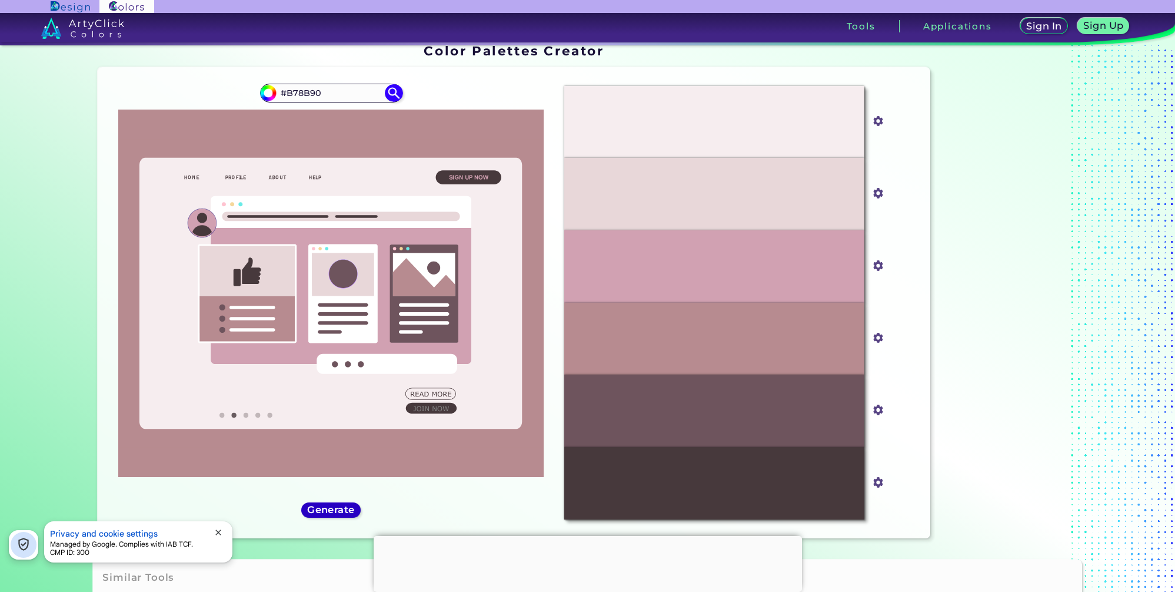
click at [343, 509] on h5 "Generate" at bounding box center [331, 509] width 43 height 9
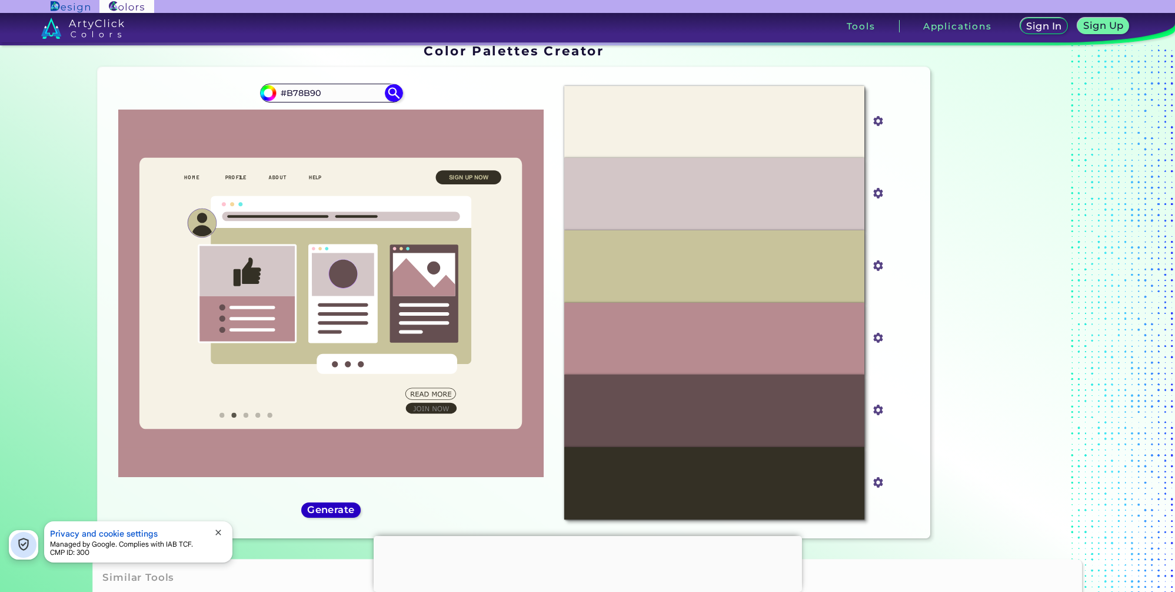
click at [343, 509] on h5 "Generate" at bounding box center [332, 509] width 44 height 9
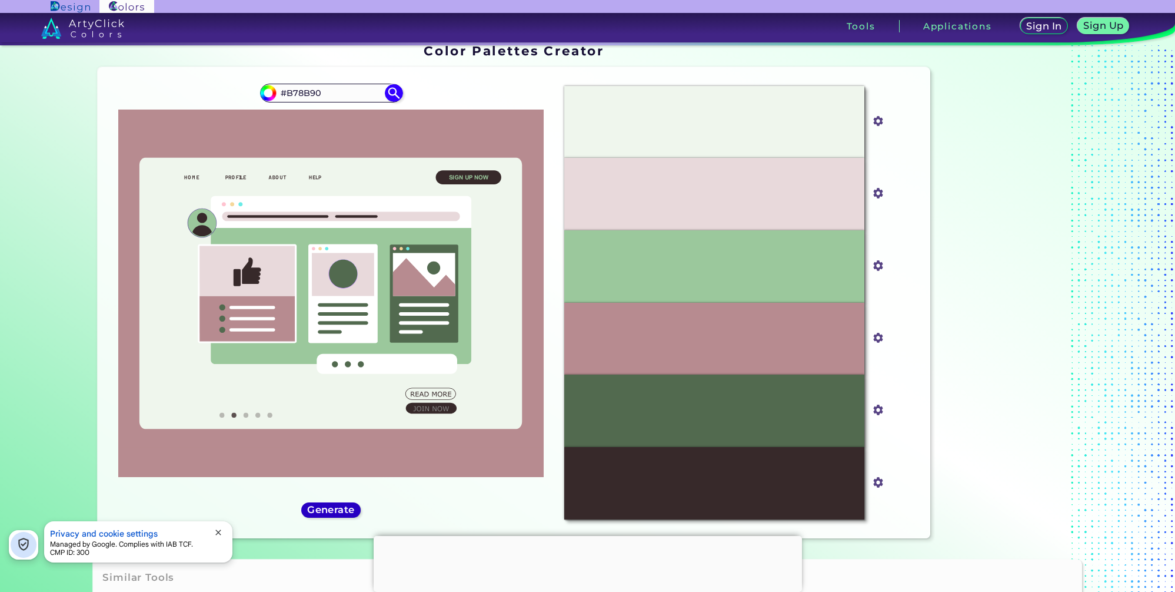
click at [343, 509] on h5 "Generate" at bounding box center [331, 509] width 44 height 9
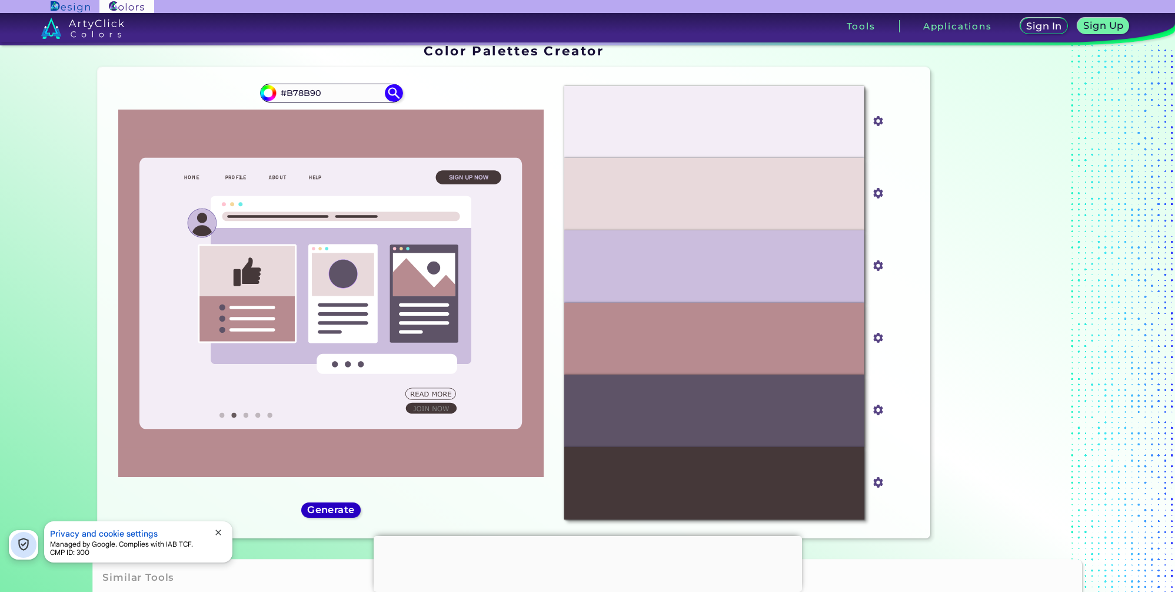
click at [343, 509] on h5 "Generate" at bounding box center [331, 509] width 44 height 9
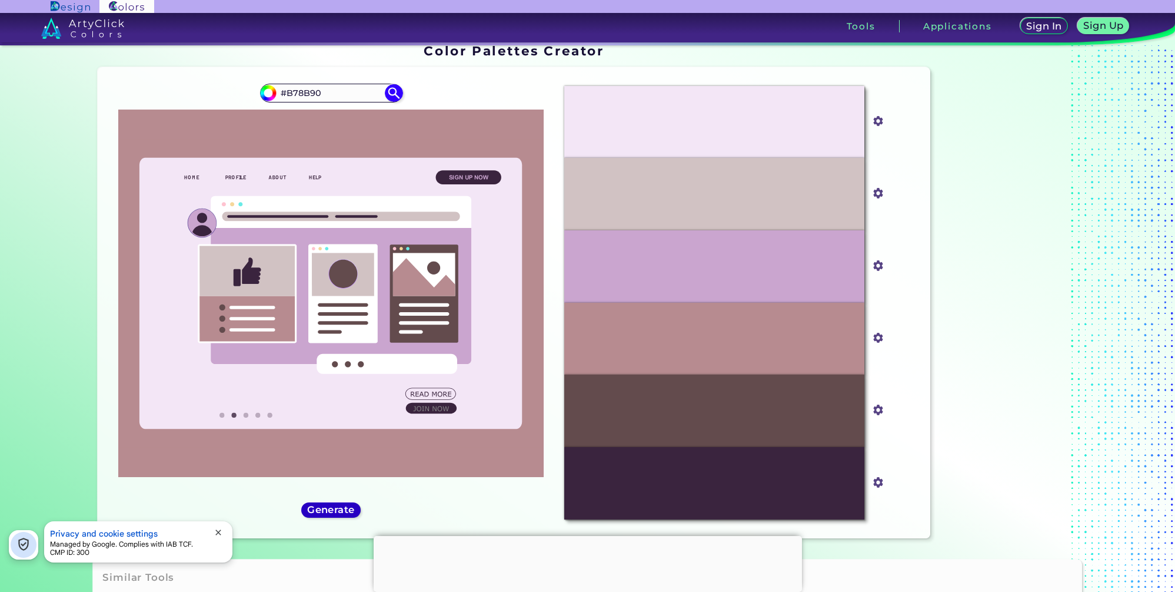
click at [343, 509] on h5 "Generate" at bounding box center [332, 509] width 44 height 9
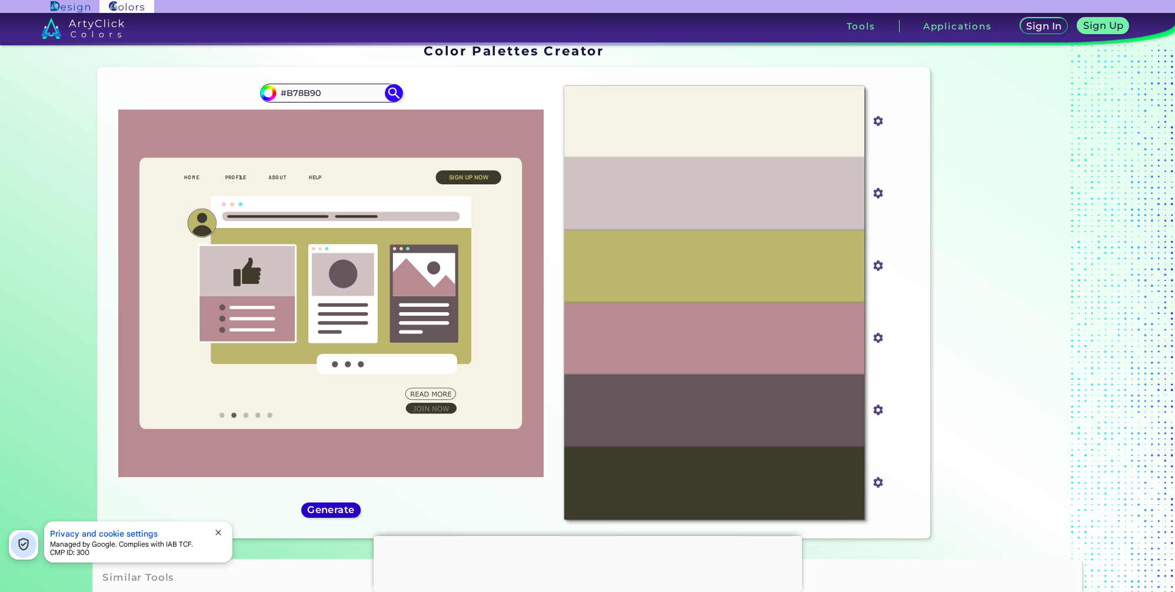
click at [343, 509] on h5 "Generate" at bounding box center [332, 509] width 44 height 9
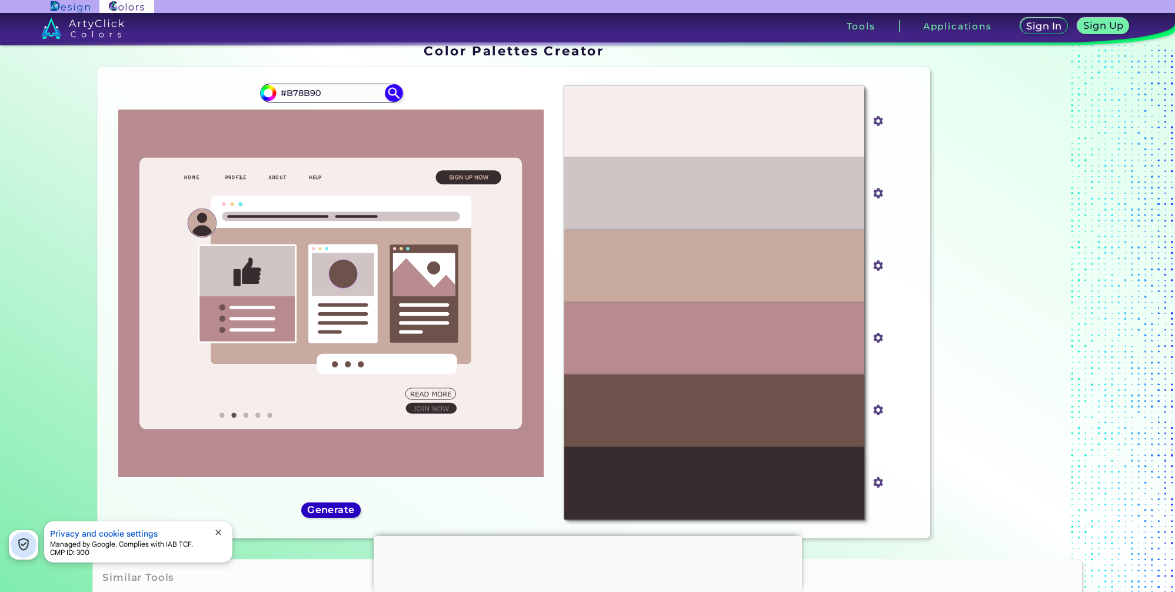
click at [343, 509] on h5 "Generate" at bounding box center [331, 509] width 43 height 9
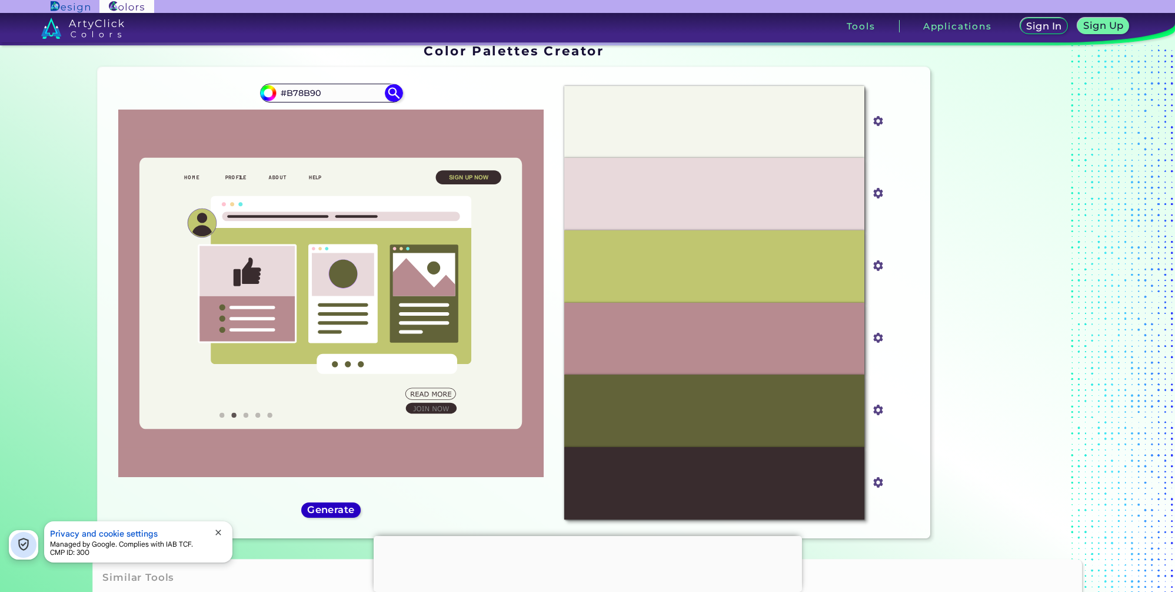
click at [343, 509] on h5 "Generate" at bounding box center [332, 509] width 44 height 9
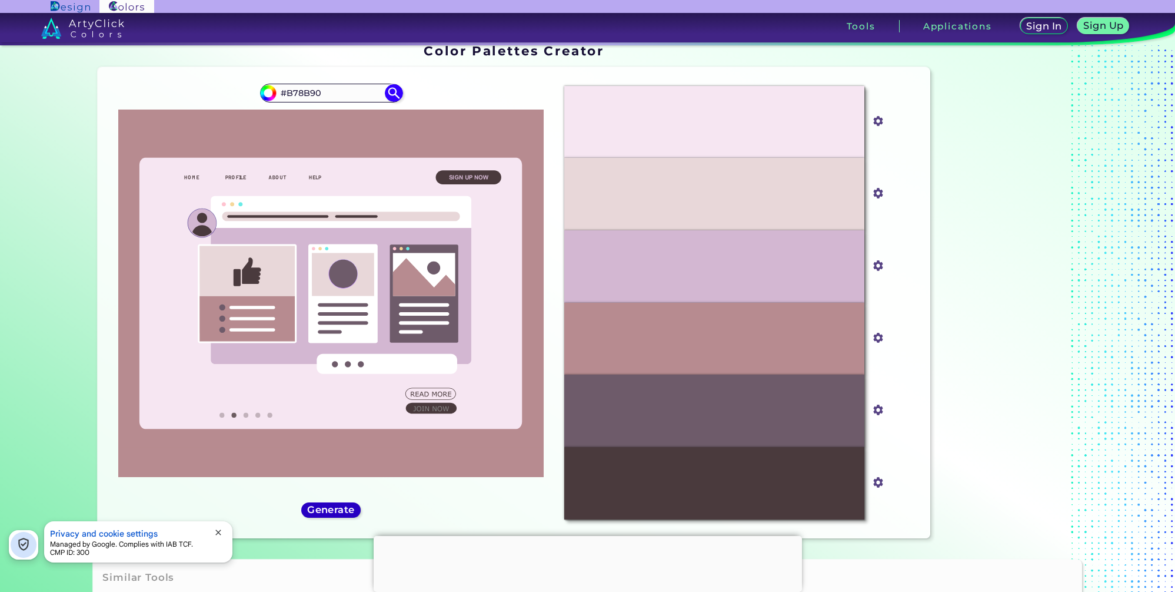
click at [343, 509] on h5 "Generate" at bounding box center [331, 509] width 43 height 9
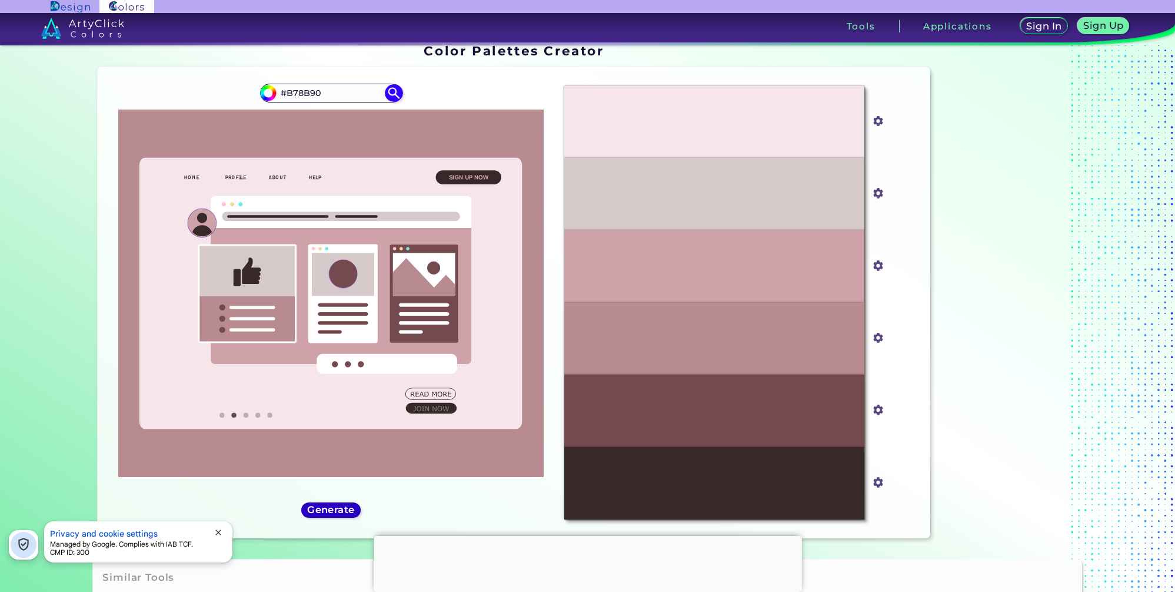
click at [343, 509] on h5 "Generate" at bounding box center [331, 509] width 43 height 9
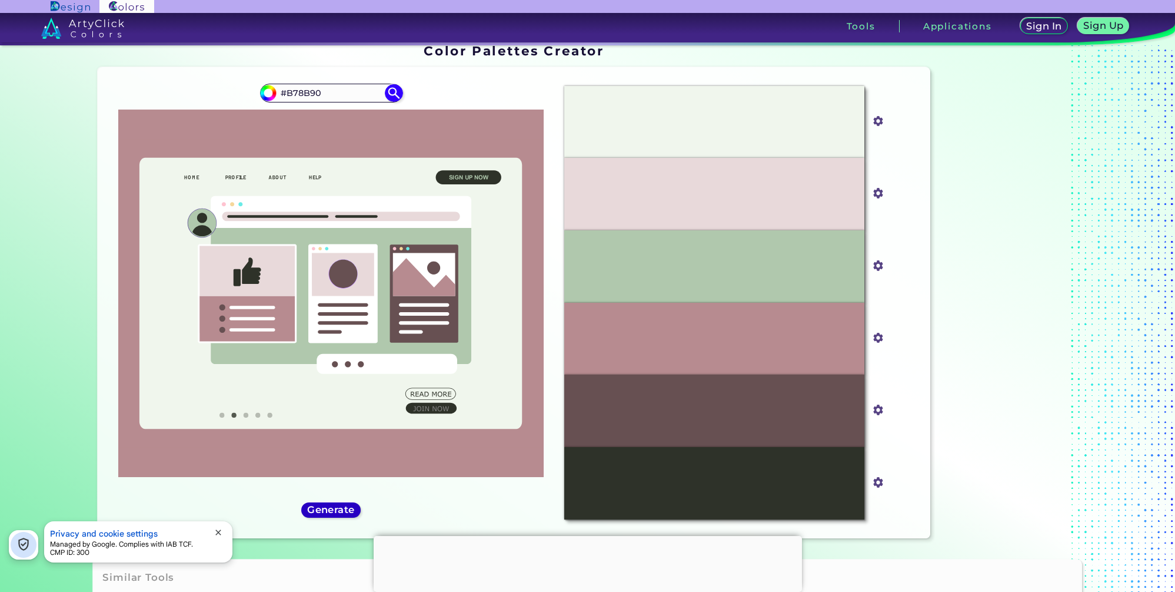
click at [343, 509] on h5 "Generate" at bounding box center [331, 509] width 43 height 9
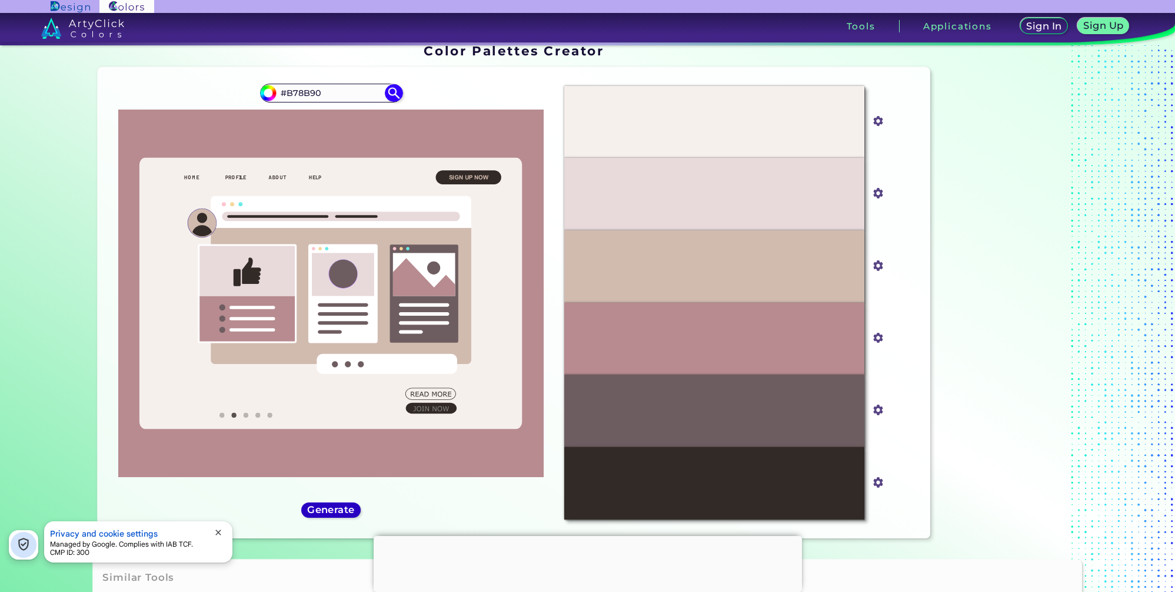
click at [343, 509] on h5 "Generate" at bounding box center [331, 509] width 43 height 9
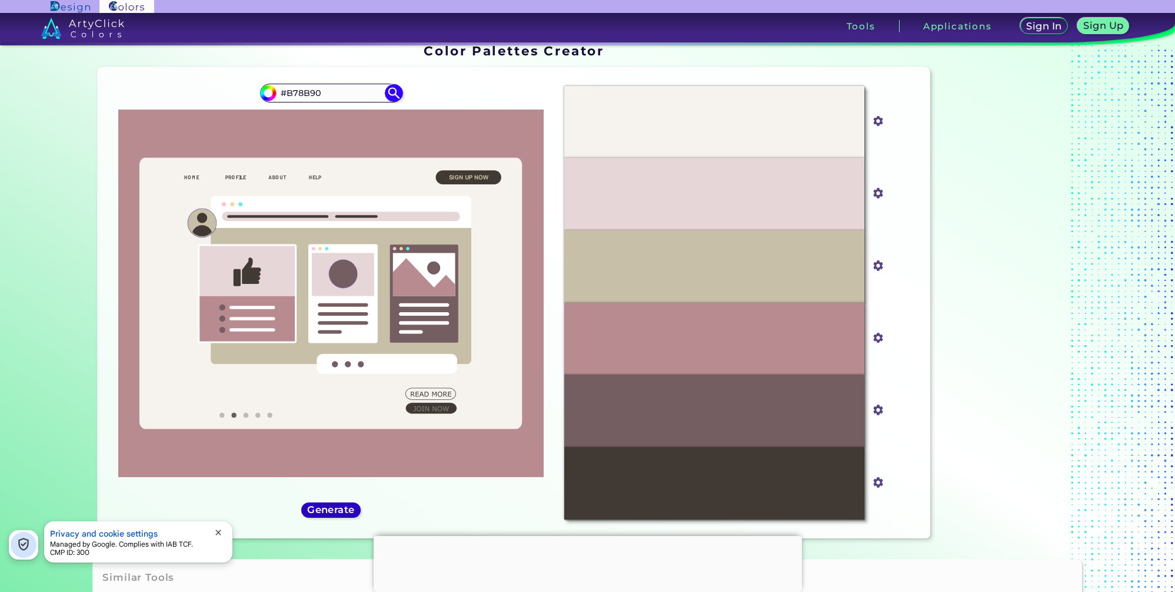
click at [343, 509] on h5 "Generate" at bounding box center [332, 509] width 44 height 9
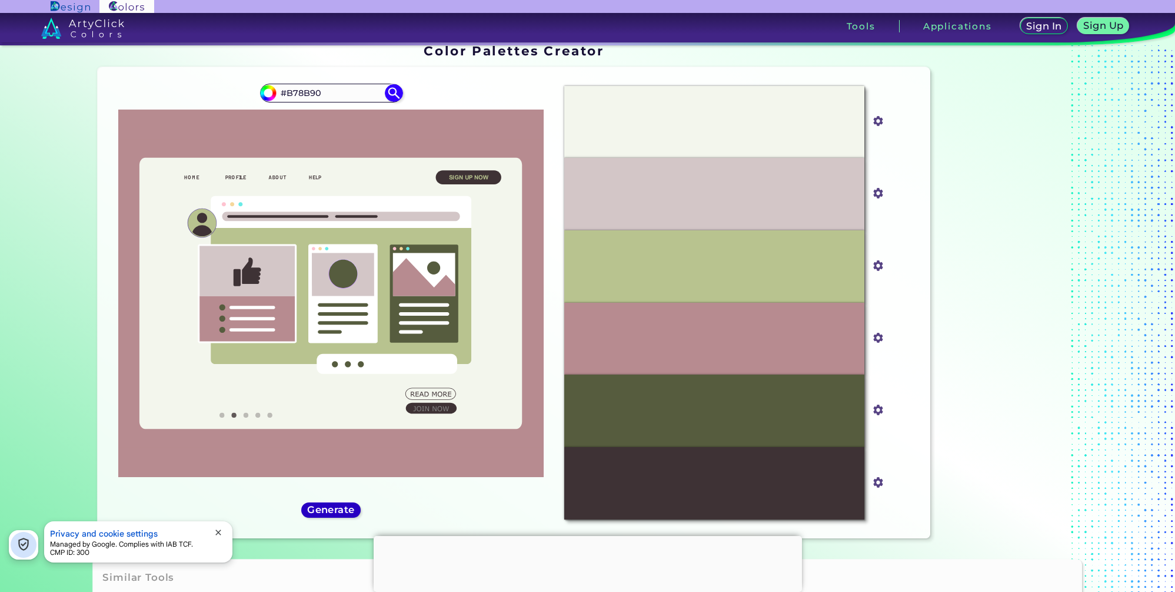
click at [343, 509] on h5 "Generate" at bounding box center [331, 509] width 43 height 9
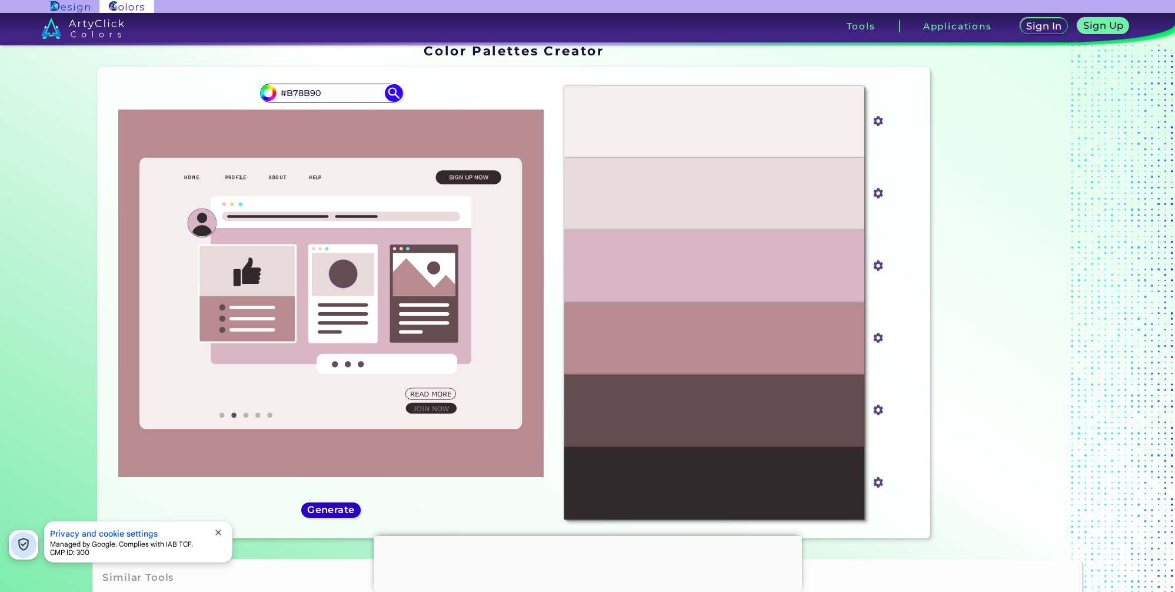
click at [343, 509] on h5 "Generate" at bounding box center [330, 509] width 49 height 10
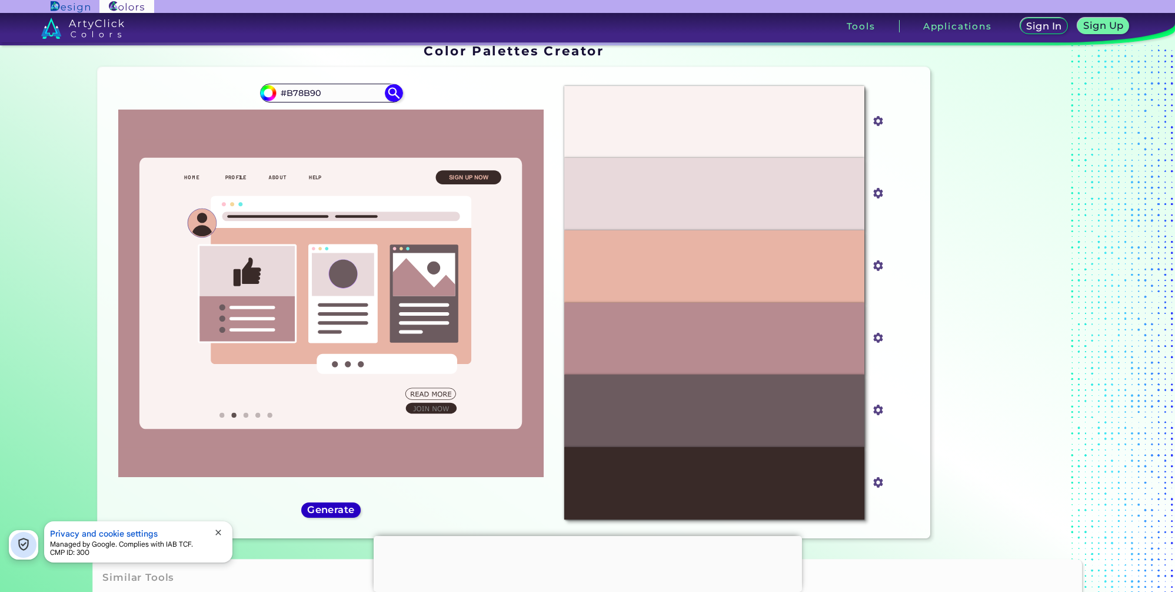
click at [343, 509] on h5 "Generate" at bounding box center [331, 509] width 43 height 9
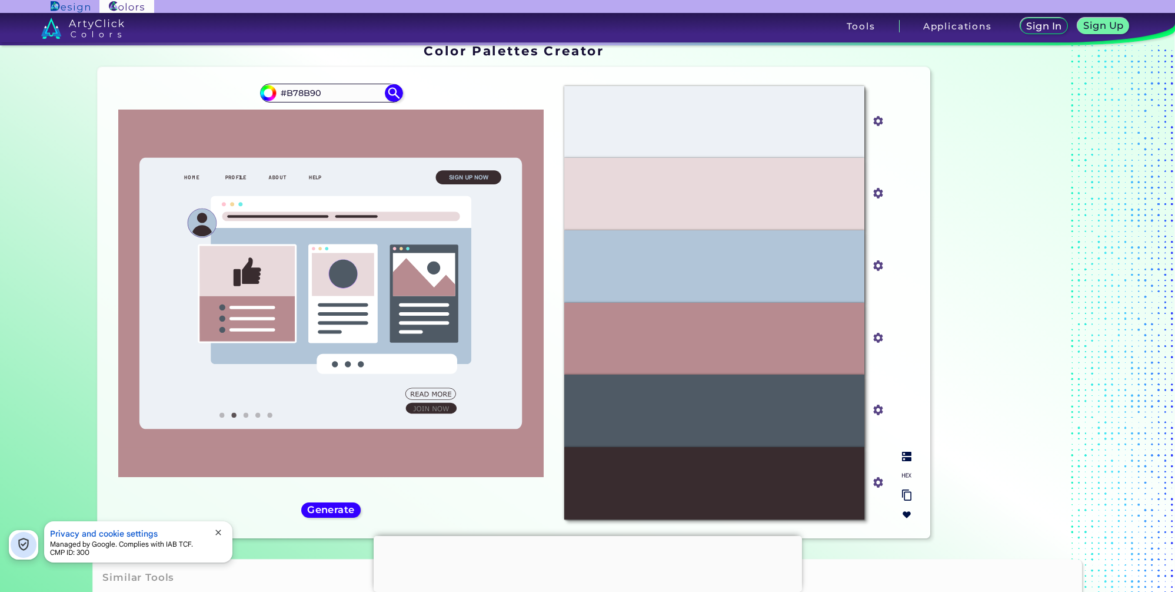
click at [876, 413] on input "#4f5a65" at bounding box center [876, 408] width 15 height 15
click at [877, 411] on input "#4f5a65" at bounding box center [876, 408] width 15 height 15
click at [894, 398] on div "#EDF1F6 #edf1f6 #E8D9DB #e8d9db #B1C5D8 #b1c5d8 #B78B90 #b78b90 #4F5A65 #4f5a65…" at bounding box center [738, 303] width 366 height 452
click at [903, 477] on img at bounding box center [906, 474] width 9 height 9
drag, startPoint x: 773, startPoint y: 413, endPoint x: 715, endPoint y: 413, distance: 58.3
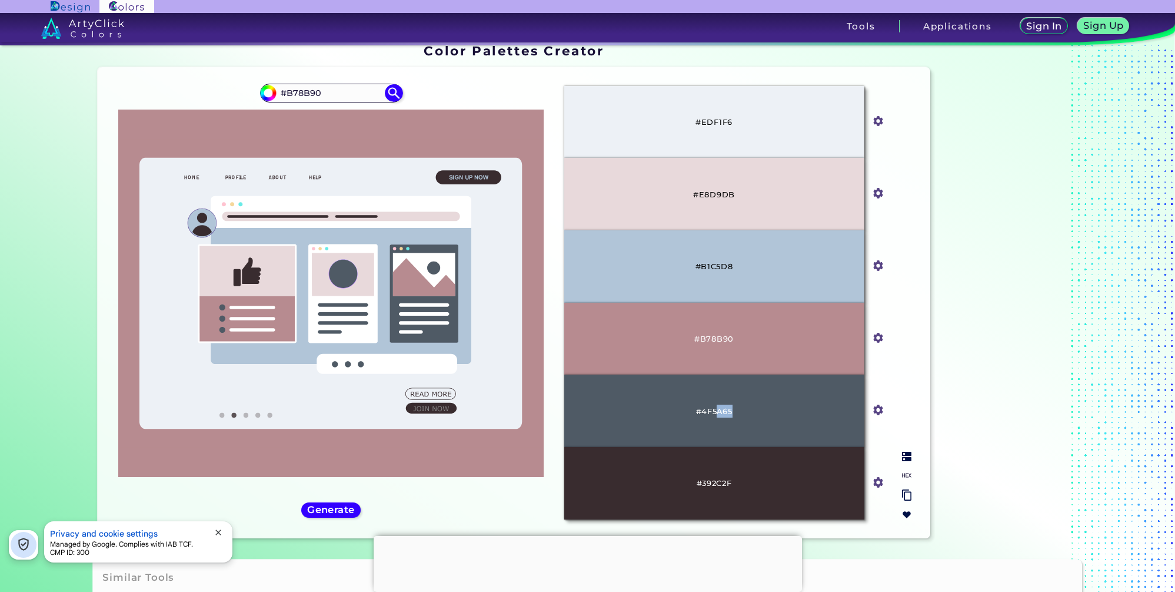
click at [715, 413] on div "#4F5A65" at bounding box center [714, 410] width 300 height 72
click at [715, 413] on p "#4F5A65" at bounding box center [714, 410] width 36 height 13
drag, startPoint x: 691, startPoint y: 411, endPoint x: 734, endPoint y: 411, distance: 43.0
click at [734, 411] on div "#4F5A65" at bounding box center [714, 410] width 300 height 72
copy p "#4F5A65"
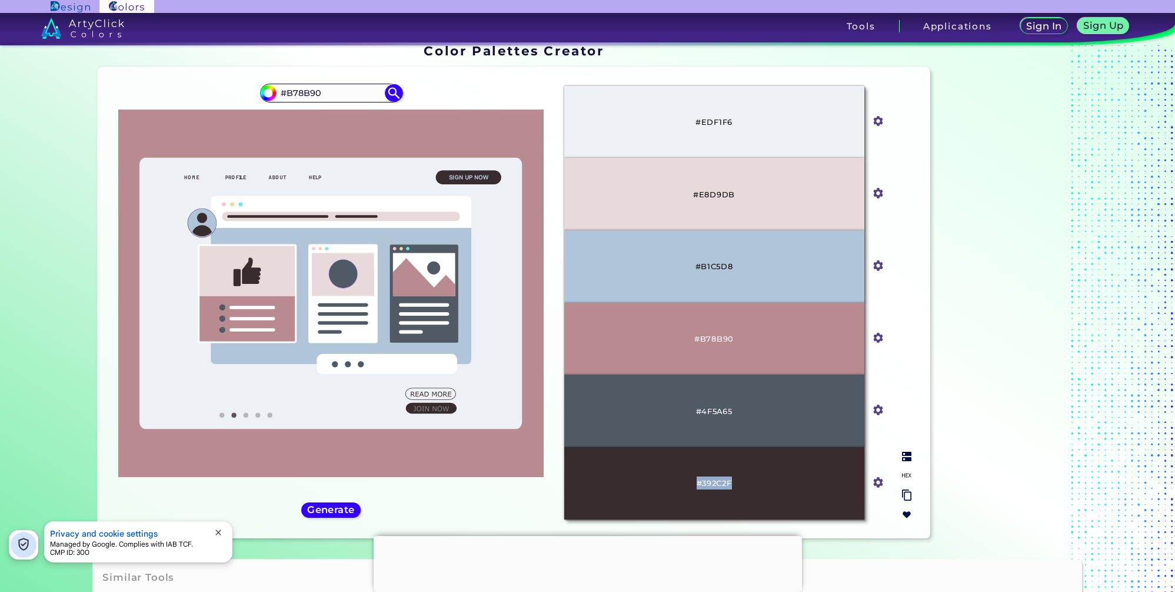
drag, startPoint x: 708, startPoint y: 485, endPoint x: 667, endPoint y: 489, distance: 41.4
click at [667, 489] on div "#392C2F" at bounding box center [714, 483] width 300 height 72
copy p "#392C2F"
drag, startPoint x: 735, startPoint y: 414, endPoint x: 683, endPoint y: 411, distance: 51.9
click at [683, 411] on div "#4F5A65" at bounding box center [714, 410] width 300 height 72
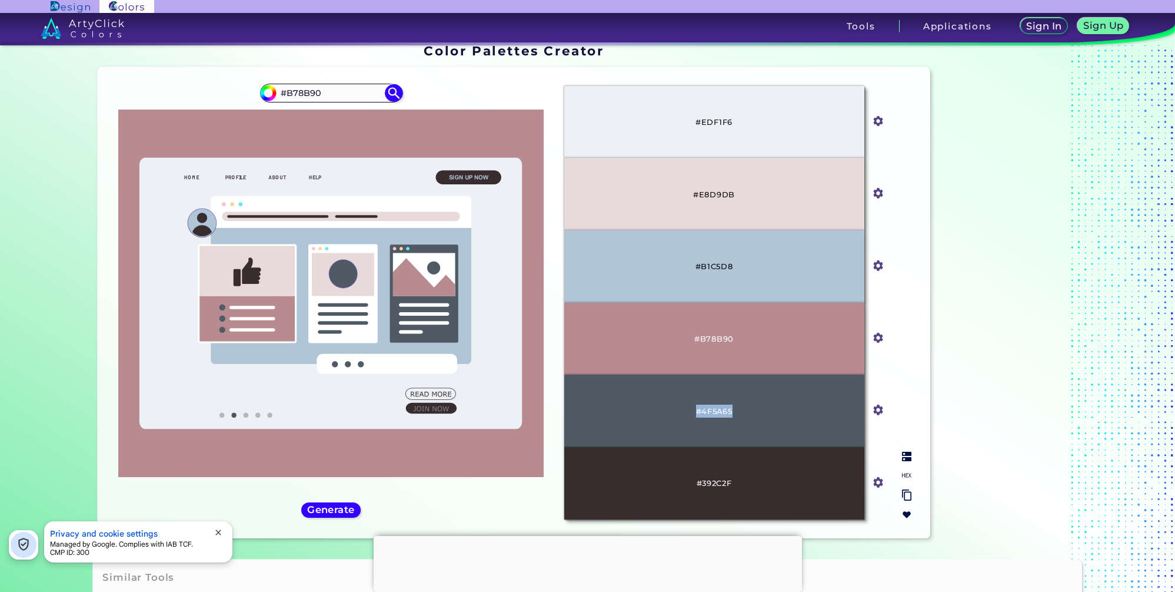
copy p "#4F5A65"
click at [437, 502] on div "#b78b90 #B78B90" at bounding box center [330, 303] width 447 height 452
drag, startPoint x: 685, startPoint y: 264, endPoint x: 747, endPoint y: 269, distance: 62.6
click at [747, 269] on div "#B1C5D8" at bounding box center [714, 266] width 300 height 72
copy p "#B1C5D8"
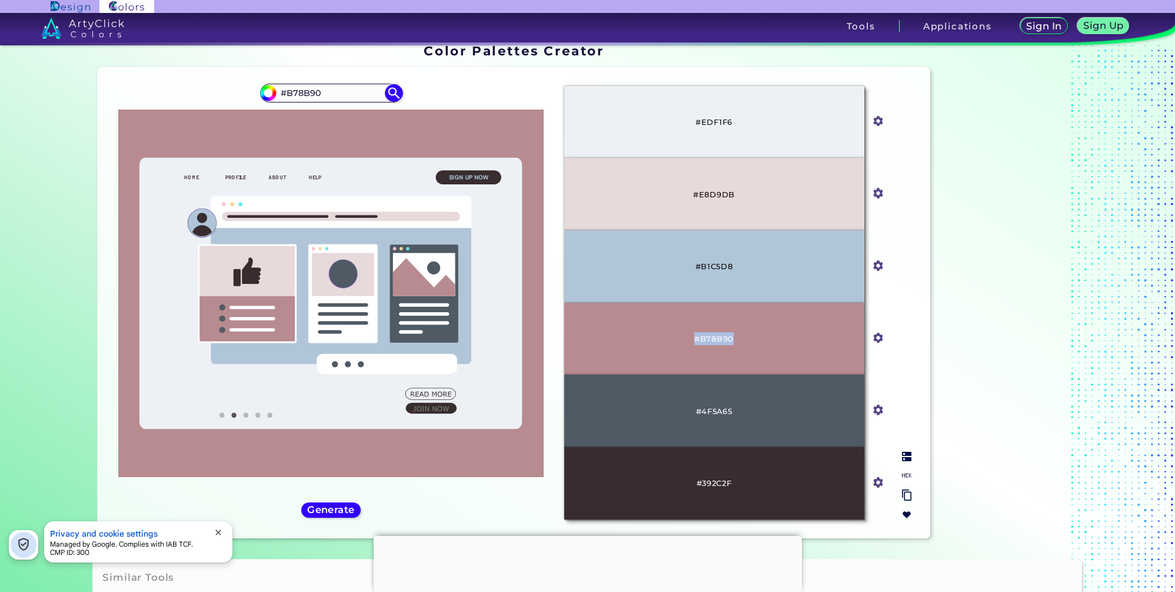
drag, startPoint x: 715, startPoint y: 342, endPoint x: 730, endPoint y: 343, distance: 15.3
click at [730, 343] on div "#B78B90" at bounding box center [714, 339] width 300 height 72
copy p "#B78B90"
drag, startPoint x: 746, startPoint y: 338, endPoint x: 738, endPoint y: 338, distance: 8.2
click at [738, 338] on div "#B78B90" at bounding box center [714, 339] width 300 height 72
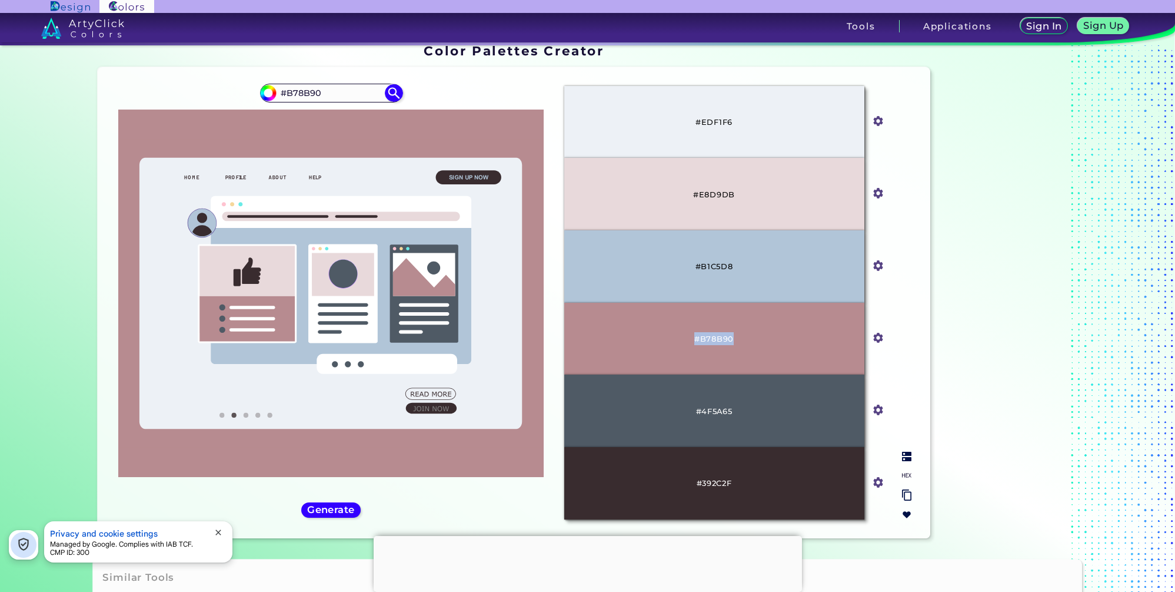
drag, startPoint x: 738, startPoint y: 340, endPoint x: 693, endPoint y: 340, distance: 44.1
click at [693, 340] on div "#B78B90" at bounding box center [714, 339] width 300 height 72
copy p "#B78B90"
drag, startPoint x: 745, startPoint y: 481, endPoint x: 690, endPoint y: 479, distance: 54.2
click at [690, 479] on div "#392C2F" at bounding box center [714, 483] width 300 height 72
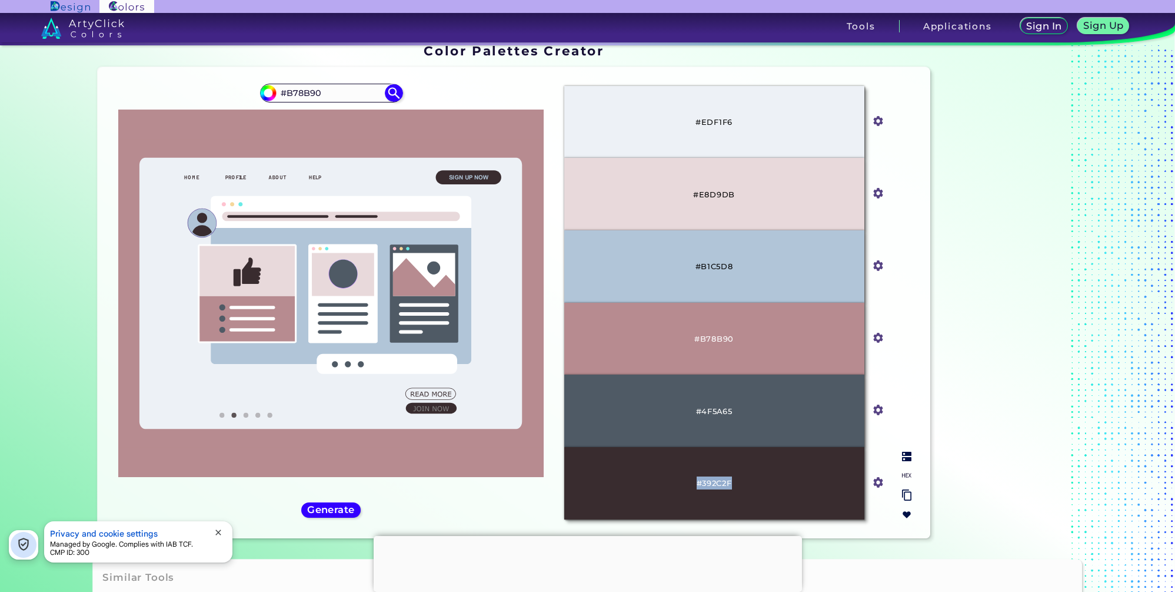
copy p "#392C2F"
